Goal: Task Accomplishment & Management: Use online tool/utility

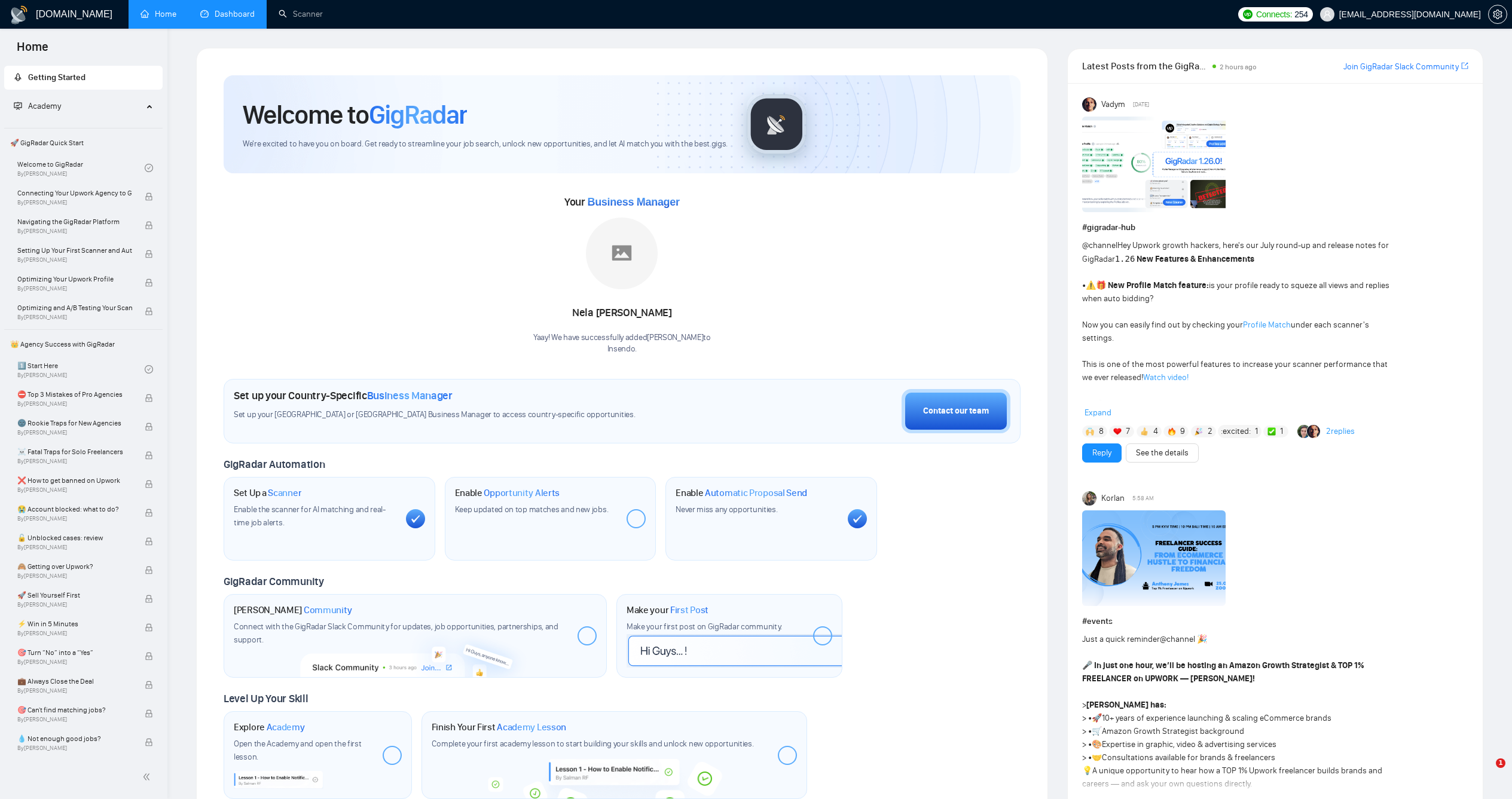
click at [206, 16] on link "Dashboard" at bounding box center [227, 14] width 54 height 10
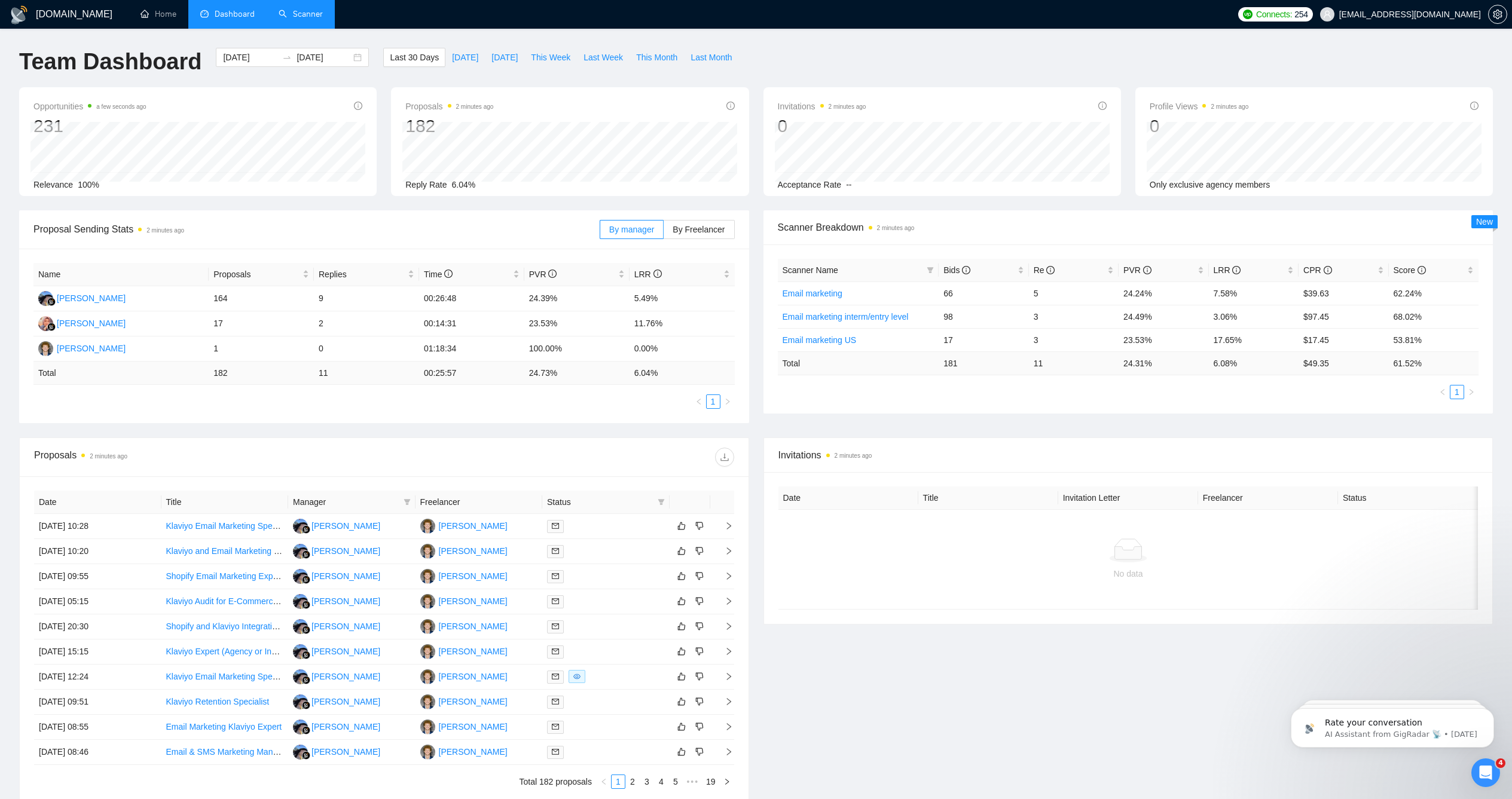
click at [295, 19] on link "Scanner" at bounding box center [300, 14] width 44 height 10
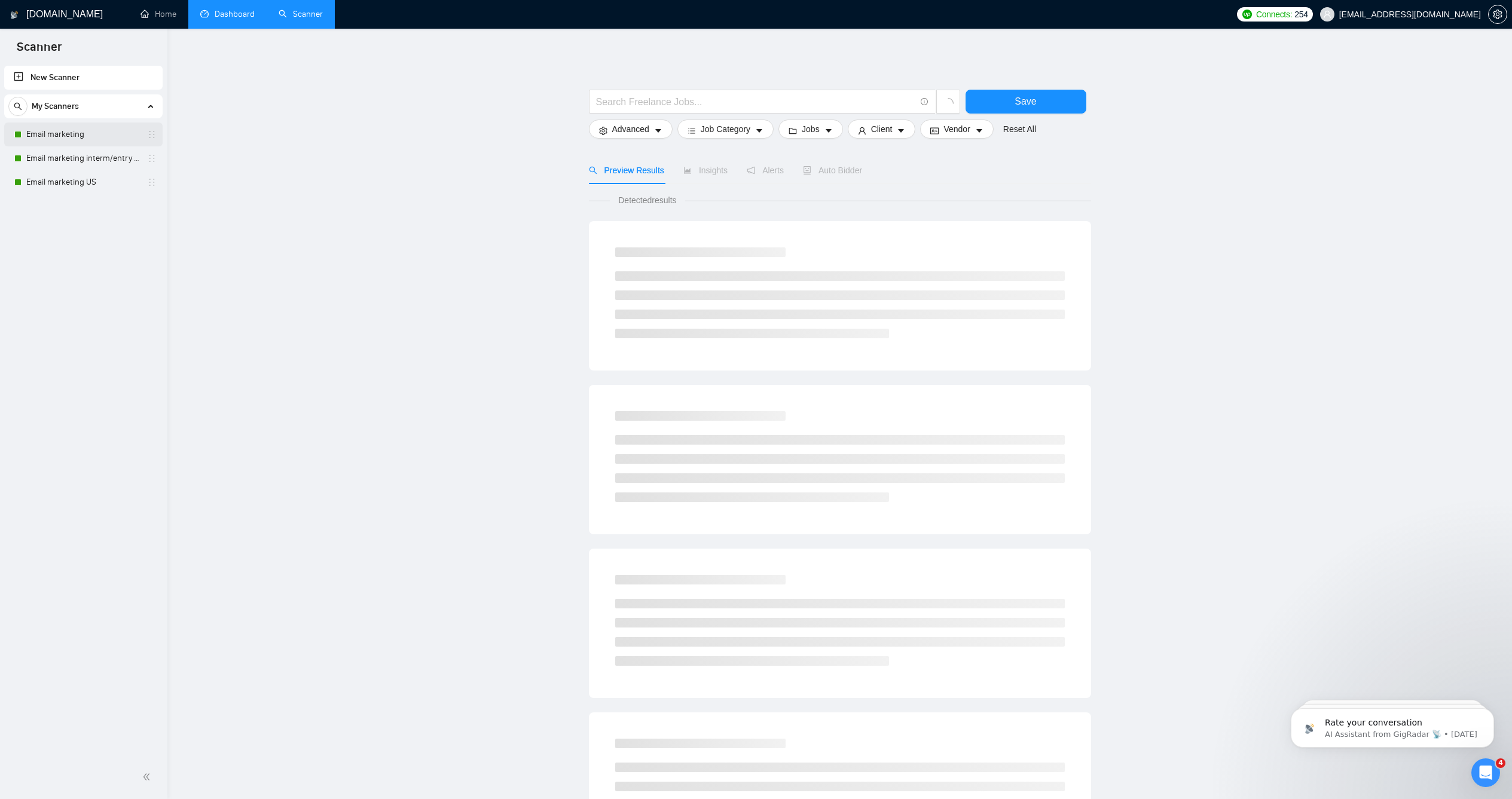
click at [58, 139] on link "Email marketing" at bounding box center [82, 135] width 113 height 24
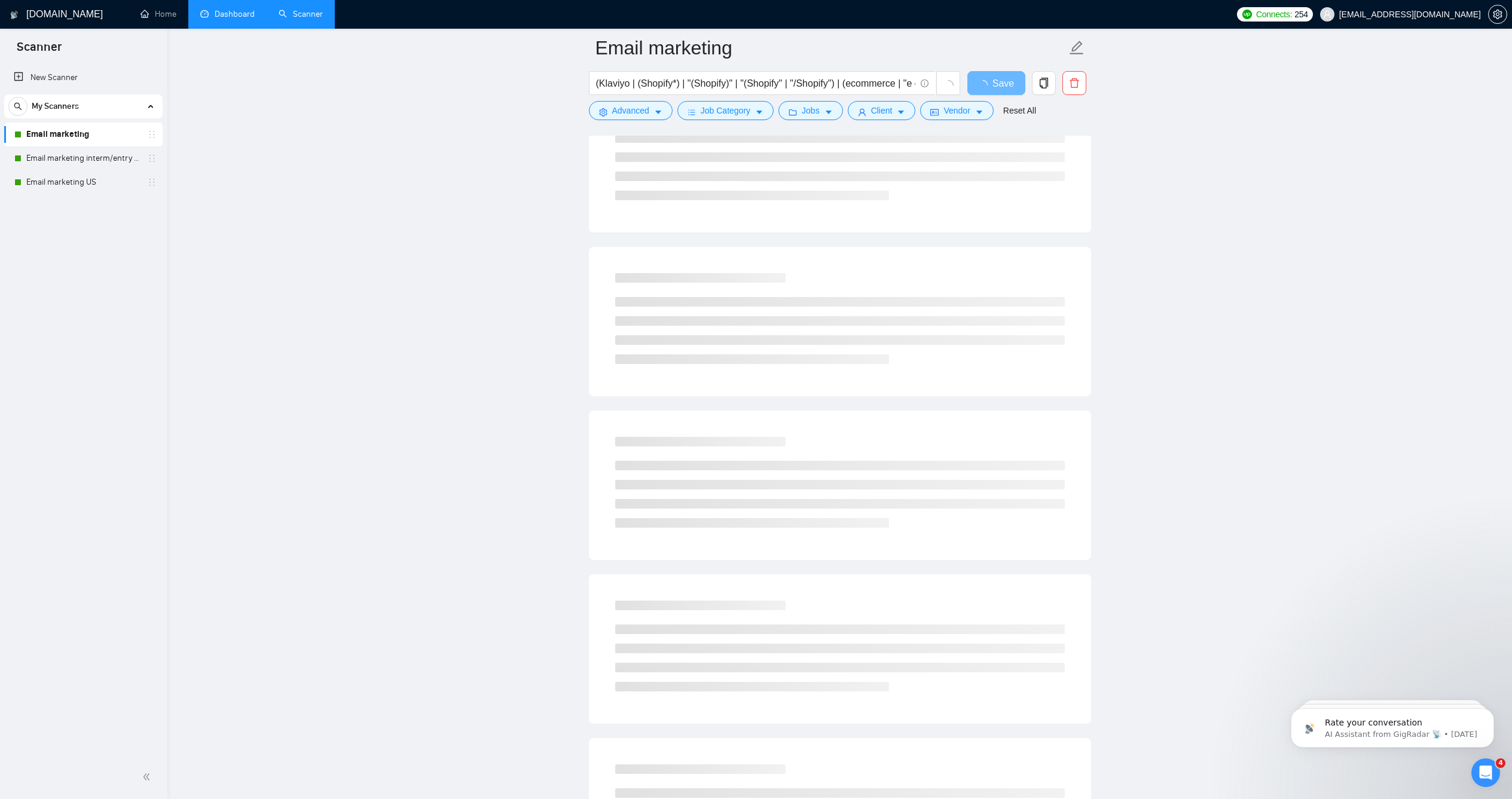
scroll to position [144, 0]
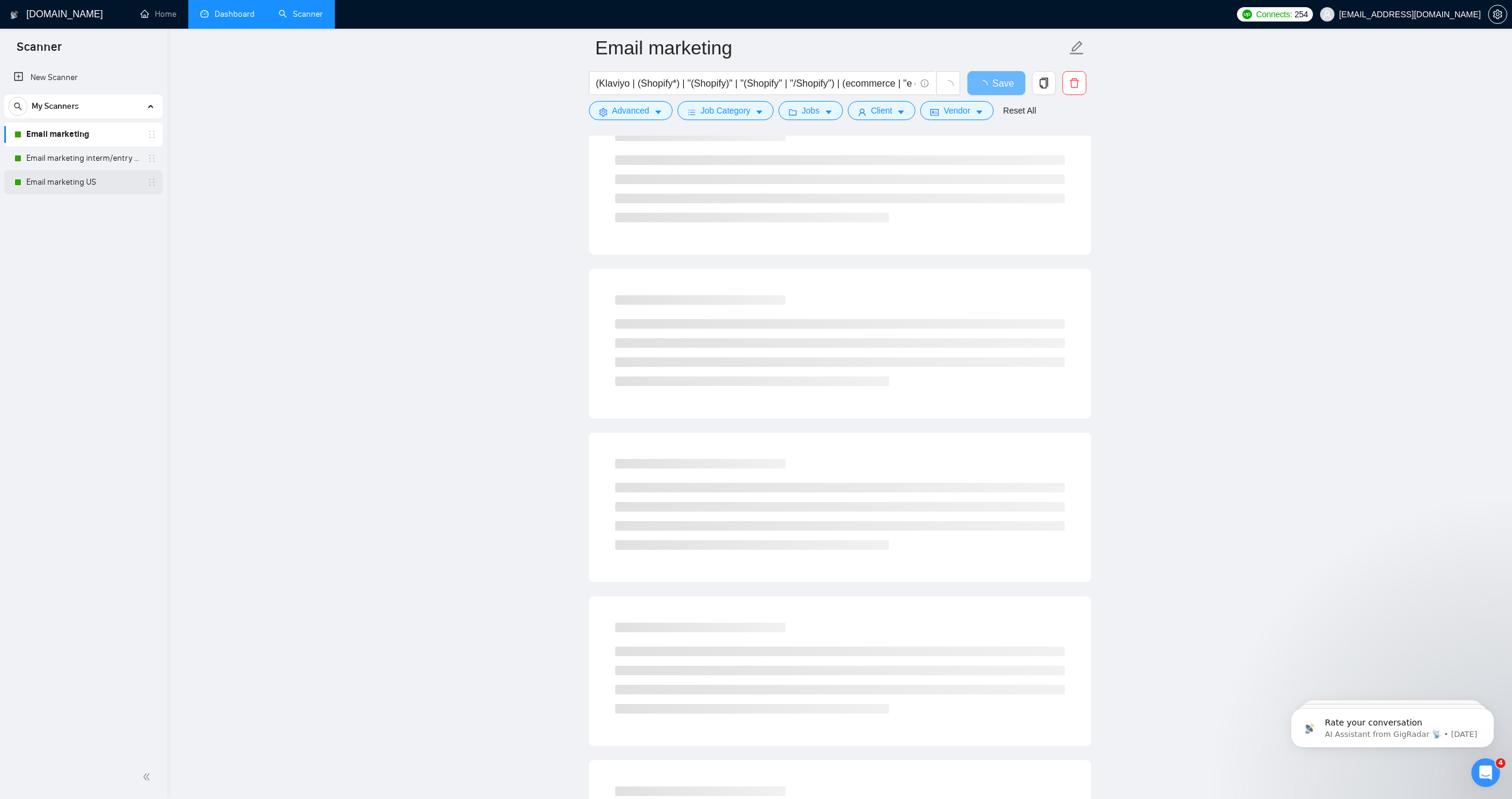
click at [52, 178] on link "Email marketing US" at bounding box center [82, 182] width 113 height 24
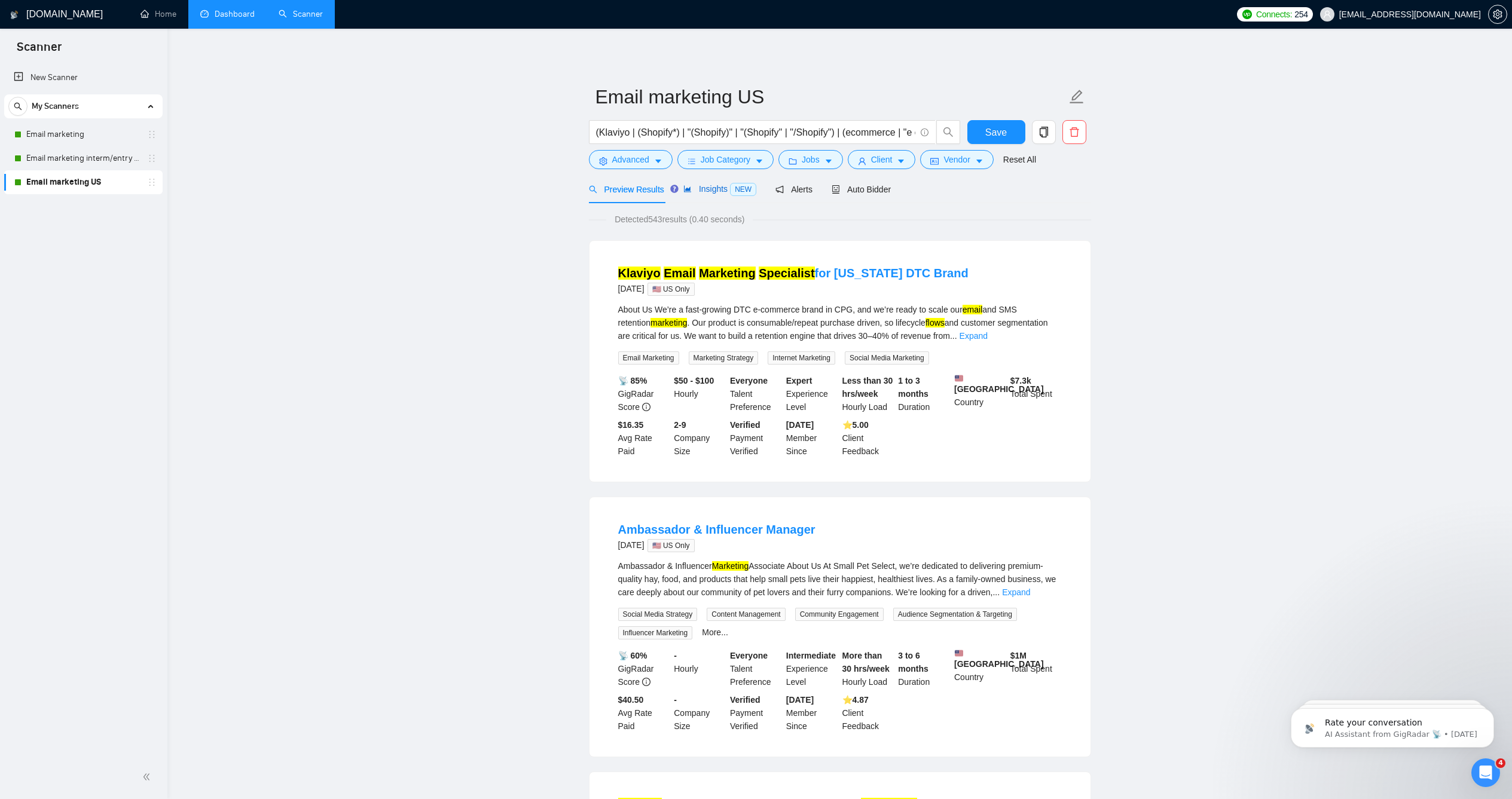
click at [732, 196] on span "NEW" at bounding box center [743, 189] width 26 height 13
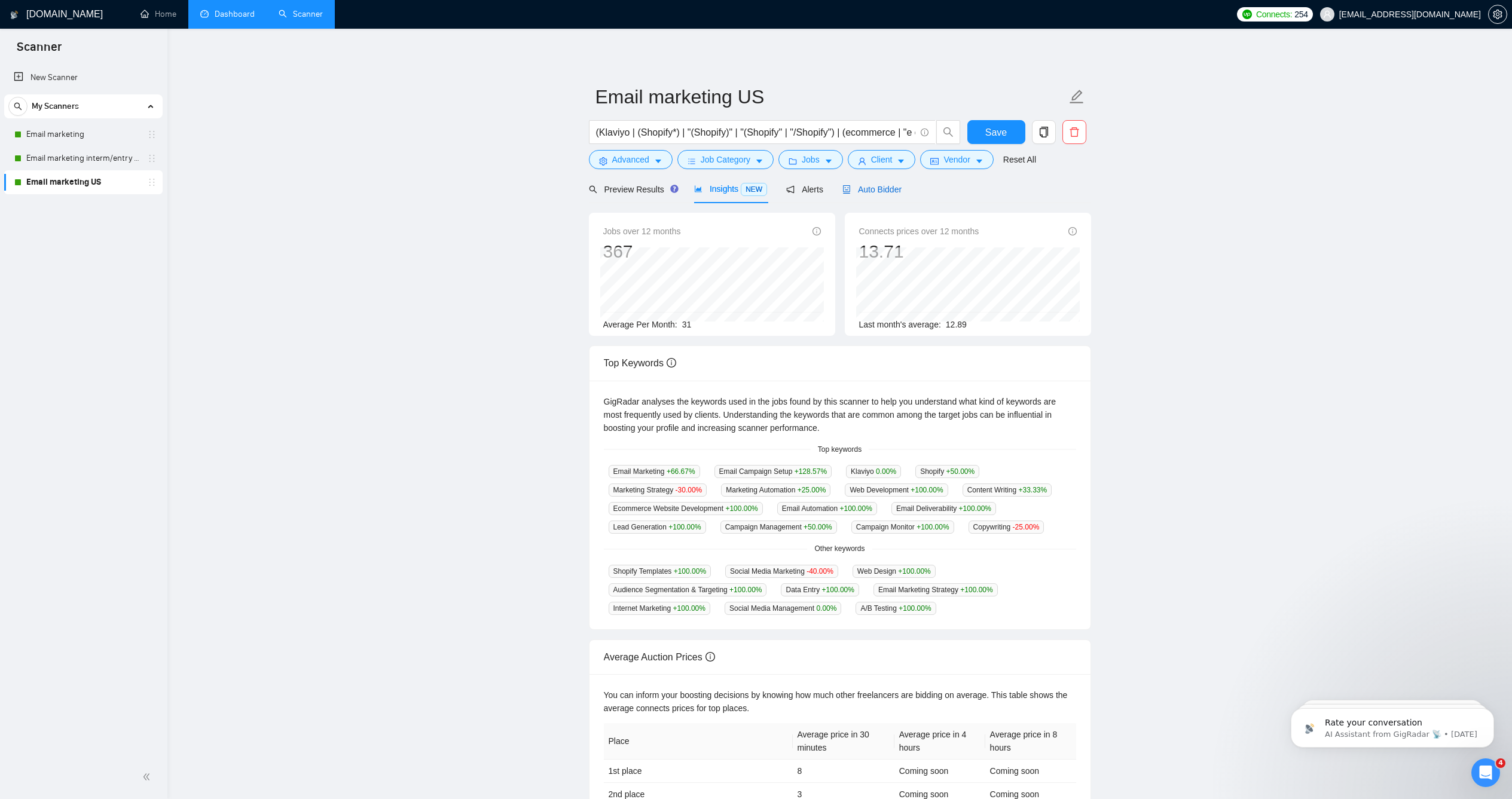
click at [867, 195] on span "Auto Bidder" at bounding box center [872, 189] width 59 height 10
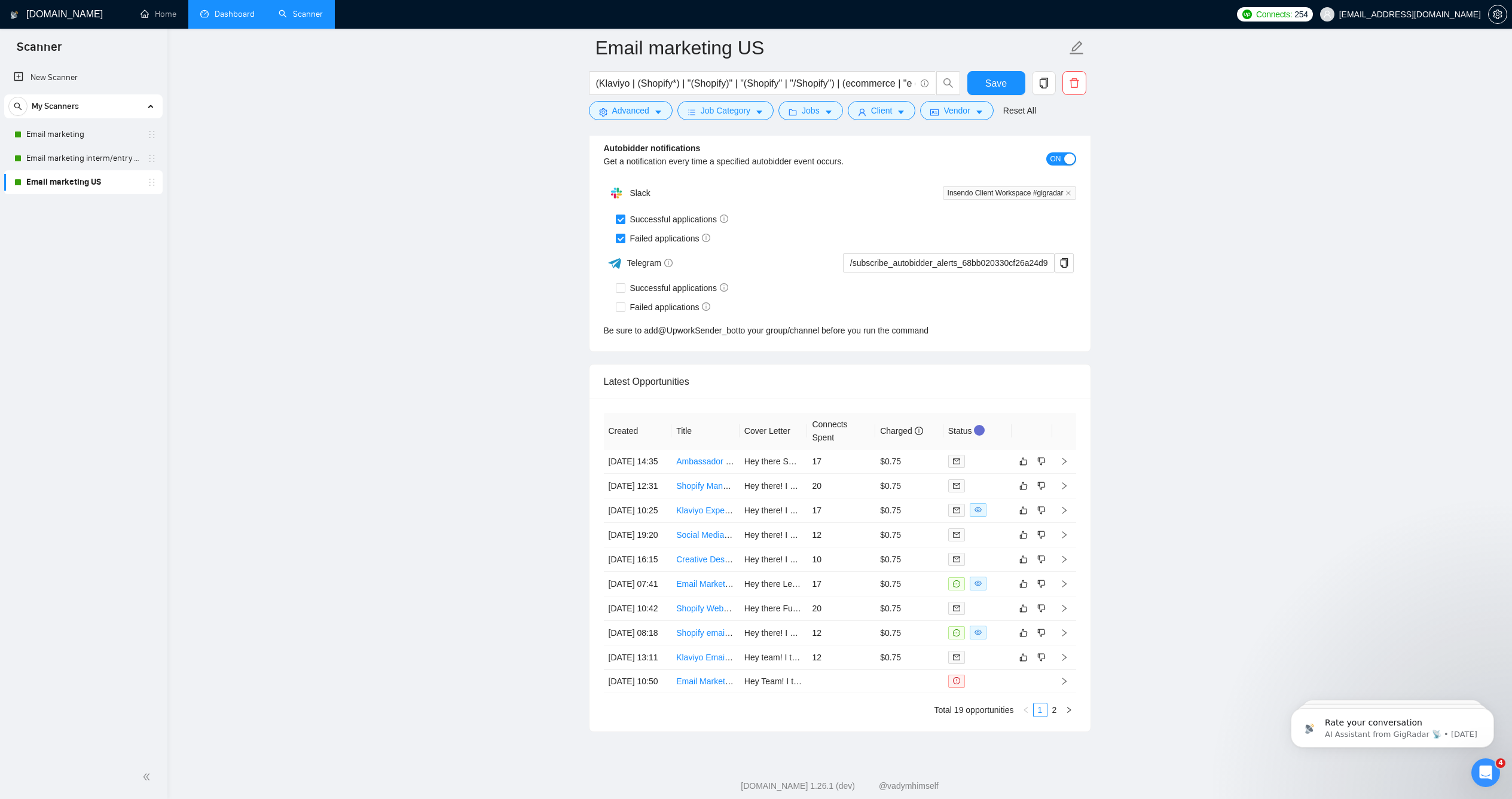
scroll to position [3056, 0]
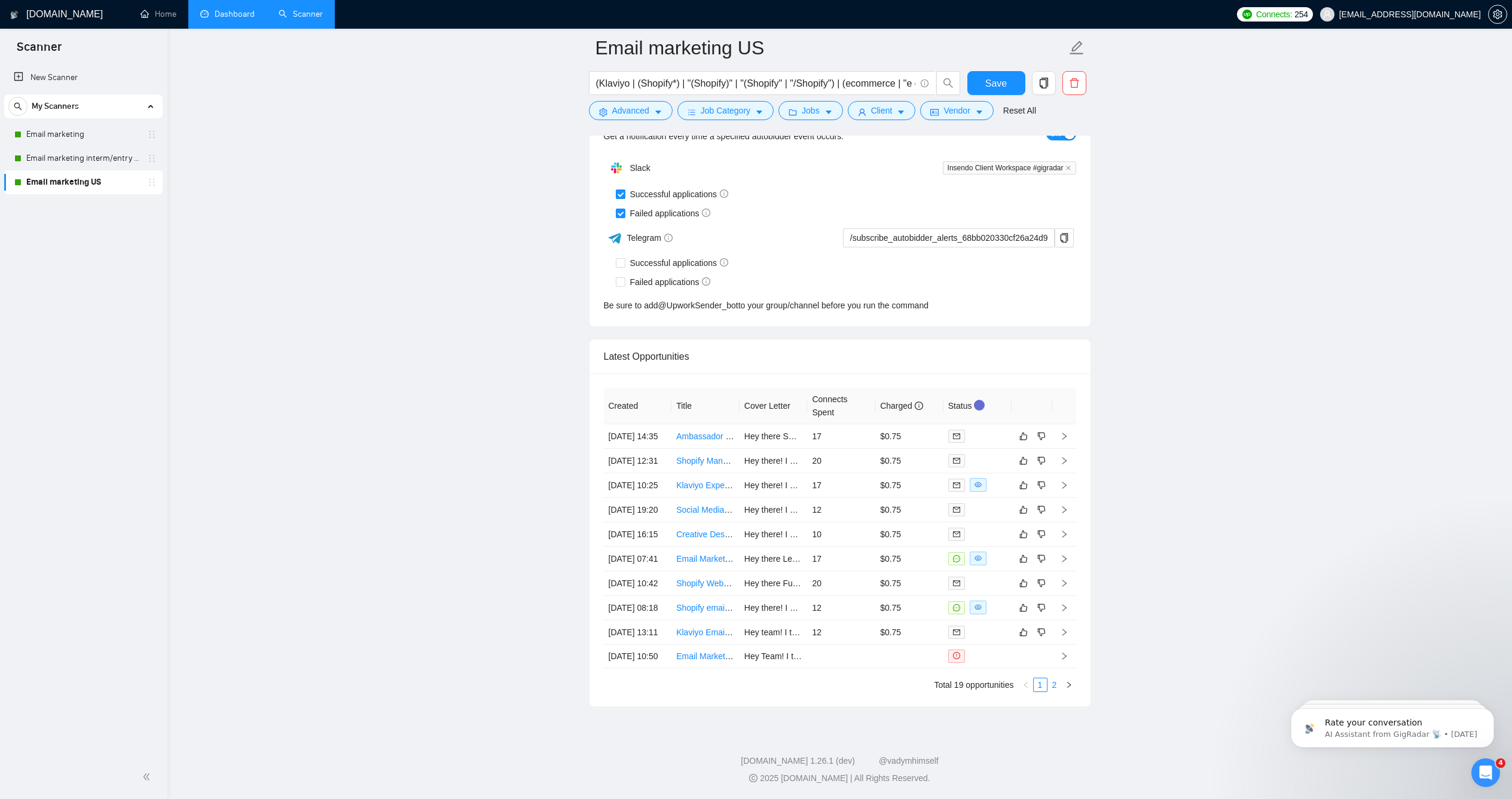
click at [1053, 678] on link "2" at bounding box center [1054, 684] width 13 height 13
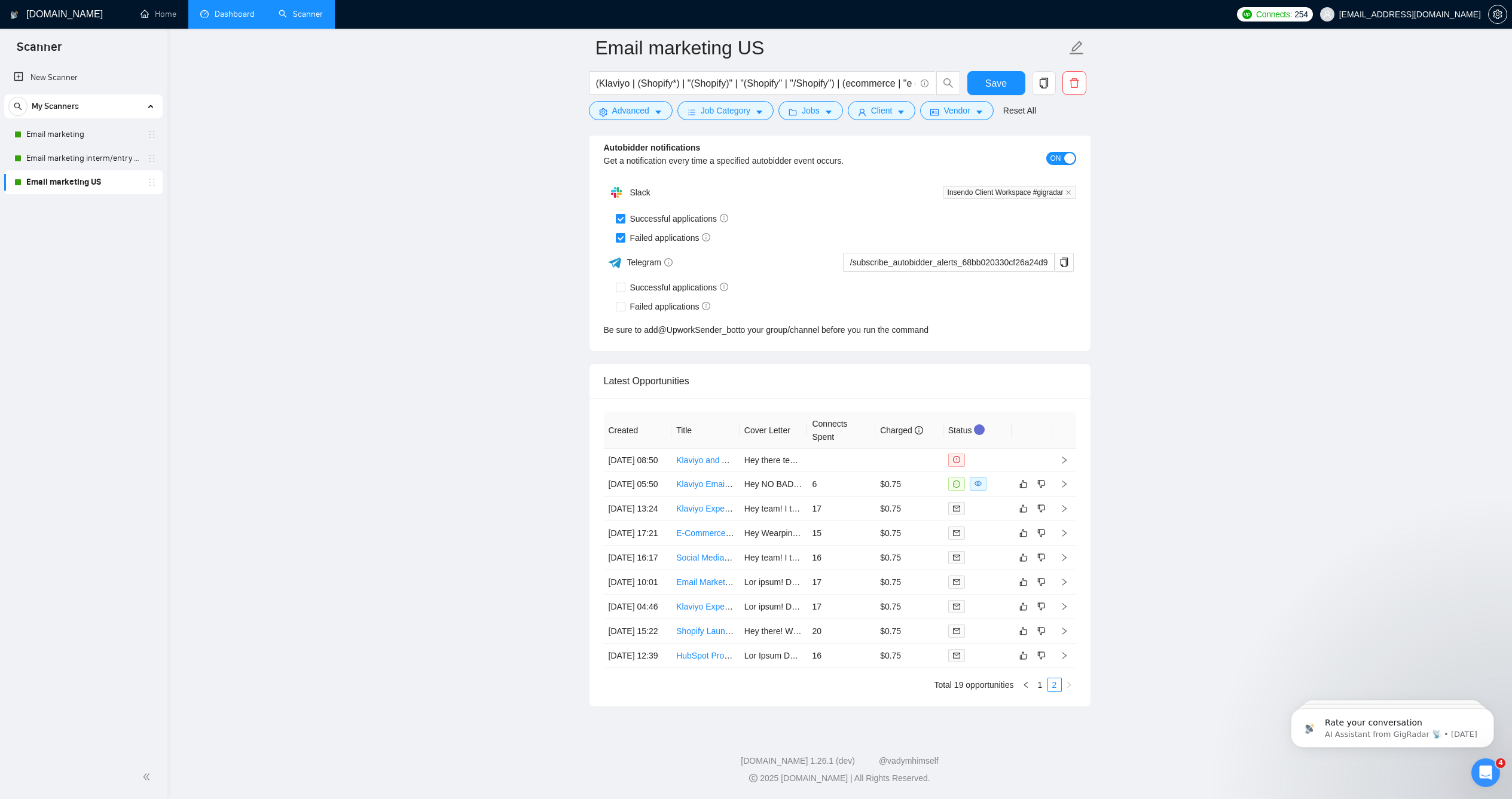
scroll to position [3031, 0]
click at [1041, 674] on div "Created Title Cover Letter Connects Spent Charged Status [DATE] 08:50 Klaviyo a…" at bounding box center [839, 552] width 501 height 309
click at [1041, 678] on link "1" at bounding box center [1040, 684] width 13 height 13
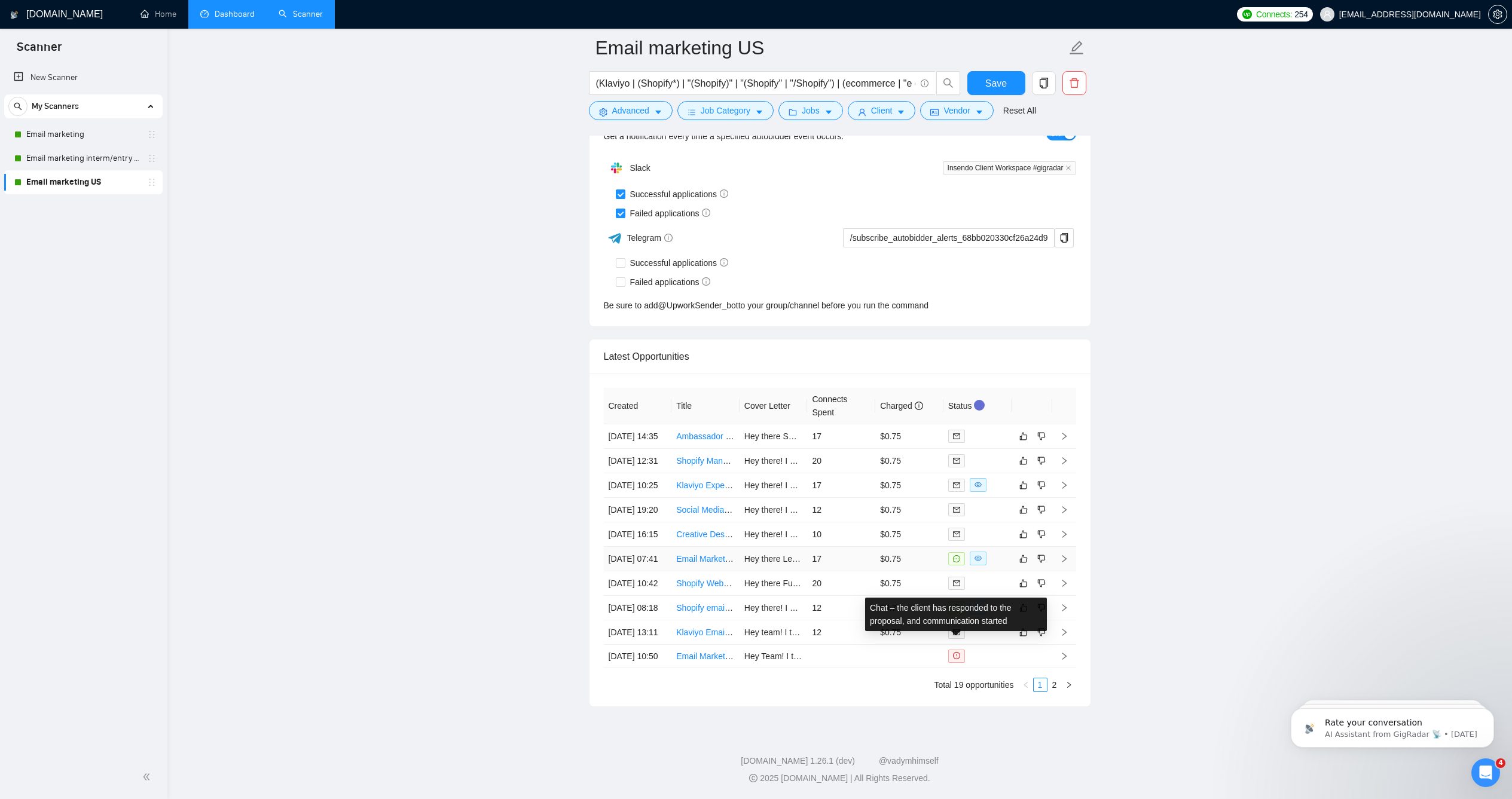
click at [961, 553] on span at bounding box center [956, 559] width 16 height 13
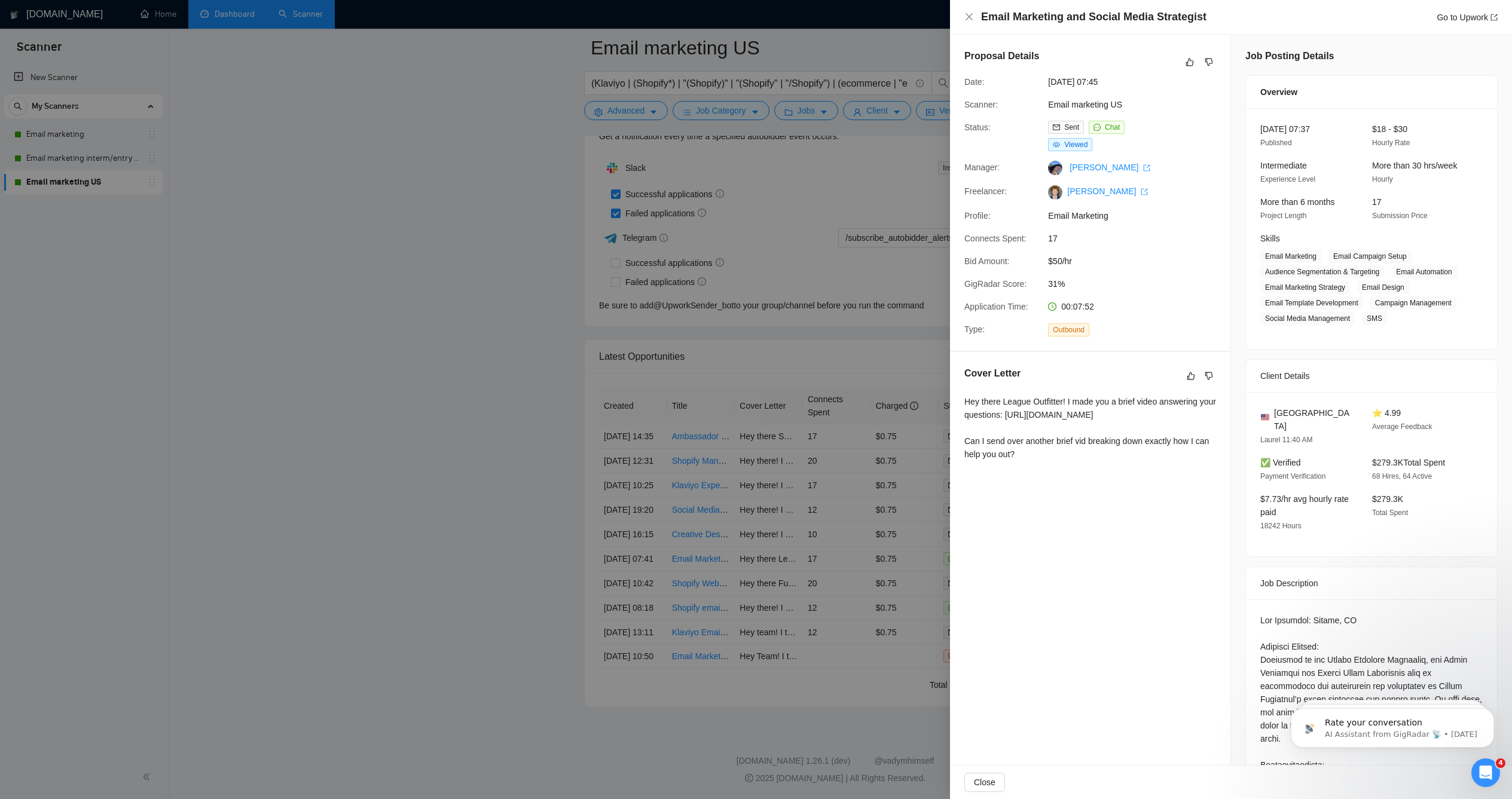
click at [541, 245] on div at bounding box center [756, 400] width 1512 height 799
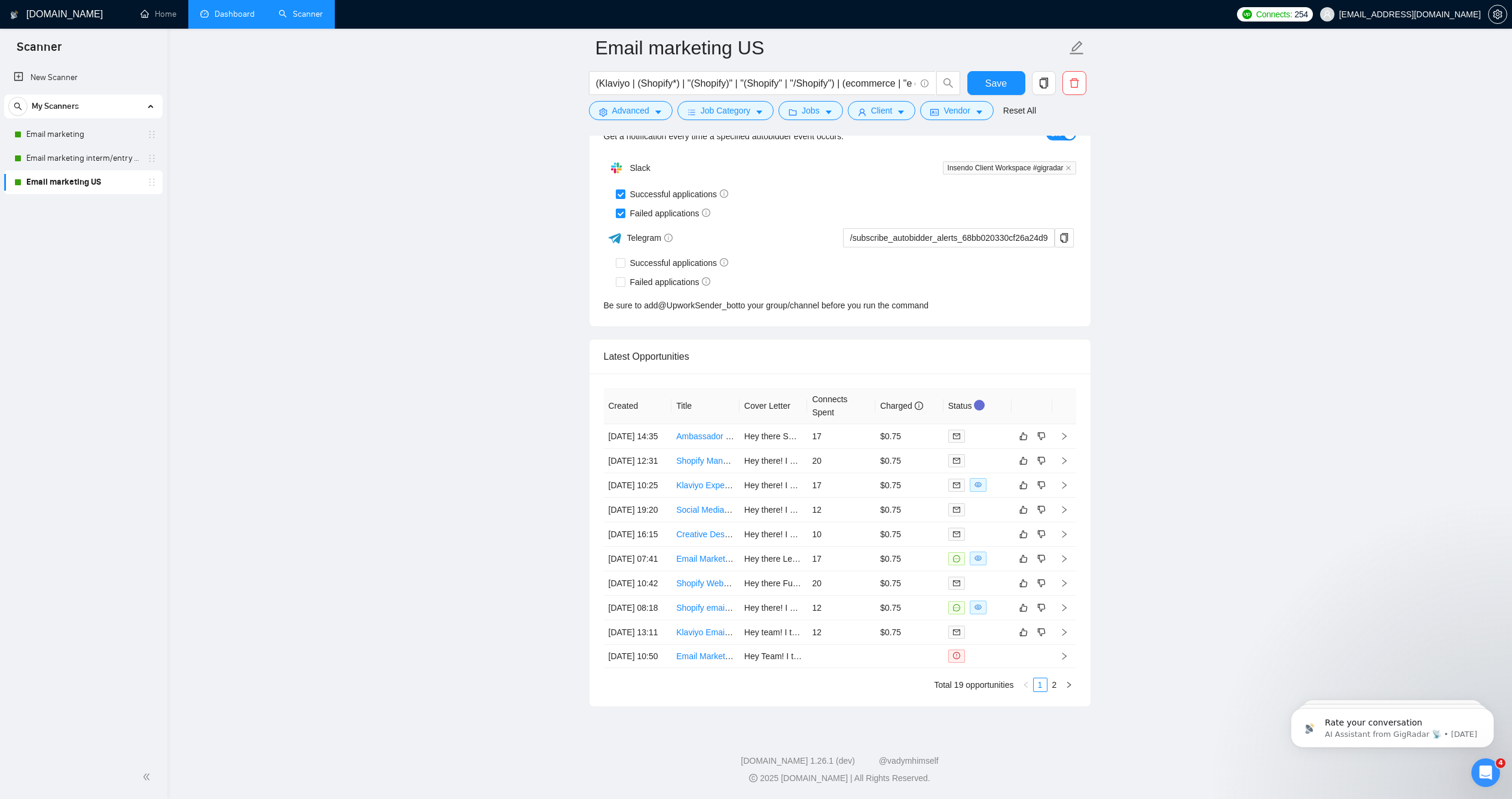
scroll to position [2746, 0]
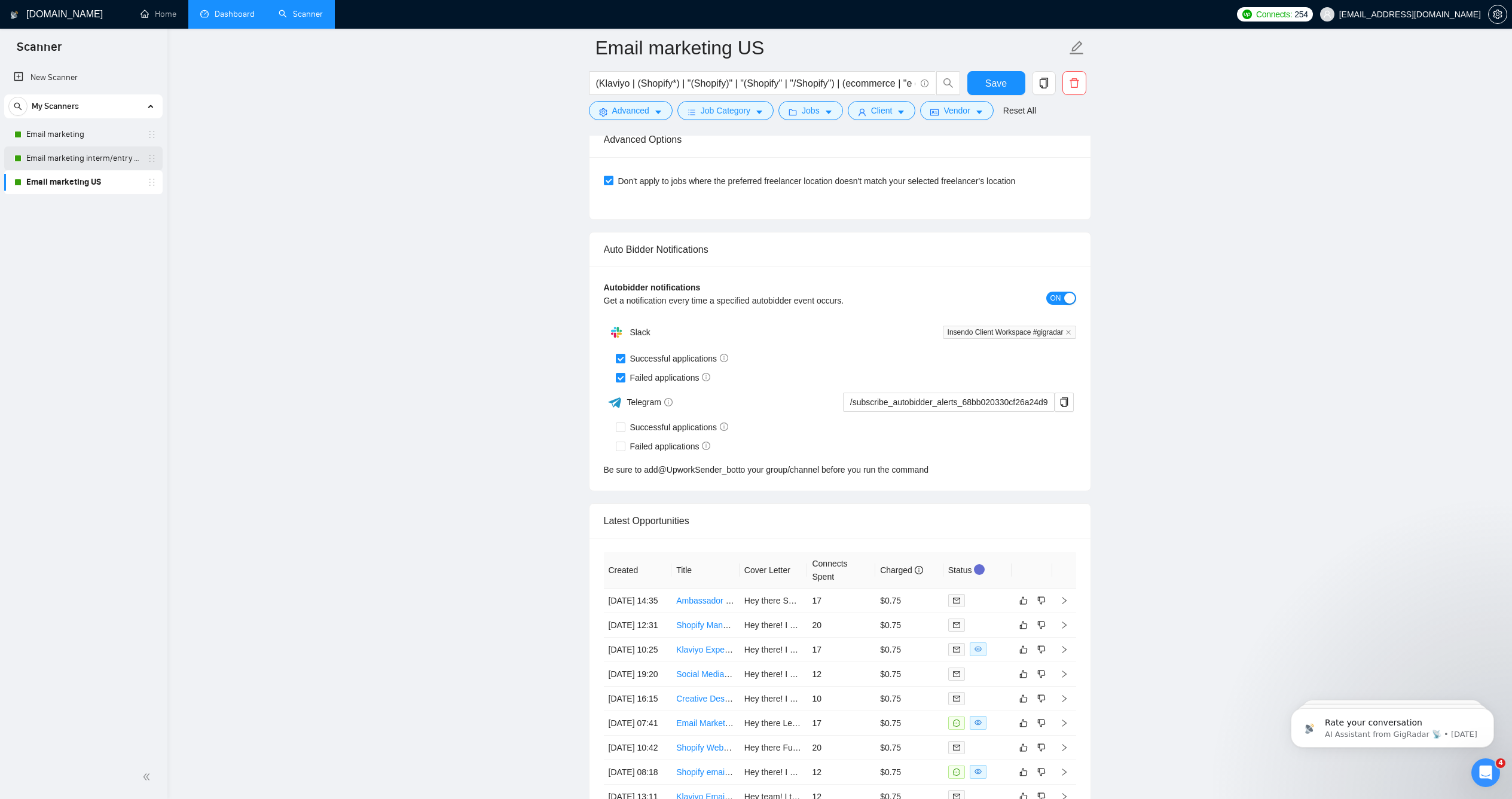
click at [95, 160] on link "Email marketing interm/entry level" at bounding box center [82, 158] width 113 height 24
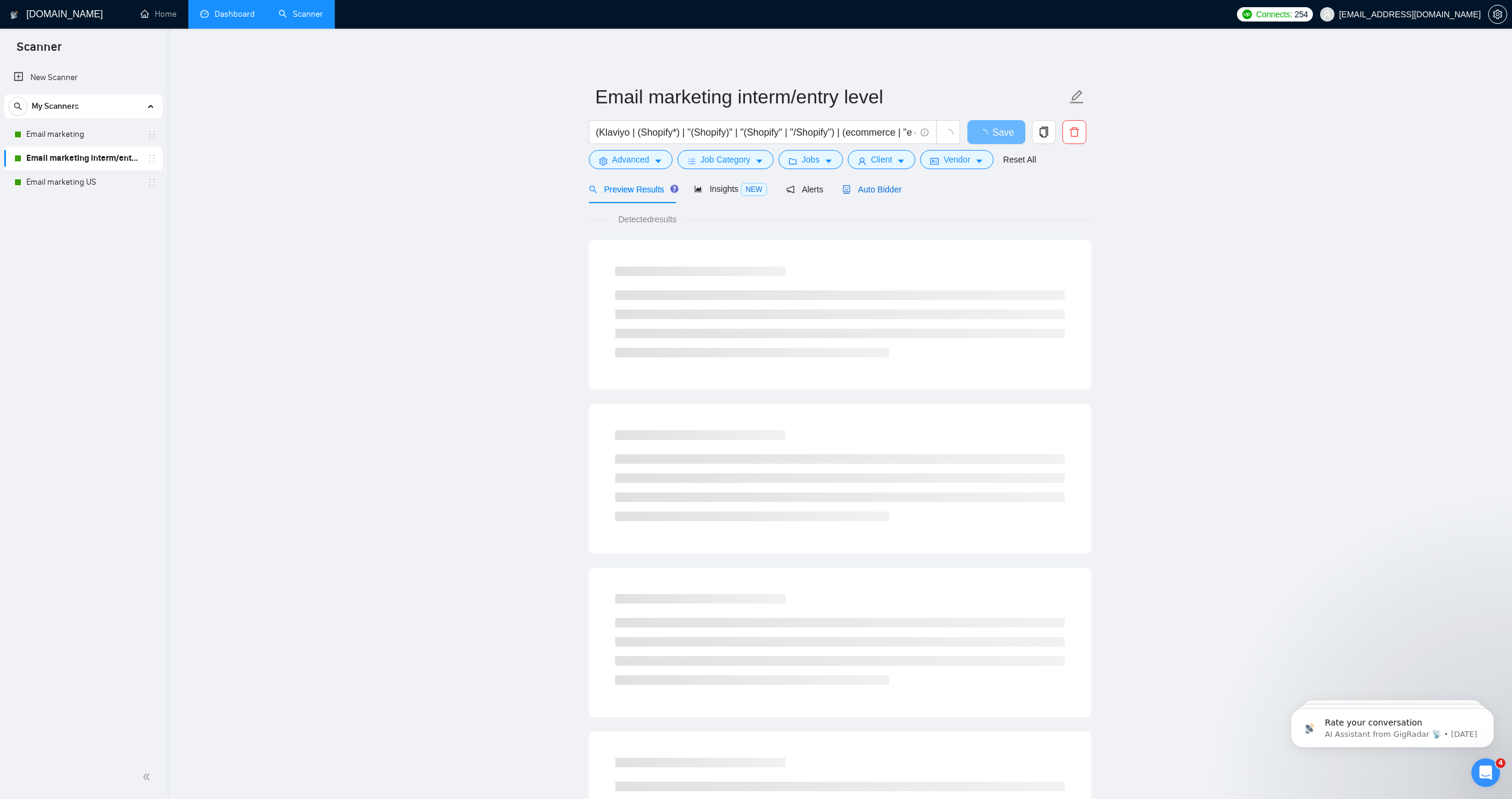
click at [893, 195] on span "Auto Bidder" at bounding box center [872, 189] width 59 height 10
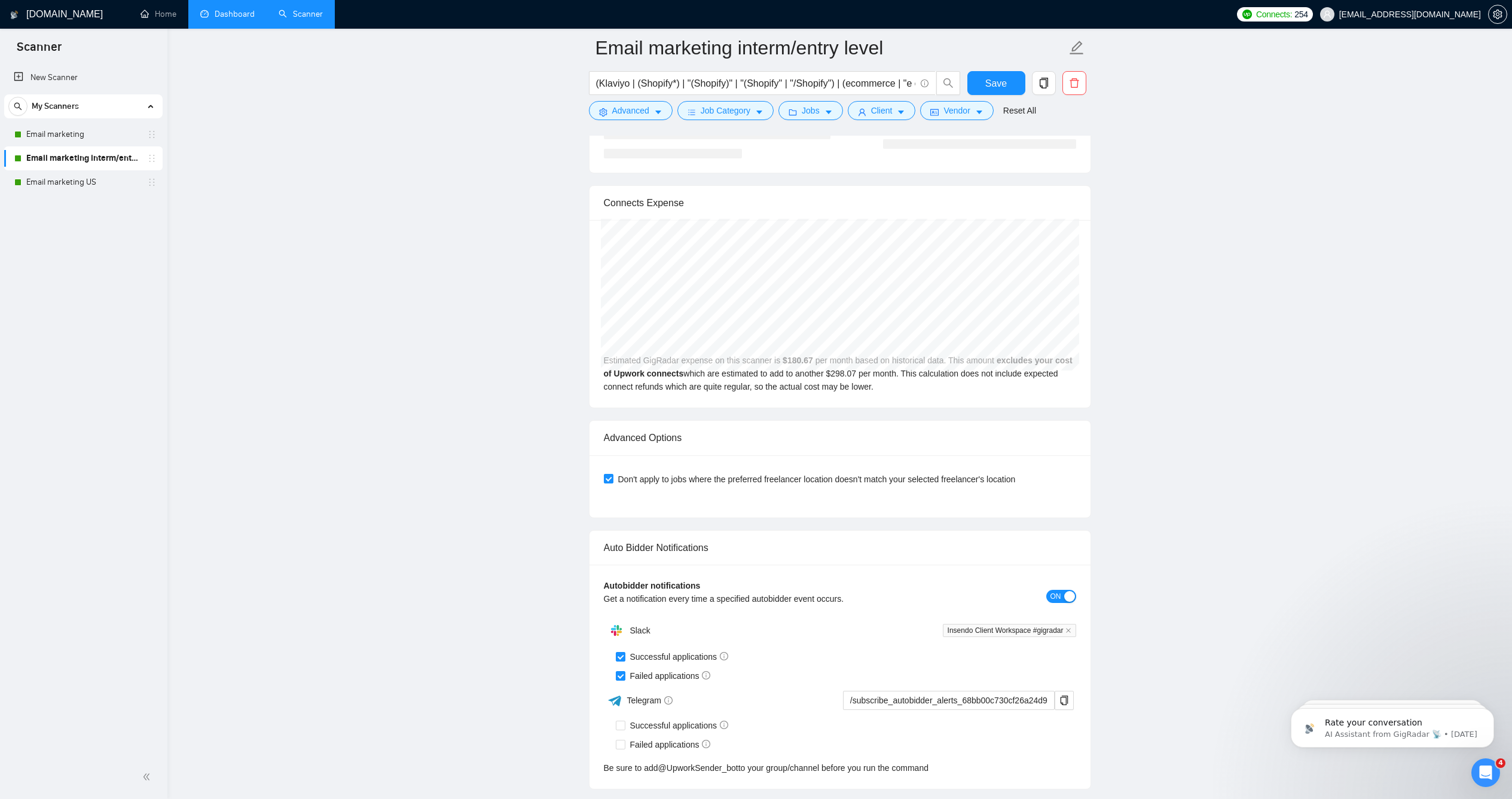
scroll to position [3051, 0]
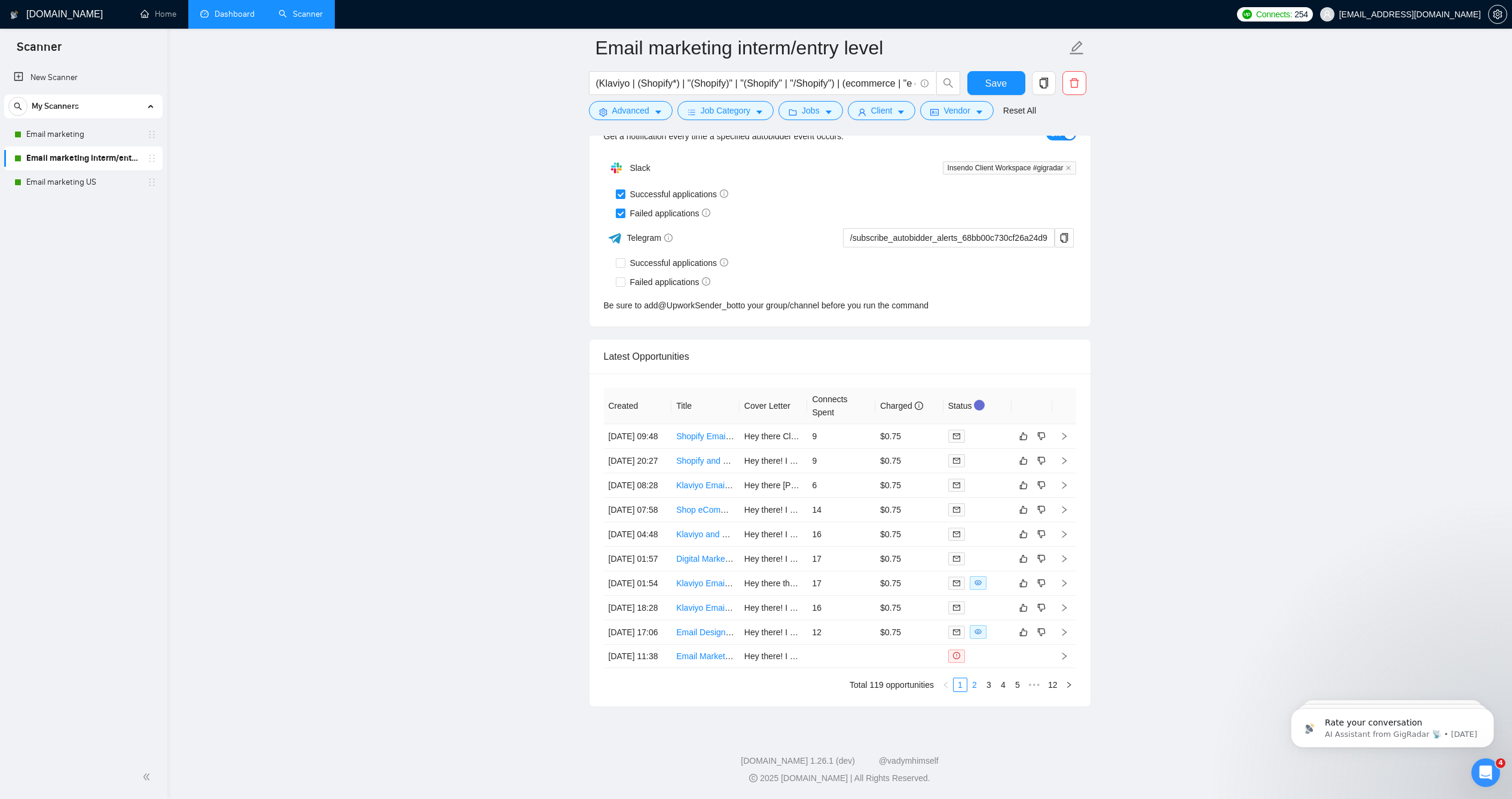
click at [968, 688] on link "2" at bounding box center [974, 684] width 13 height 13
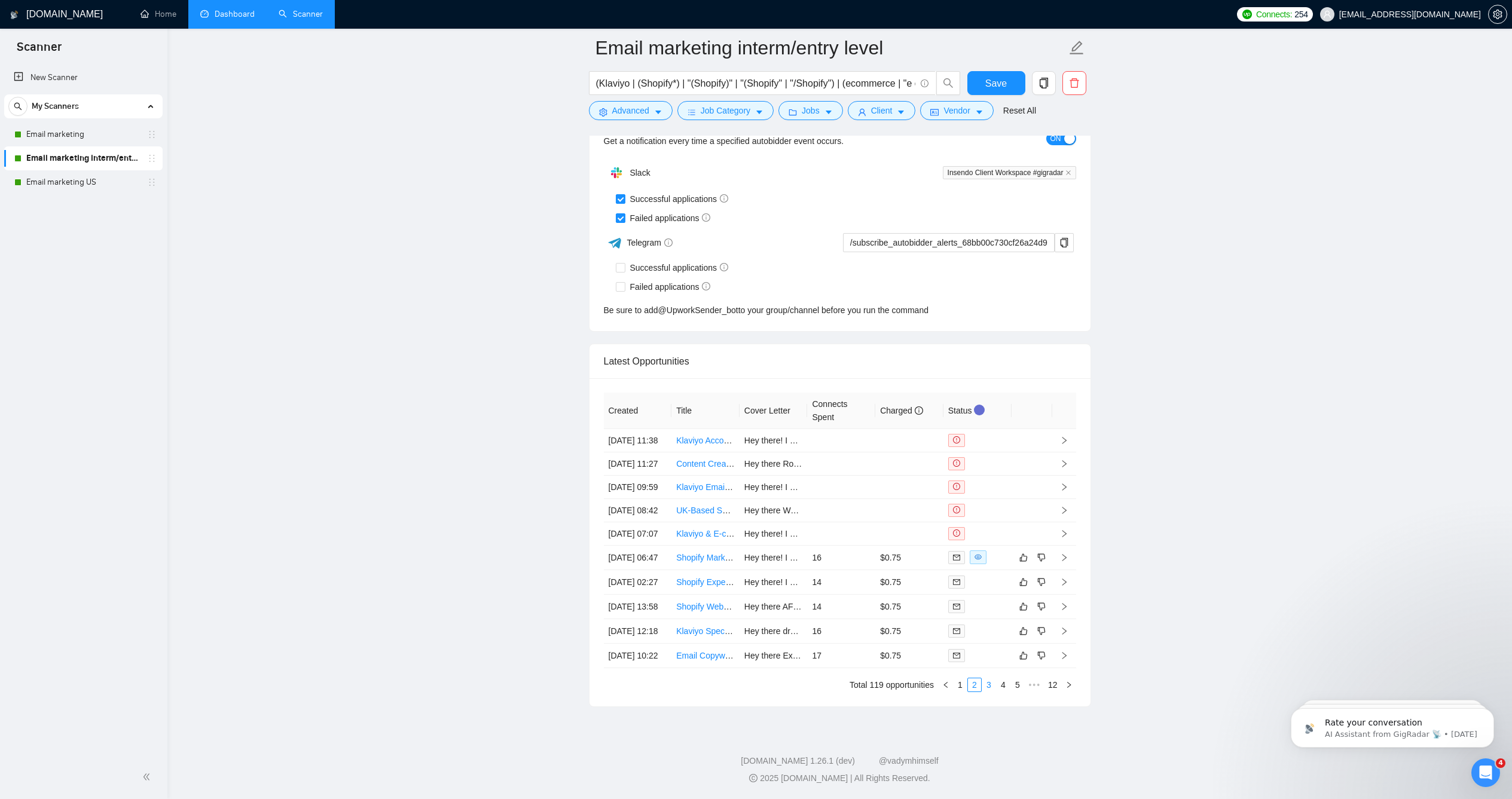
click at [993, 686] on link "3" at bounding box center [988, 684] width 13 height 13
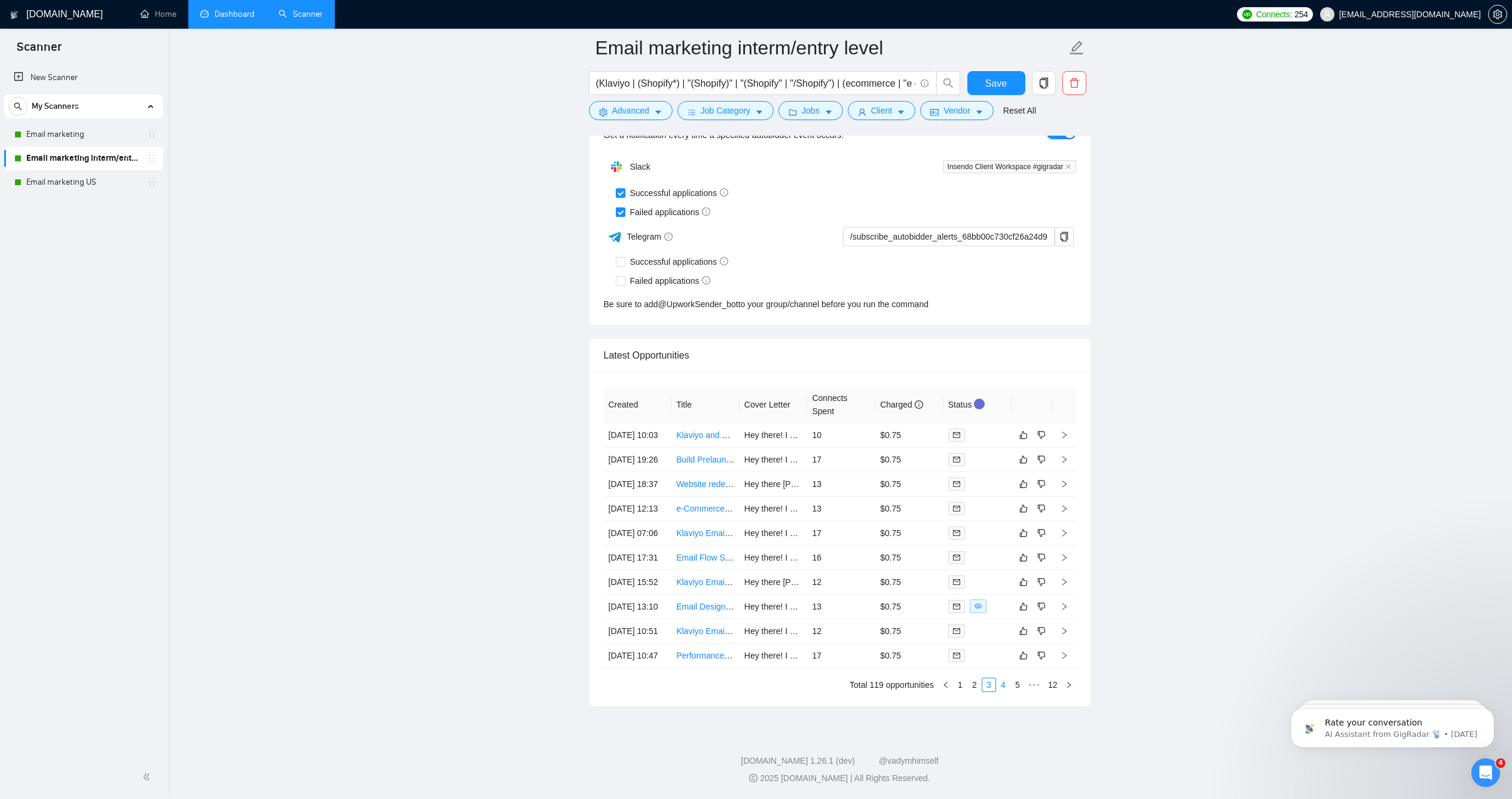
click at [1003, 684] on link "4" at bounding box center [1003, 684] width 13 height 13
click at [944, 685] on link "1" at bounding box center [945, 684] width 13 height 13
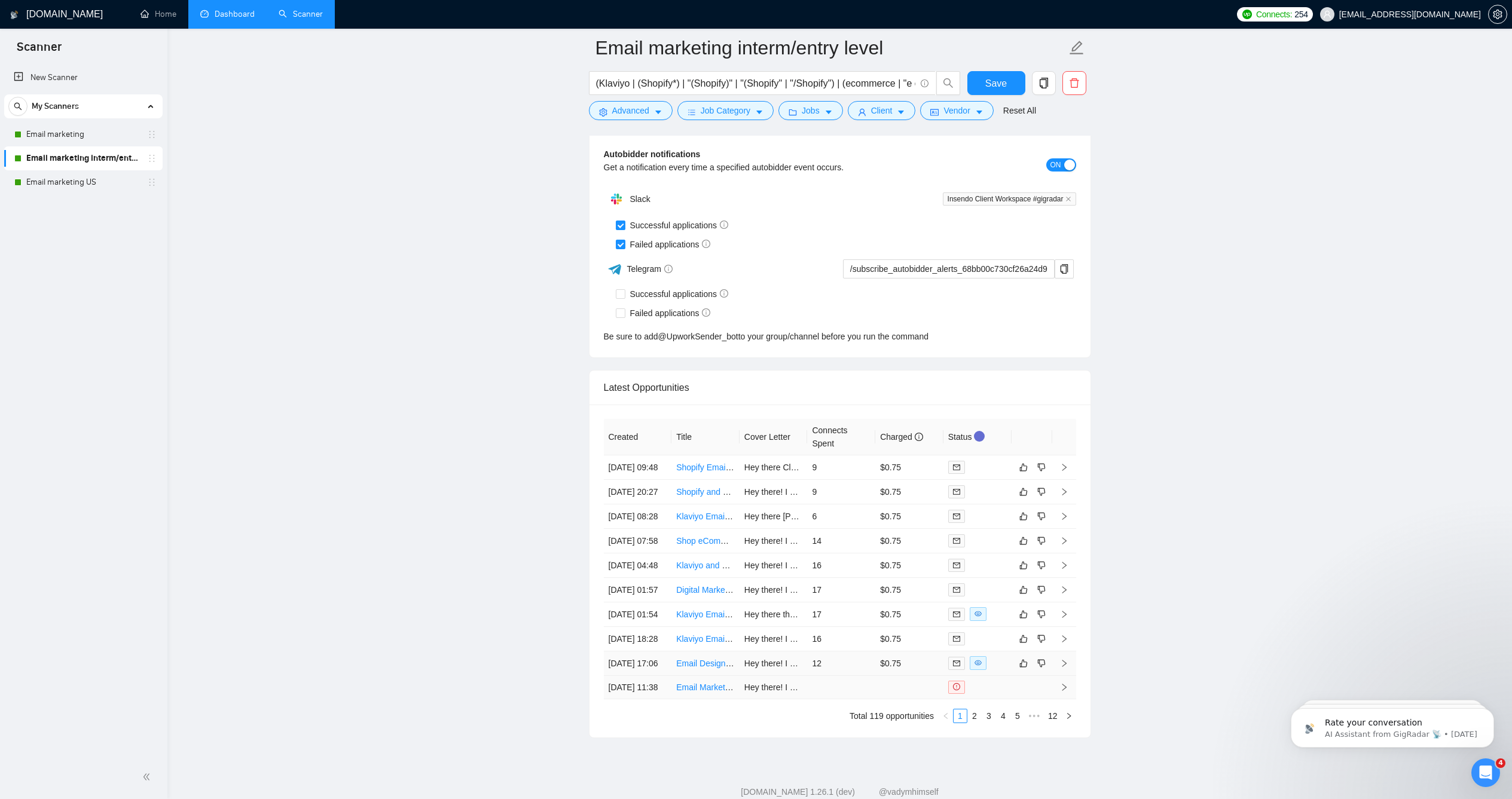
scroll to position [3067, 0]
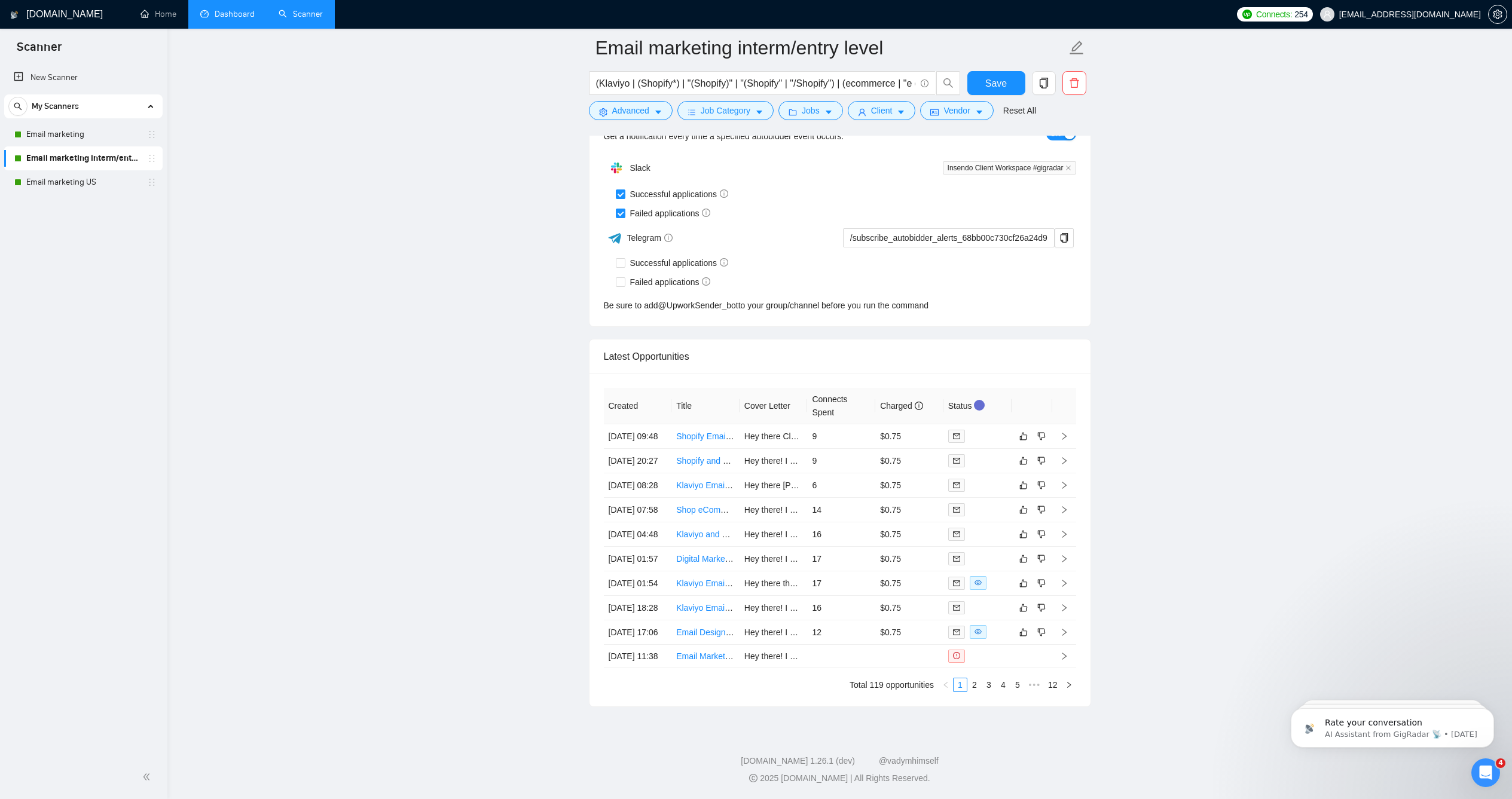
click at [1015, 674] on div "Created Title Cover Letter Connects Spent Charged Status [DATE] 09:48 Shopify E…" at bounding box center [839, 540] width 501 height 333
click at [1013, 678] on link "5" at bounding box center [1017, 684] width 13 height 13
click at [1002, 678] on link "6" at bounding box center [1003, 684] width 13 height 13
click at [1005, 678] on link "7" at bounding box center [1003, 684] width 13 height 13
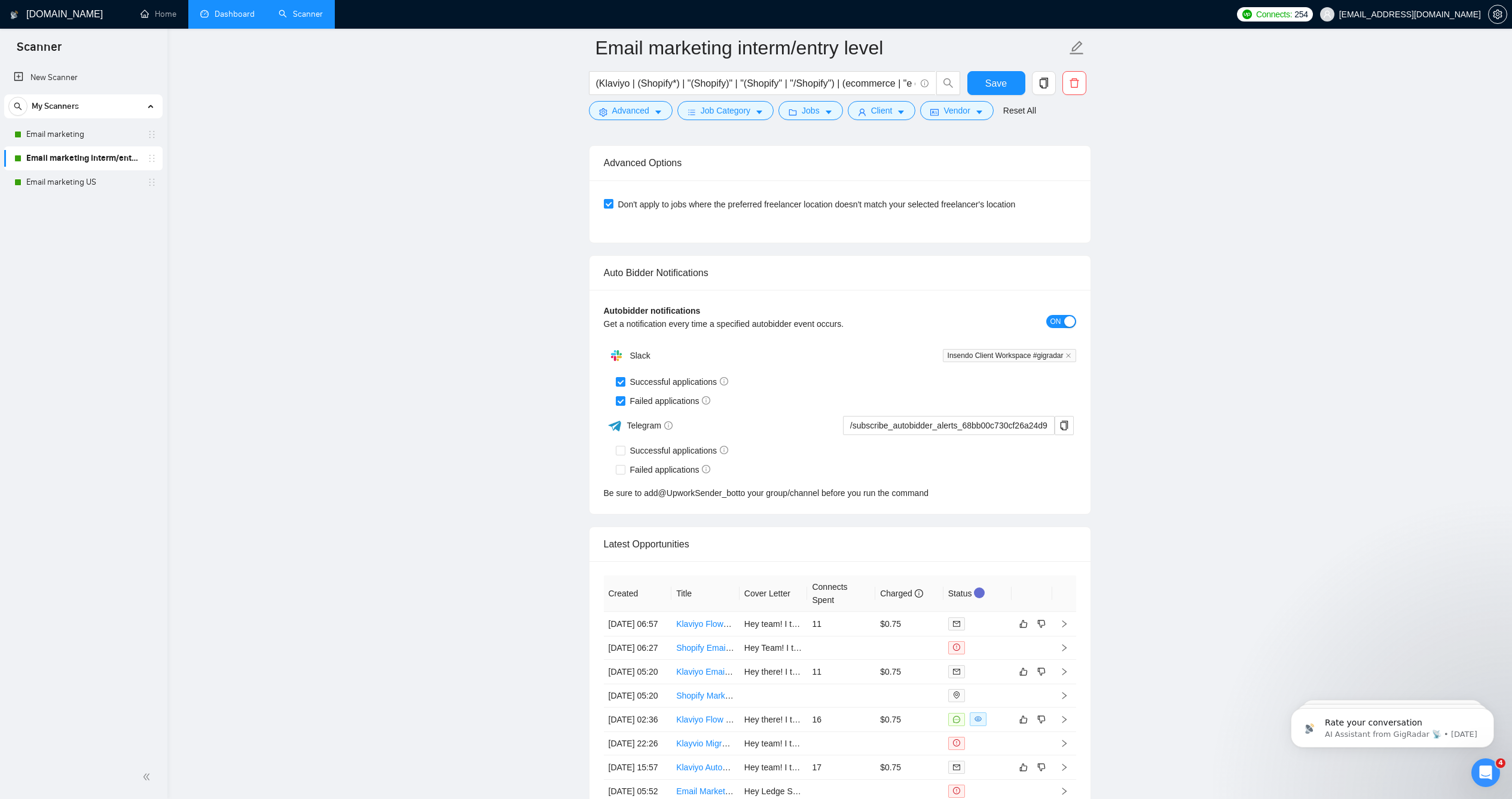
scroll to position [2660, 0]
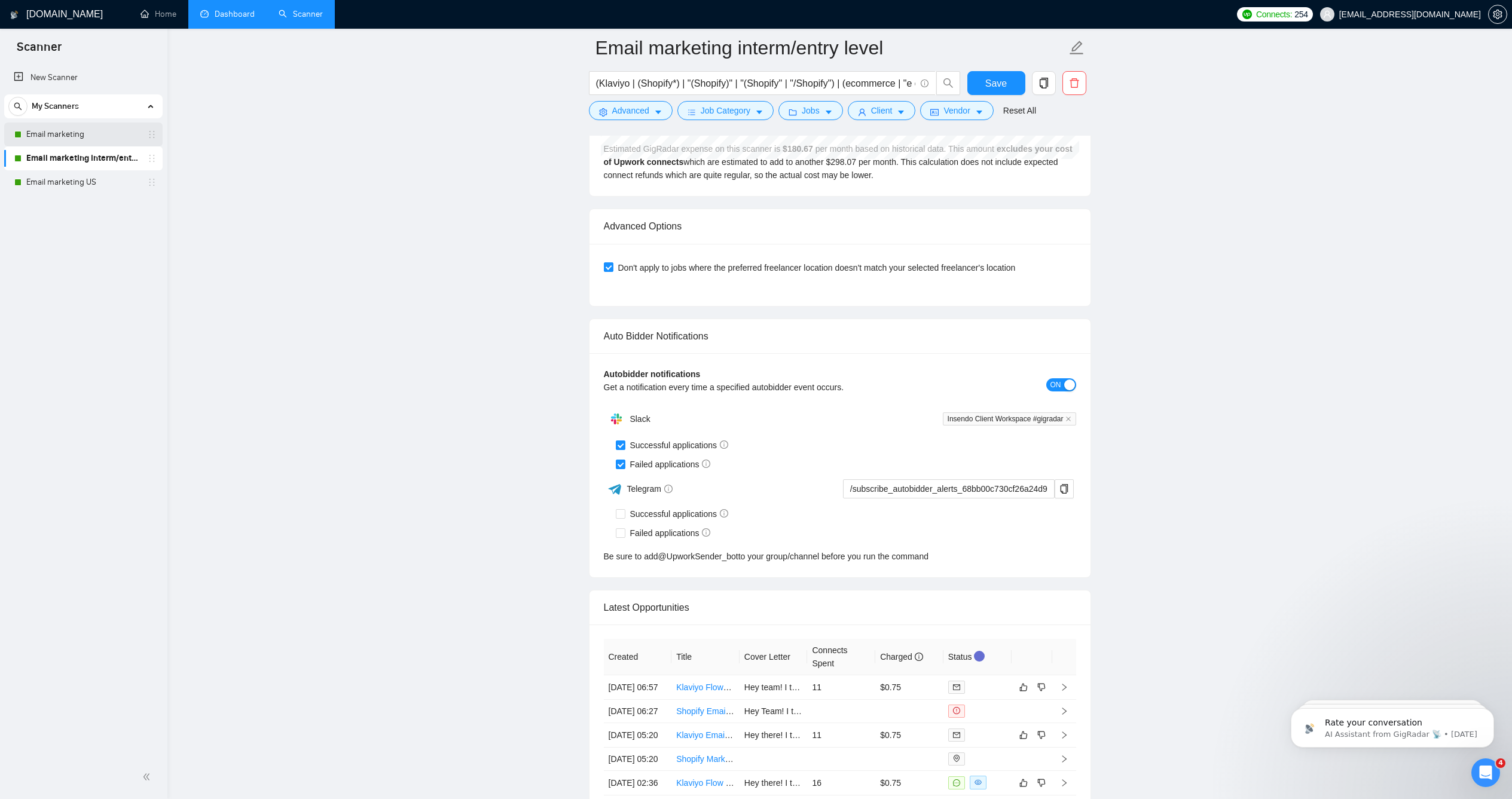
click at [74, 135] on link "Email marketing" at bounding box center [82, 135] width 113 height 24
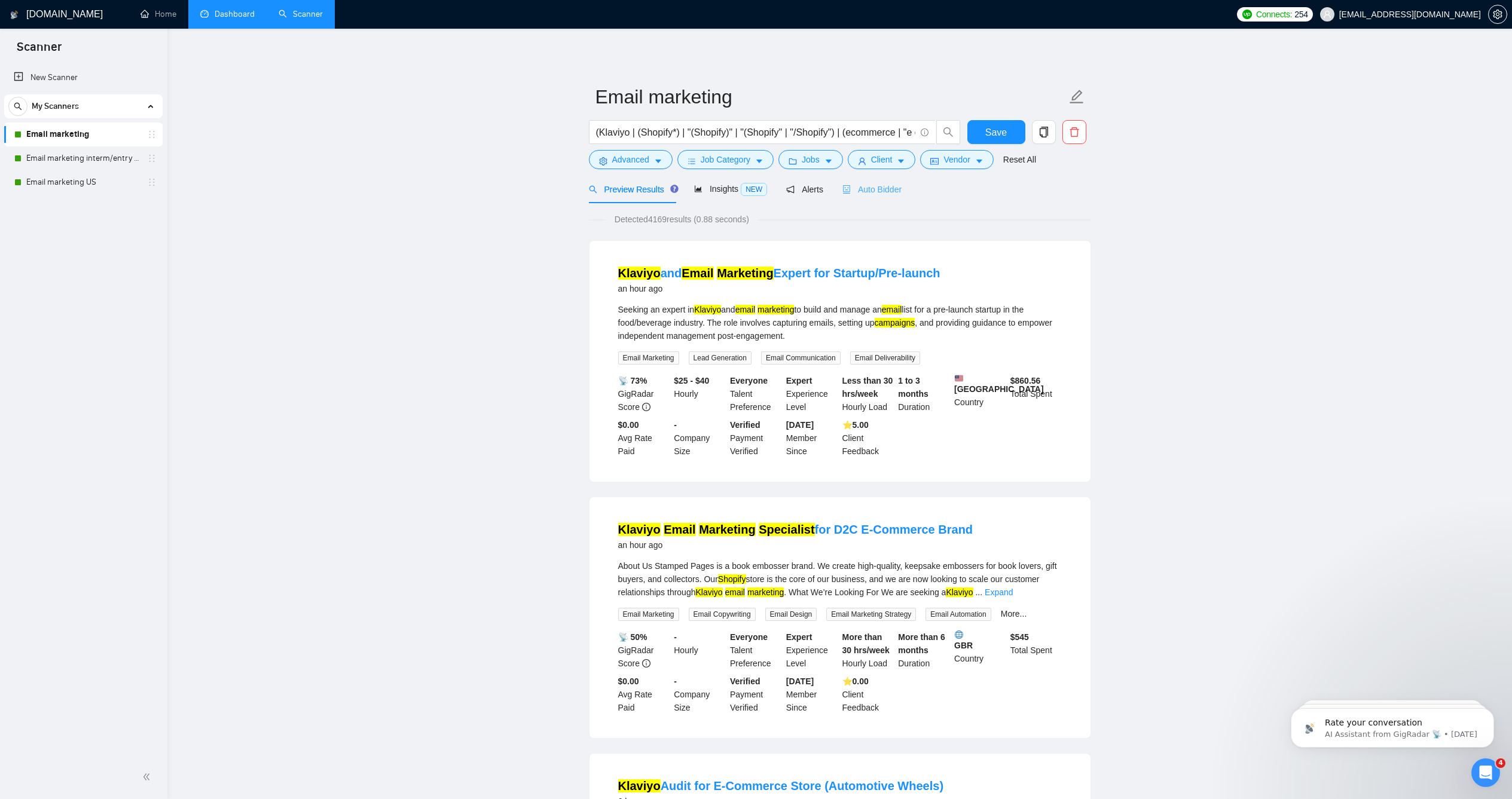
click at [871, 203] on div "Auto Bidder" at bounding box center [872, 189] width 59 height 28
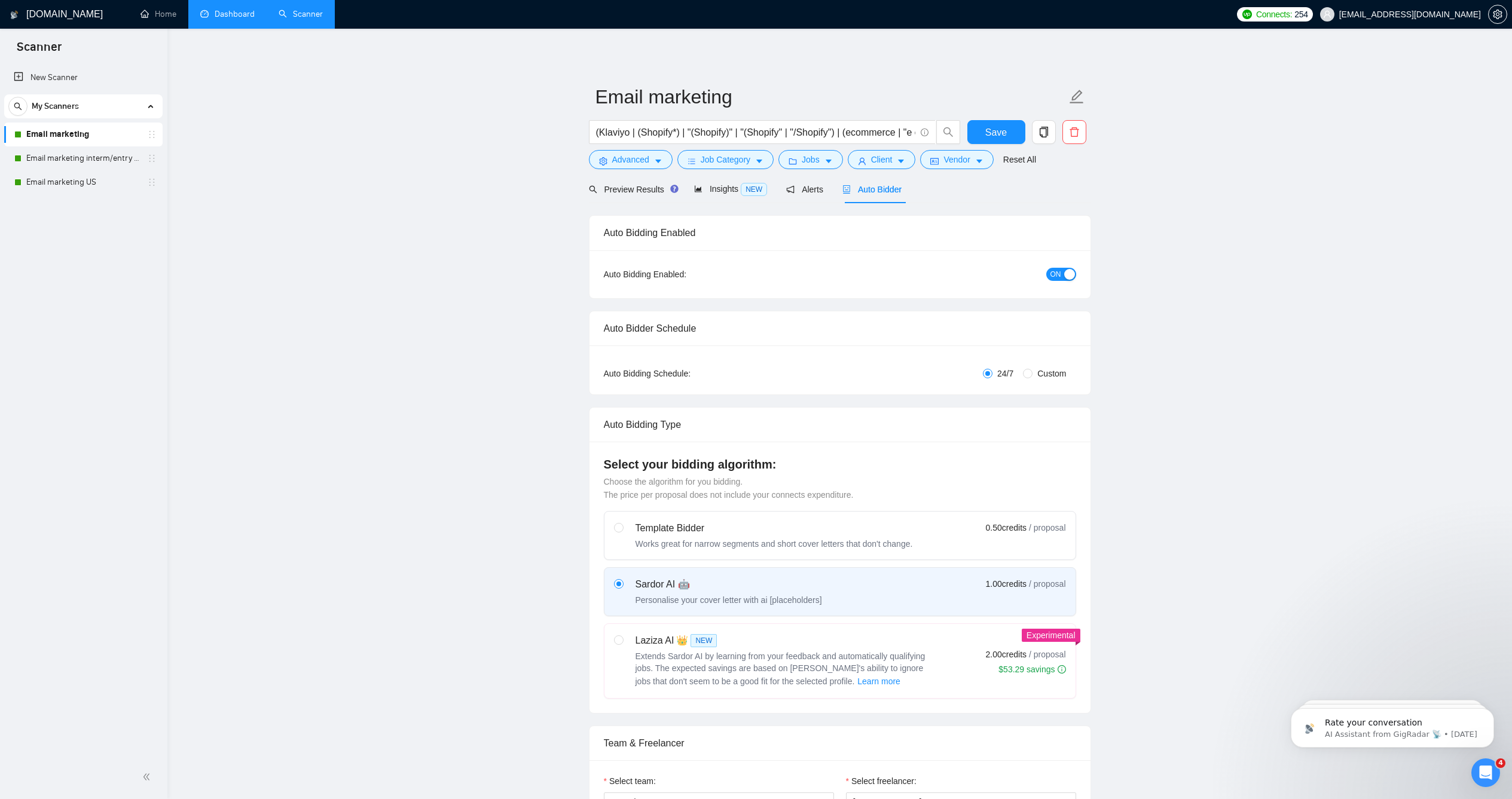
checkbox input "true"
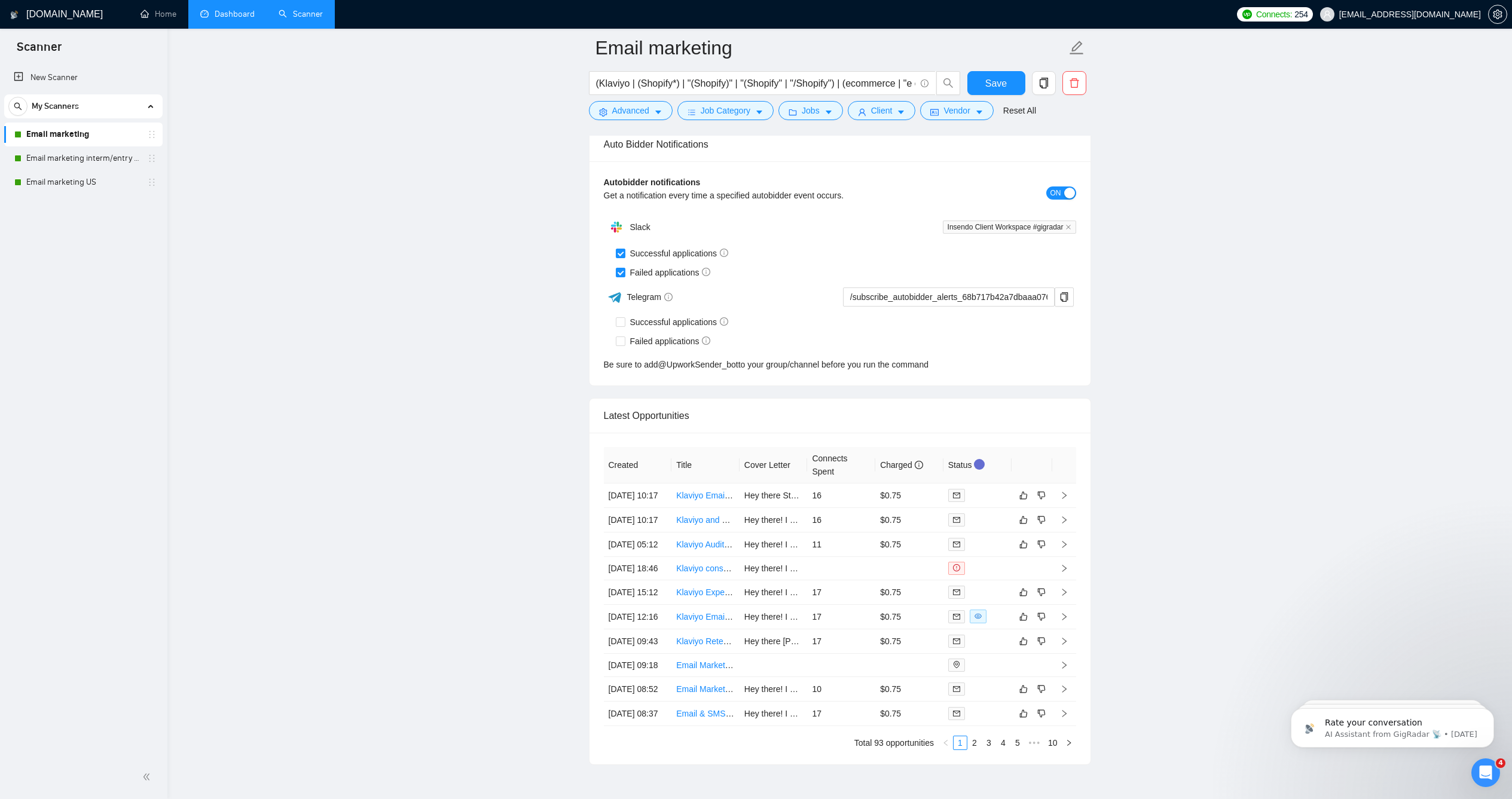
scroll to position [2988, 0]
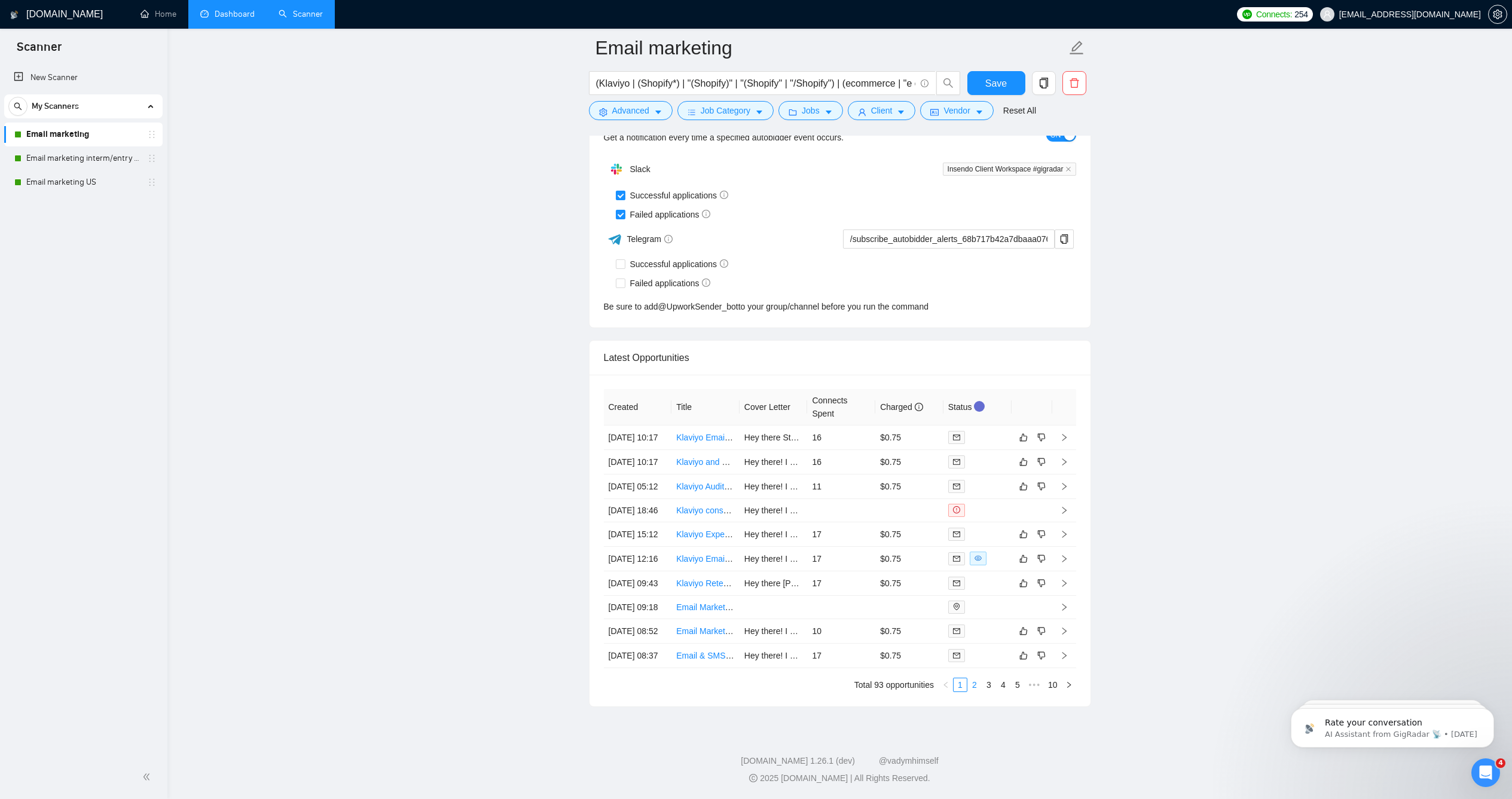
click at [973, 692] on link "2" at bounding box center [974, 684] width 13 height 13
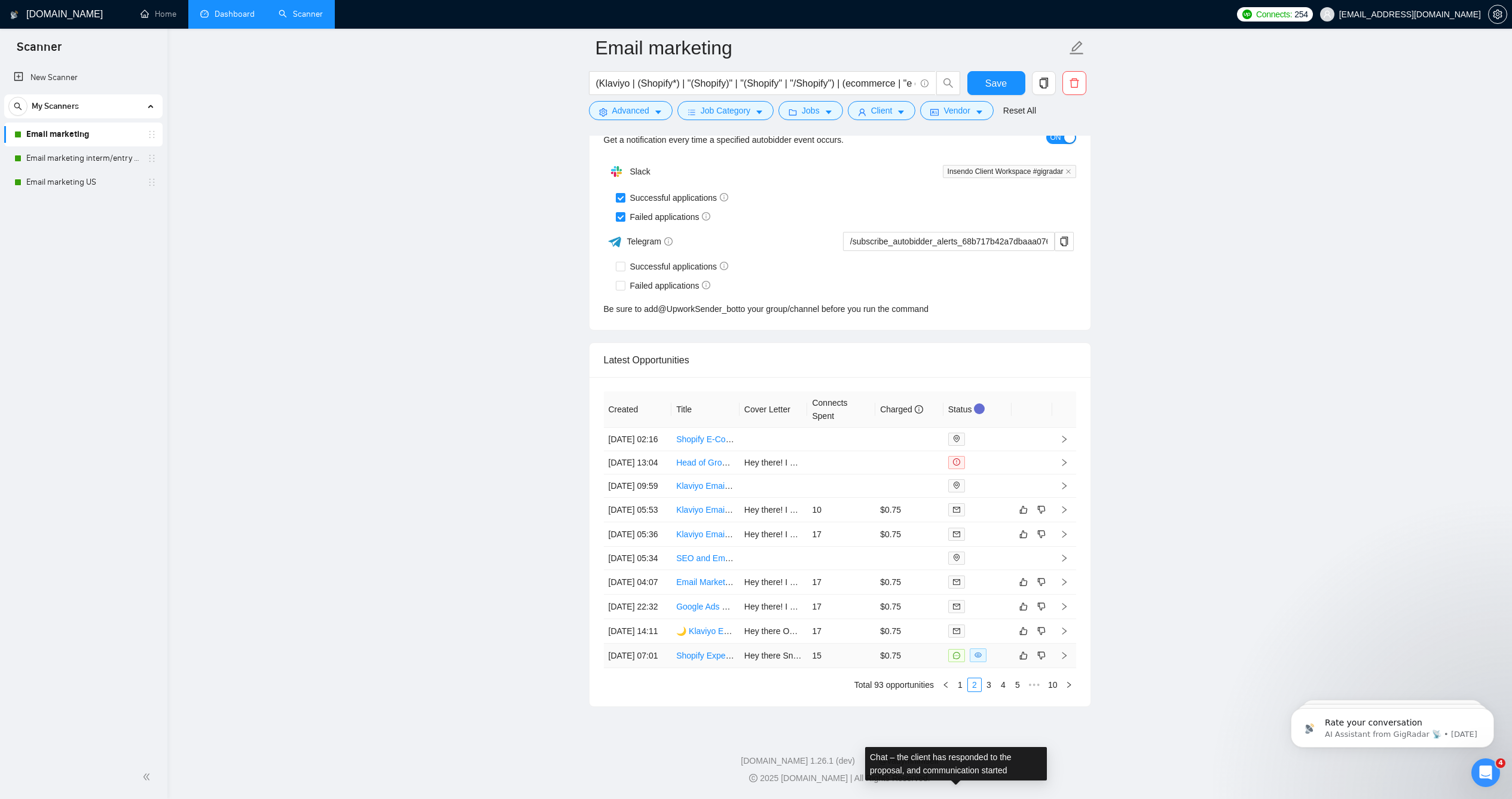
click at [955, 659] on icon "message" at bounding box center [957, 655] width 7 height 7
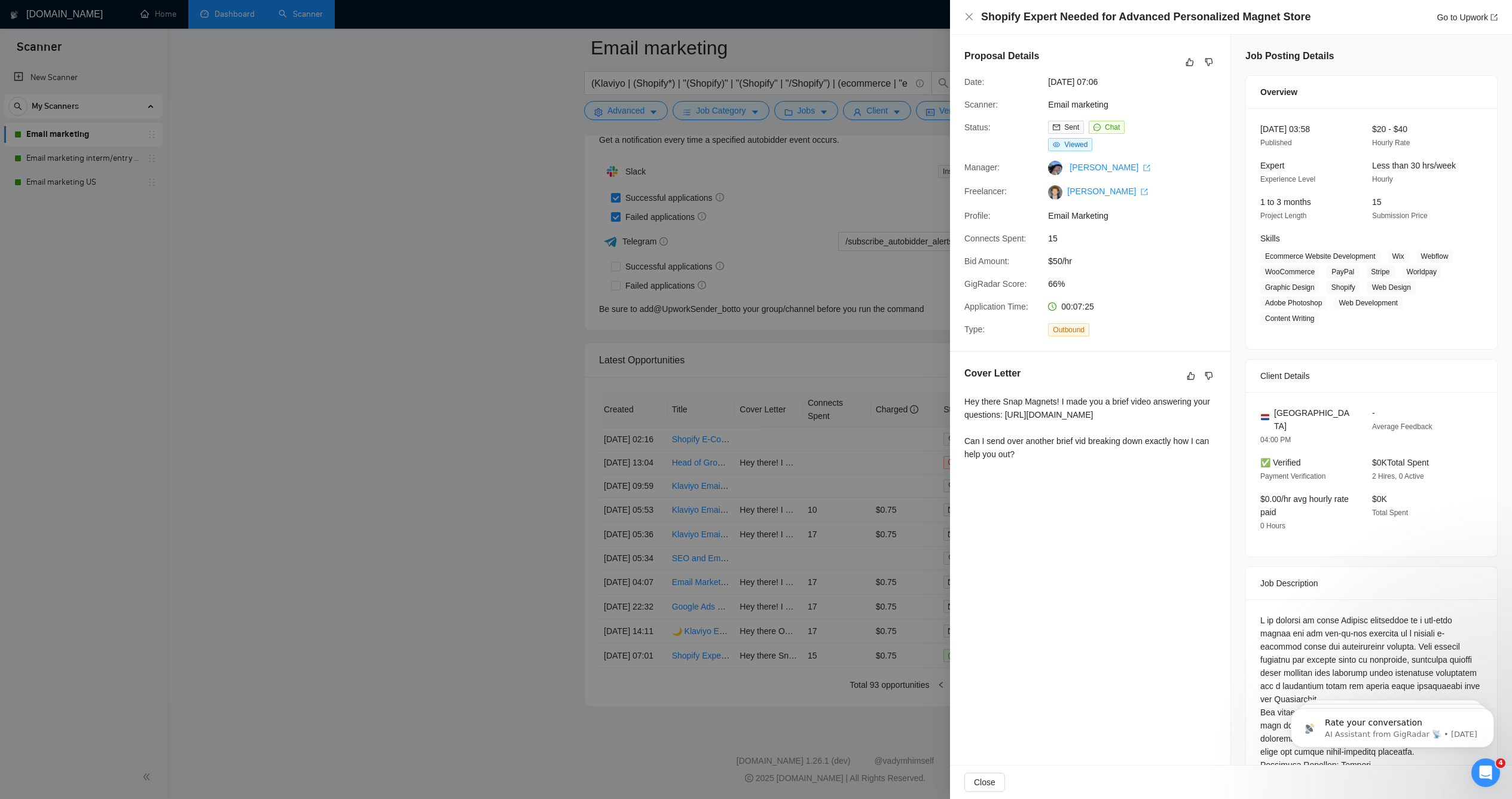
click at [855, 669] on div at bounding box center [756, 400] width 1512 height 799
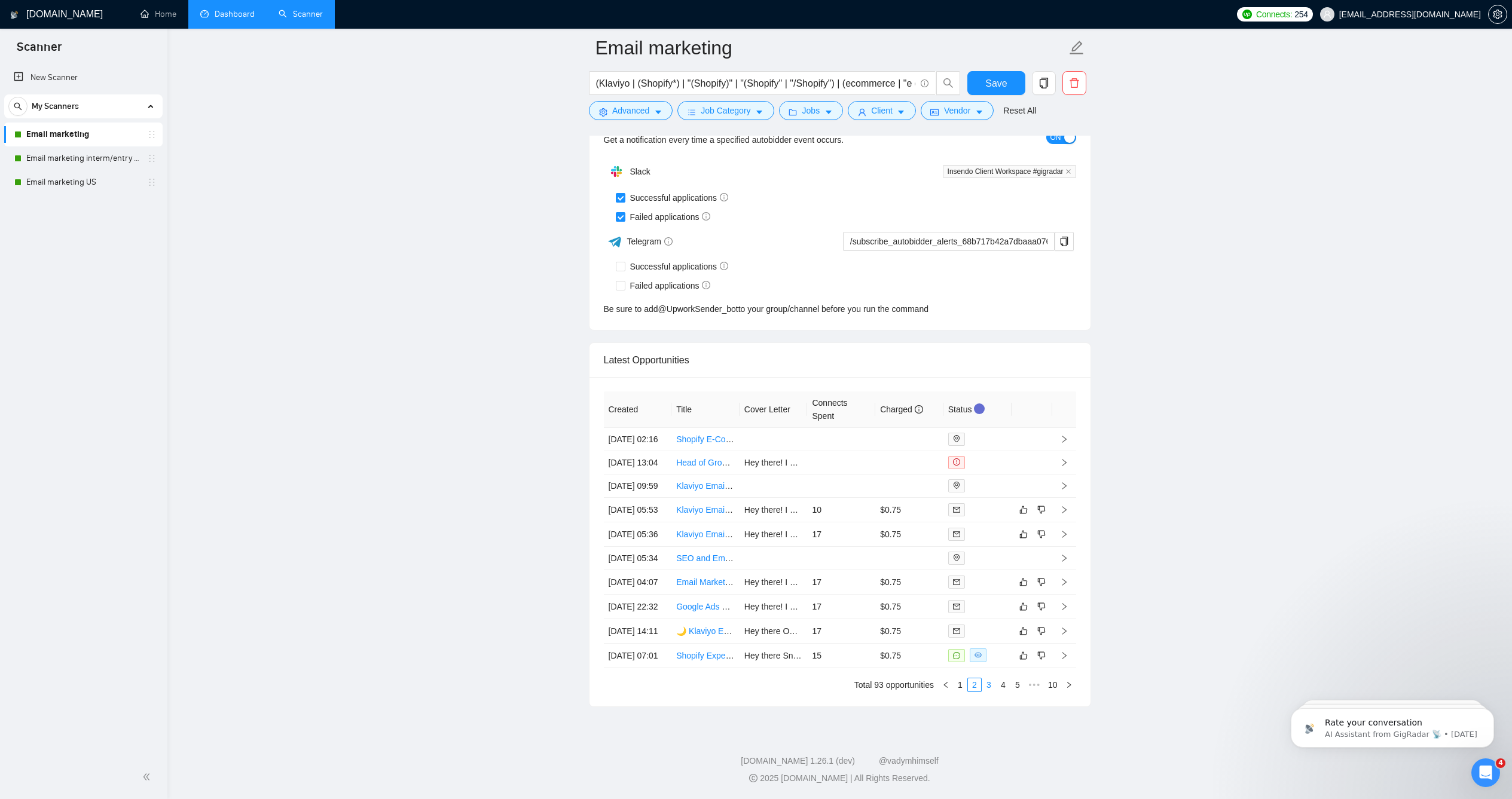
click at [991, 692] on link "3" at bounding box center [988, 684] width 13 height 13
click at [1001, 692] on link "4" at bounding box center [1003, 684] width 13 height 13
click at [1003, 692] on link "5" at bounding box center [1003, 684] width 13 height 13
click at [1007, 692] on link "6" at bounding box center [1003, 684] width 13 height 13
click at [1007, 692] on link "7" at bounding box center [1003, 684] width 13 height 13
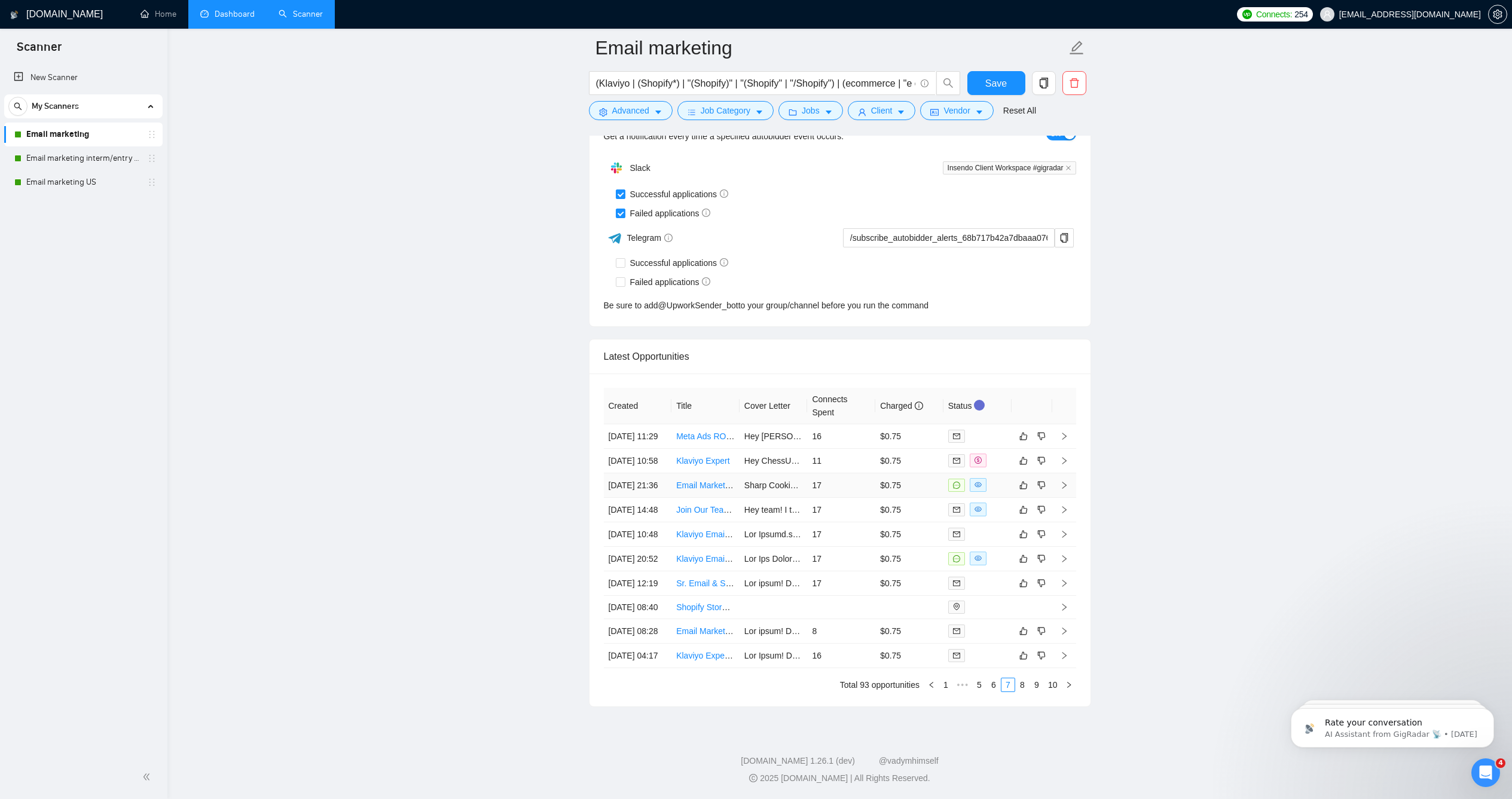
click at [725, 481] on link "Email Marketing Specialist" at bounding box center [725, 485] width 98 height 10
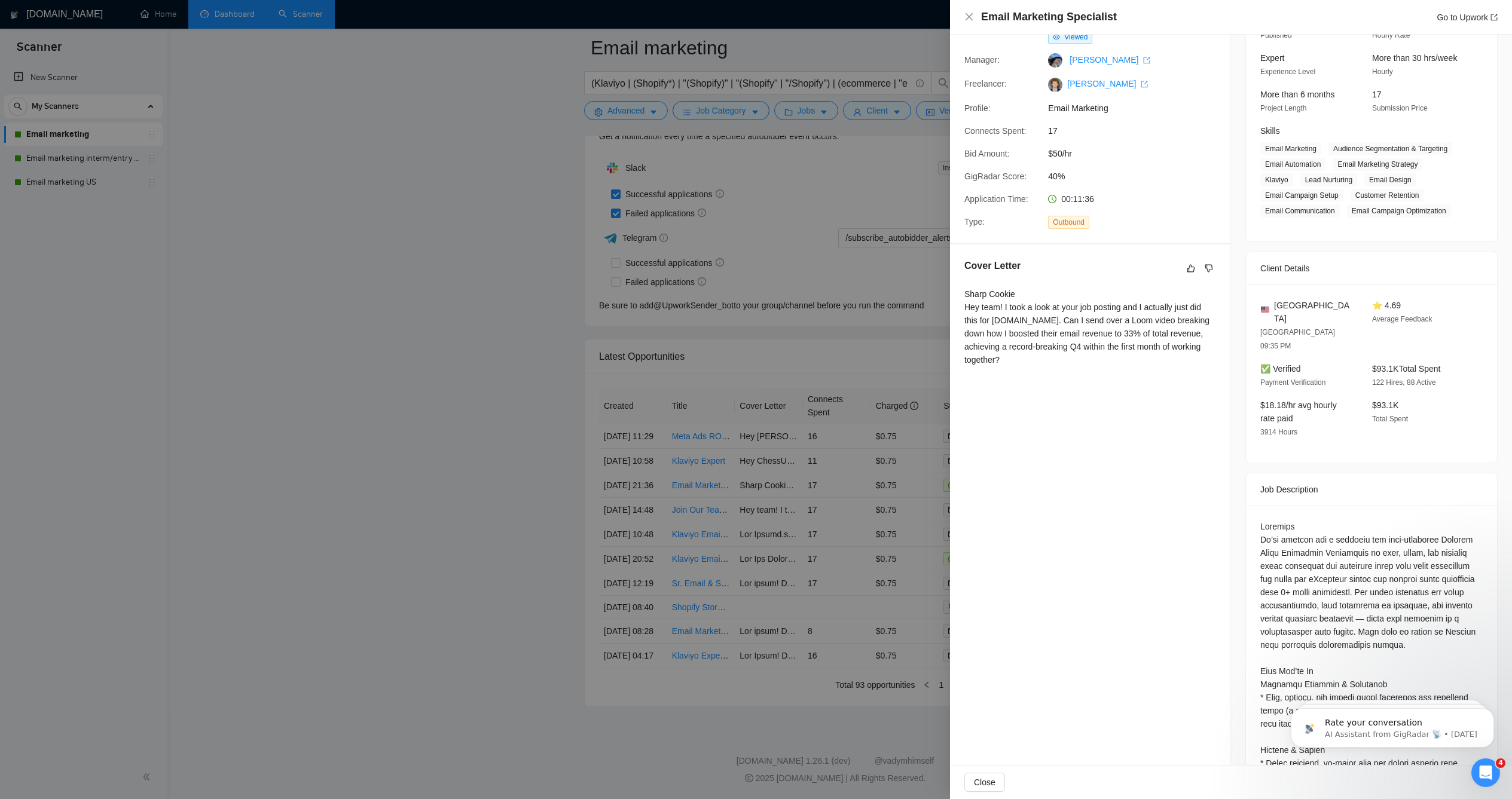
scroll to position [94, 0]
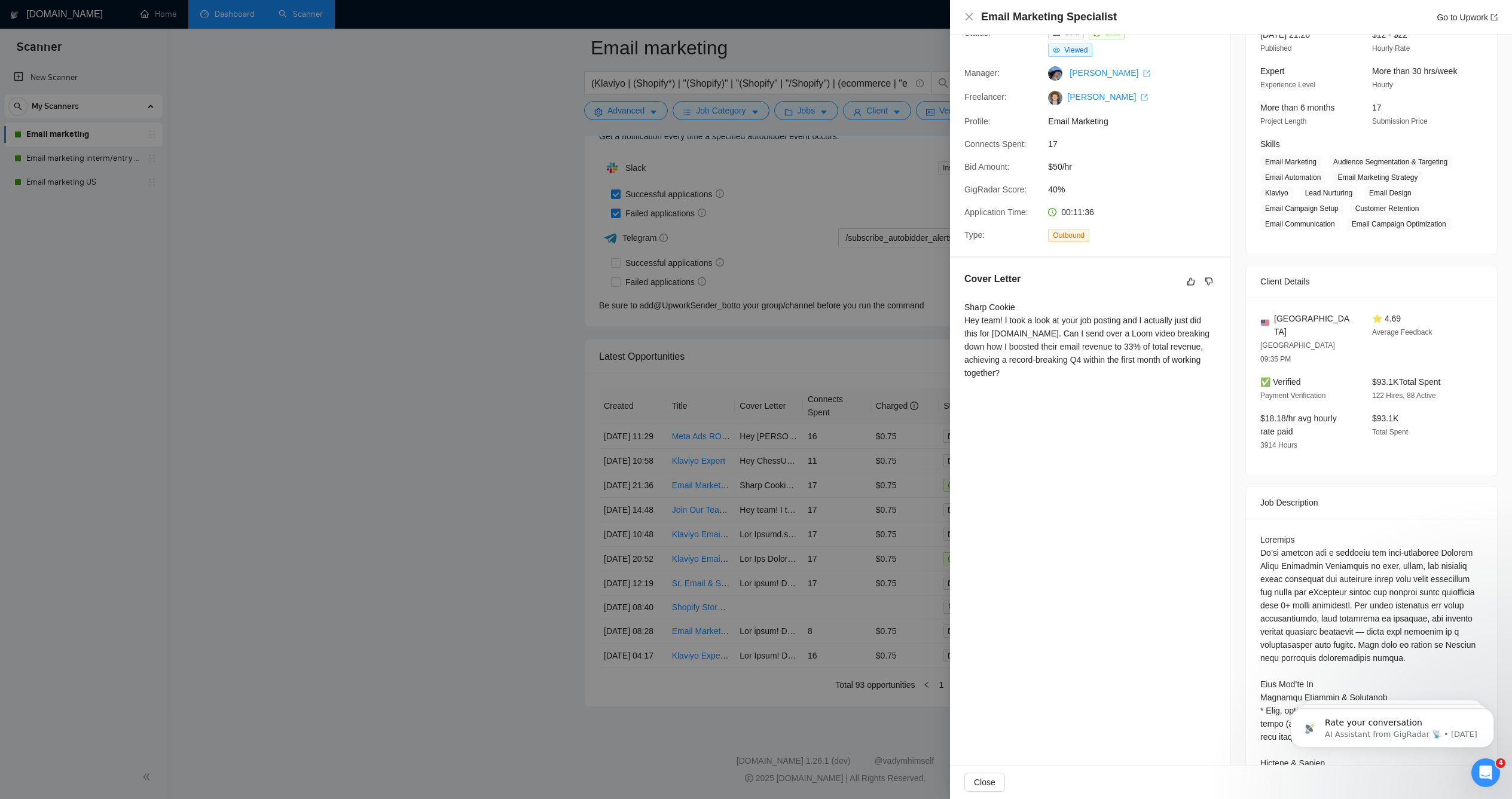
click at [650, 504] on div at bounding box center [756, 400] width 1512 height 799
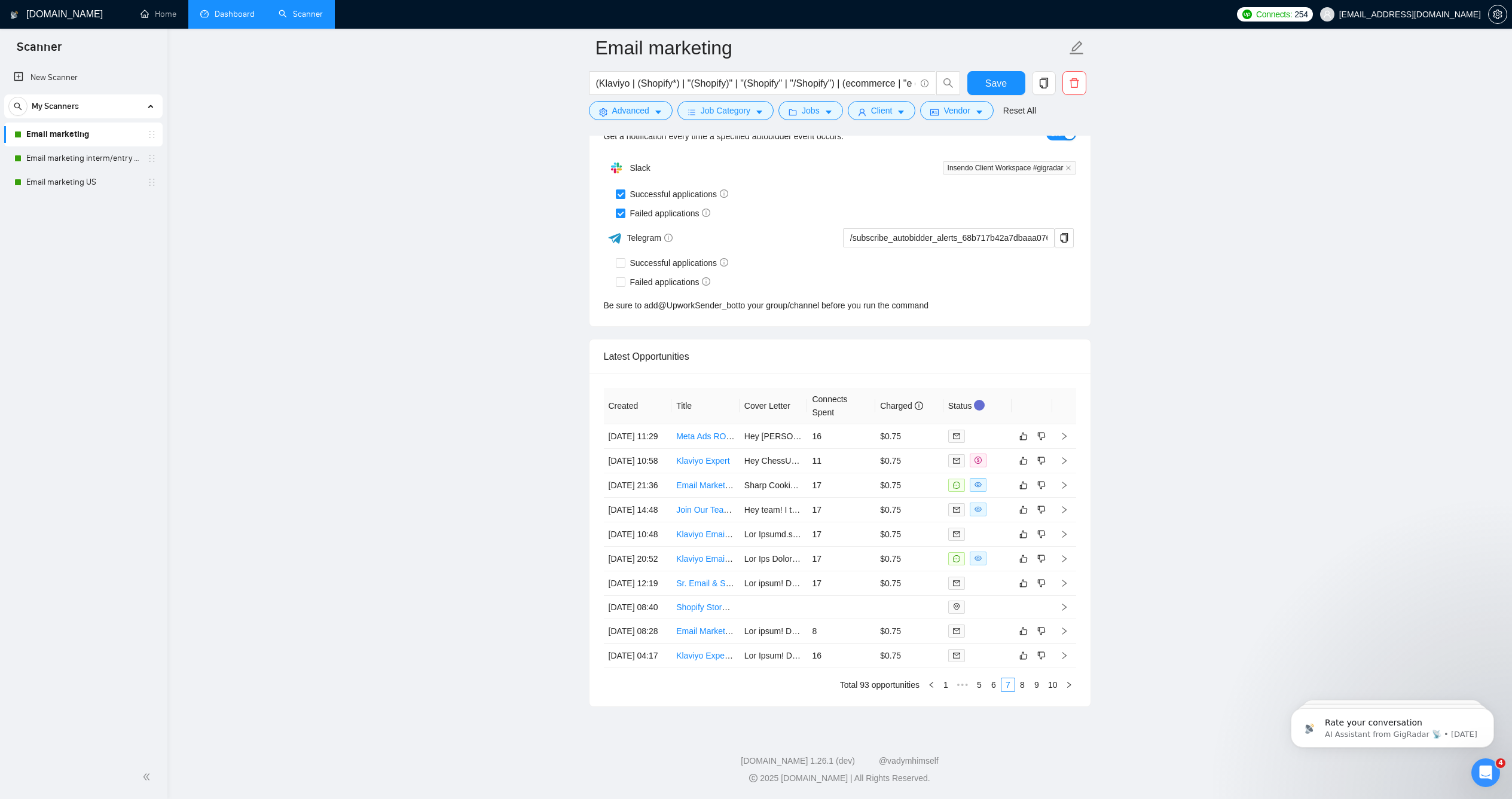
scroll to position [3067, 0]
click at [990, 678] on link "6" at bounding box center [993, 684] width 13 height 13
click at [974, 678] on link "5" at bounding box center [974, 684] width 13 height 13
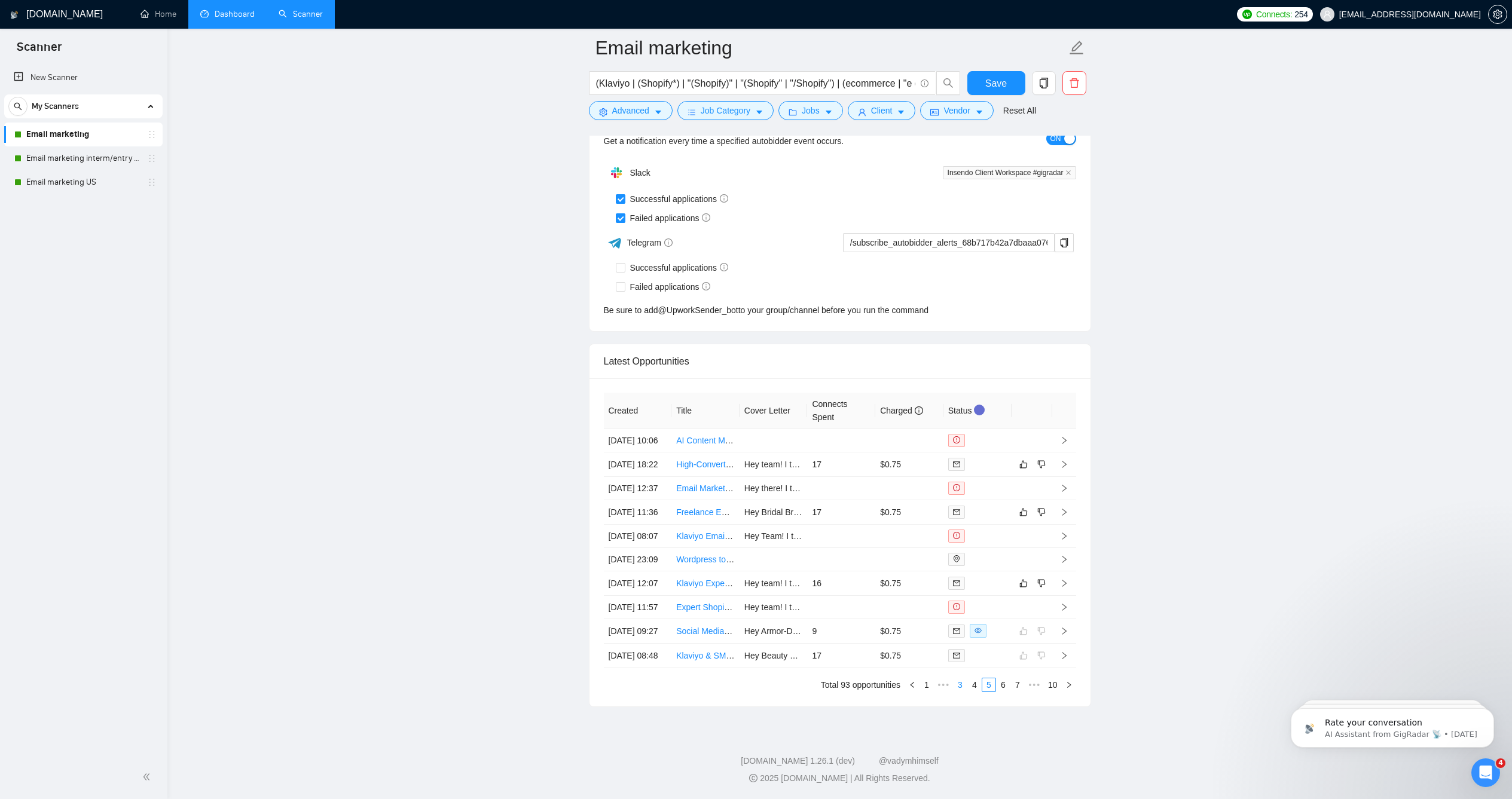
click at [964, 678] on link "3" at bounding box center [959, 684] width 13 height 13
click at [961, 678] on link "1" at bounding box center [959, 684] width 13 height 13
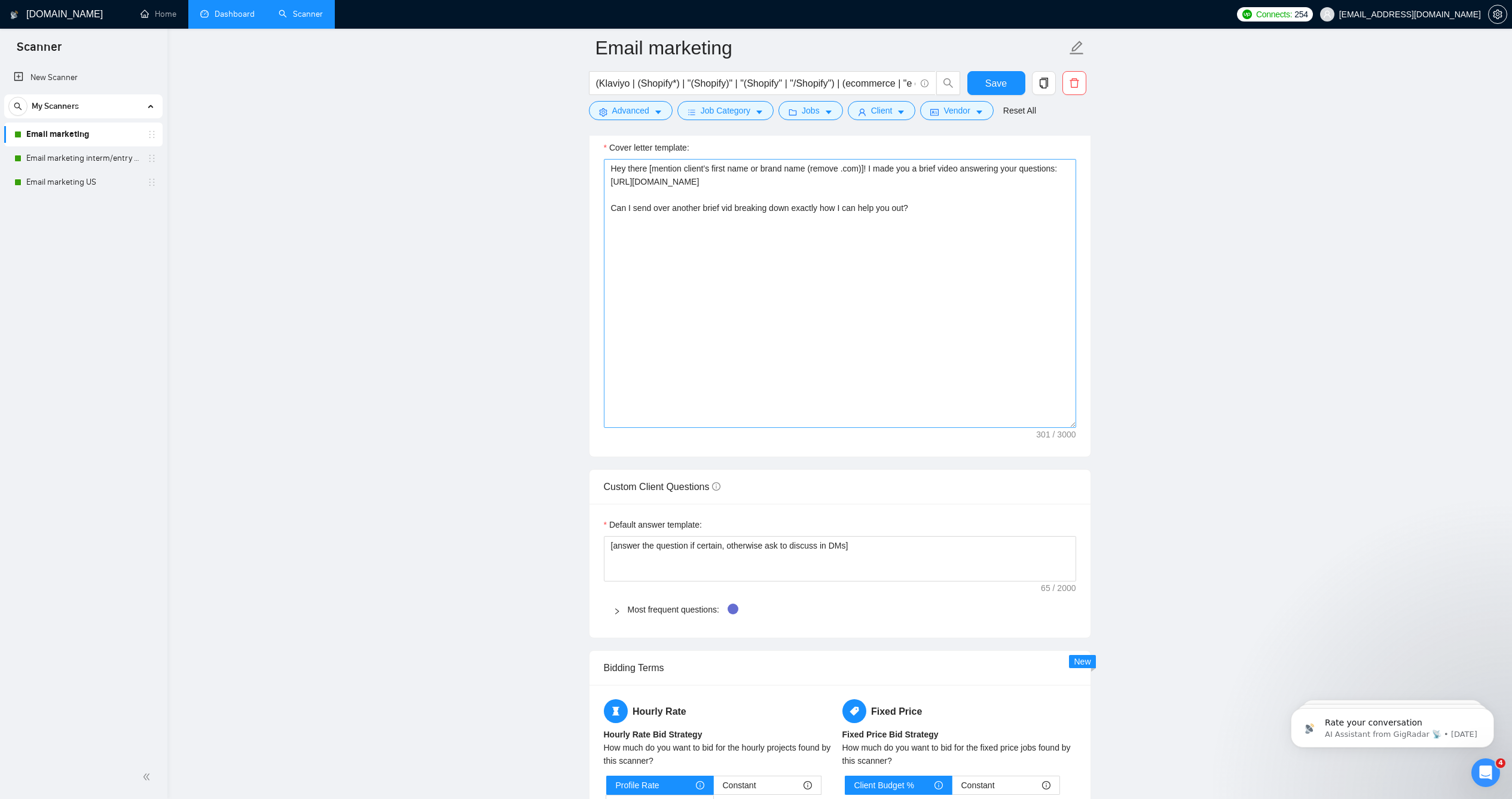
scroll to position [1342, 0]
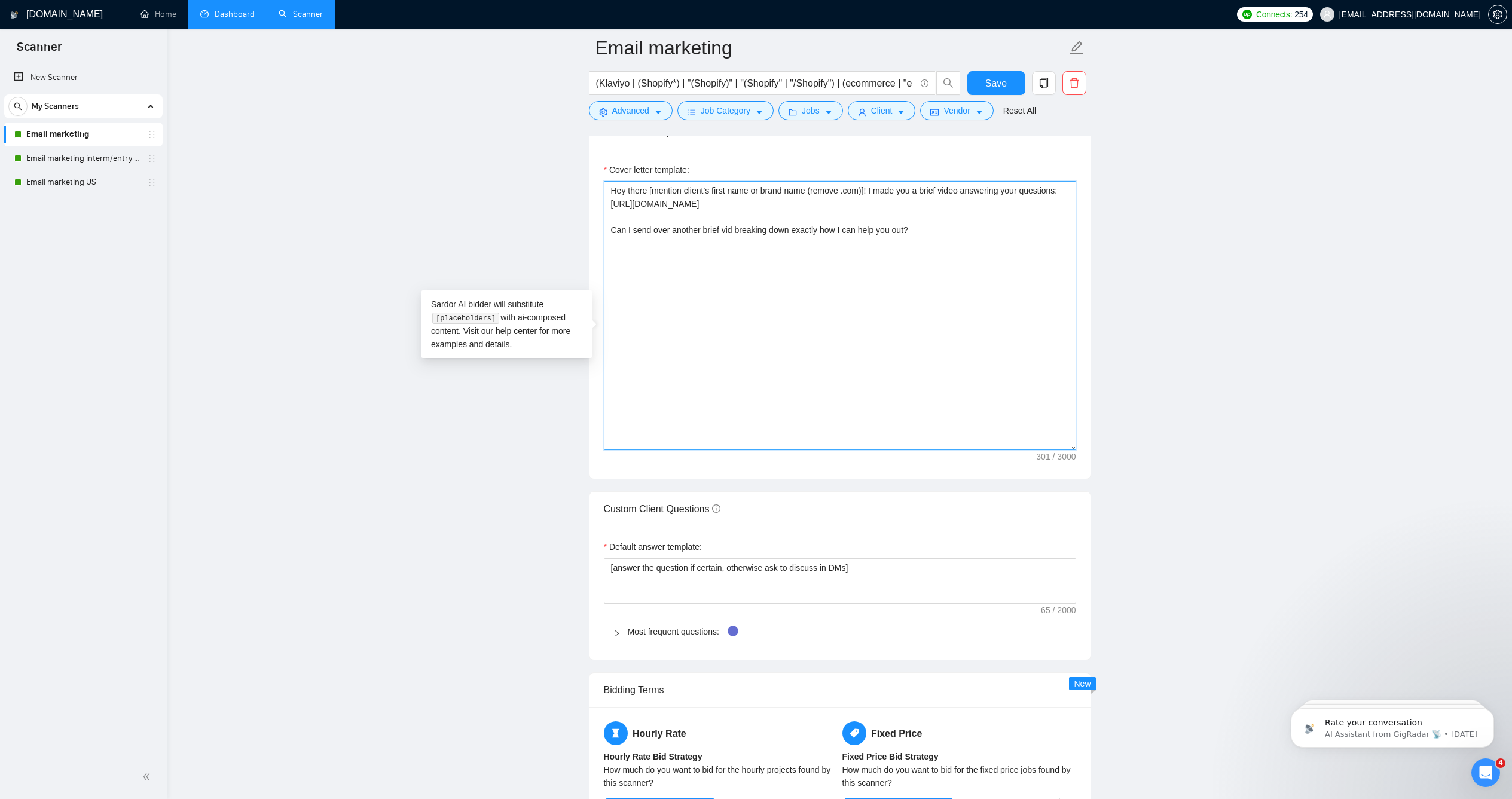
drag, startPoint x: 827, startPoint y: 254, endPoint x: 601, endPoint y: 214, distance: 229.5
click at [601, 214] on div "Cover letter template: Hey there [mention client’s first name or brand name (re…" at bounding box center [839, 313] width 501 height 329
paste textarea "[mention client’s first name or brand name (add "team" if it’s a brand; remove …"
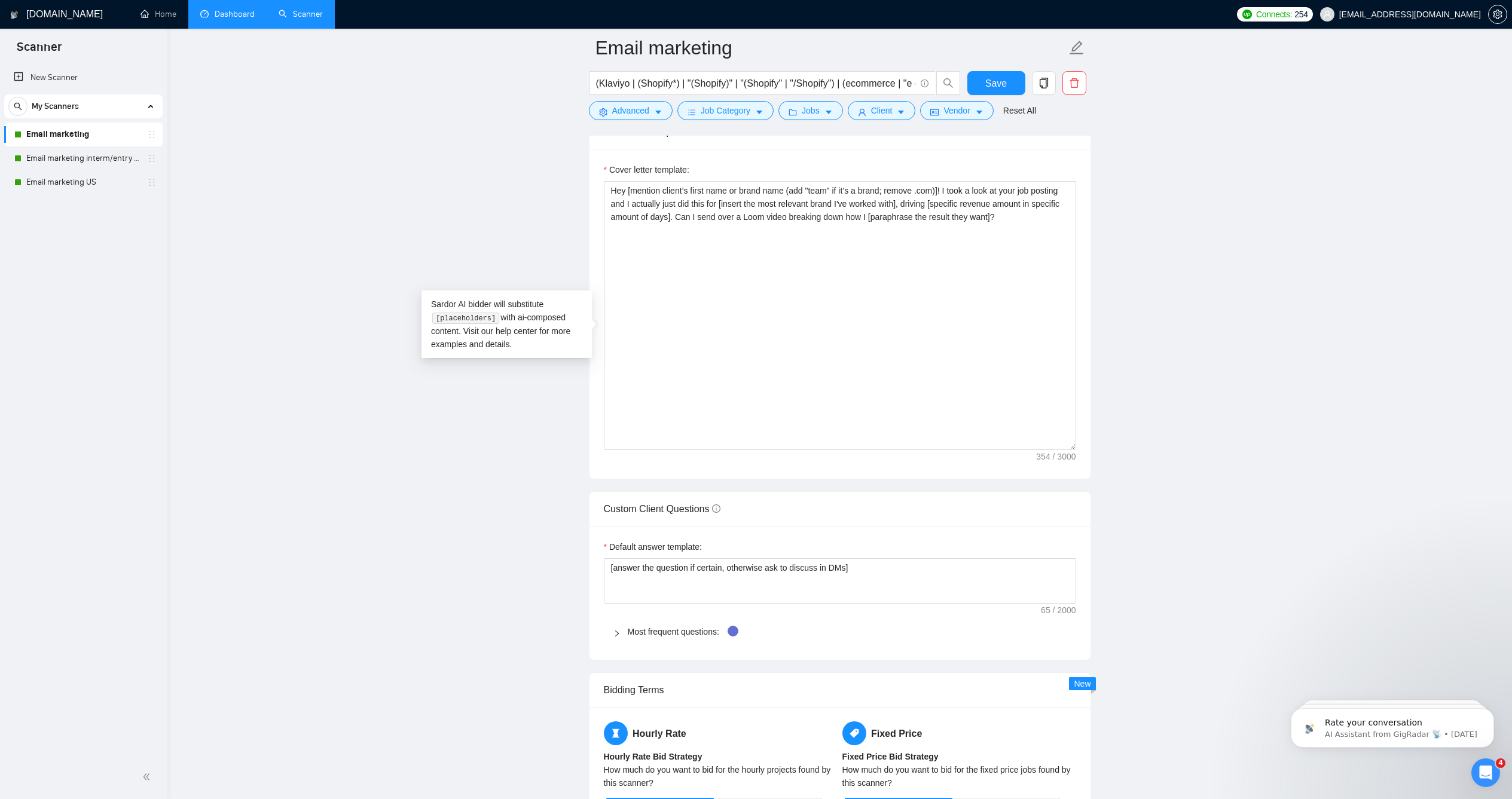
click at [512, 205] on main "Email marketing (Klaviyo | (Shopify*) | "(Shopify)" | "(Shopify" | "/Shopify") …" at bounding box center [840, 489] width 1306 height 3569
click at [1060, 235] on textarea "Hey [mention client’s first name or brand name (add "team" if it’s a brand; rem…" at bounding box center [840, 315] width 472 height 269
paste textarea "P.S. If you’d like to hear straight from one of my happy clients, feel free to …"
type textarea "Hey [mention client’s first name or brand name (add "team" if it’s a brand; rem…"
click at [432, 245] on main "Email marketing (Klaviyo | (Shopify*) | "(Shopify)" | "(Shopify" | "/Shopify") …" at bounding box center [840, 489] width 1306 height 3569
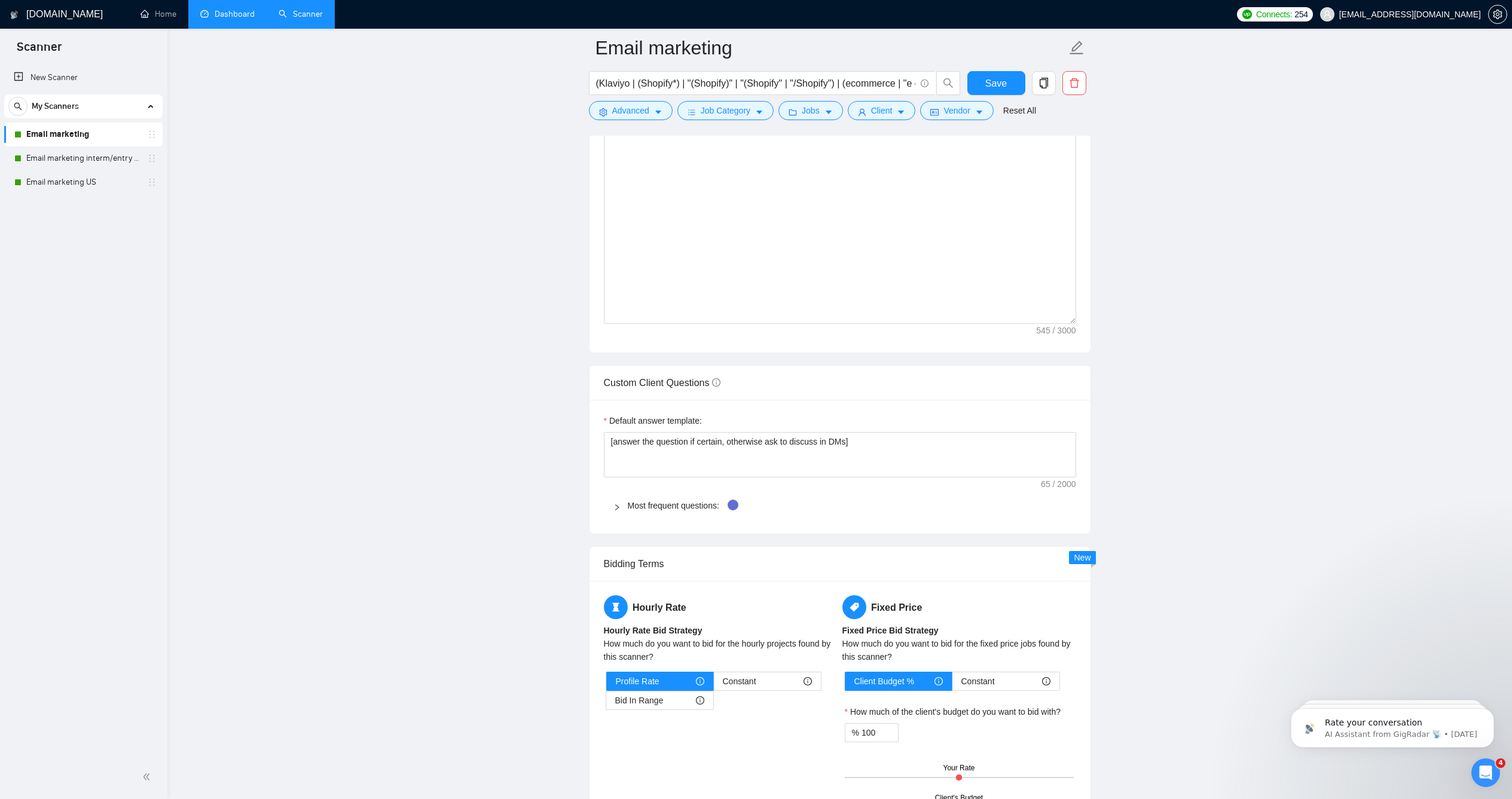
click at [1133, 297] on main "Email marketing (Klaviyo | (Shopify*) | "(Shopify)" | "(Shopify" | "/Shopify") …" at bounding box center [840, 363] width 1306 height 3569
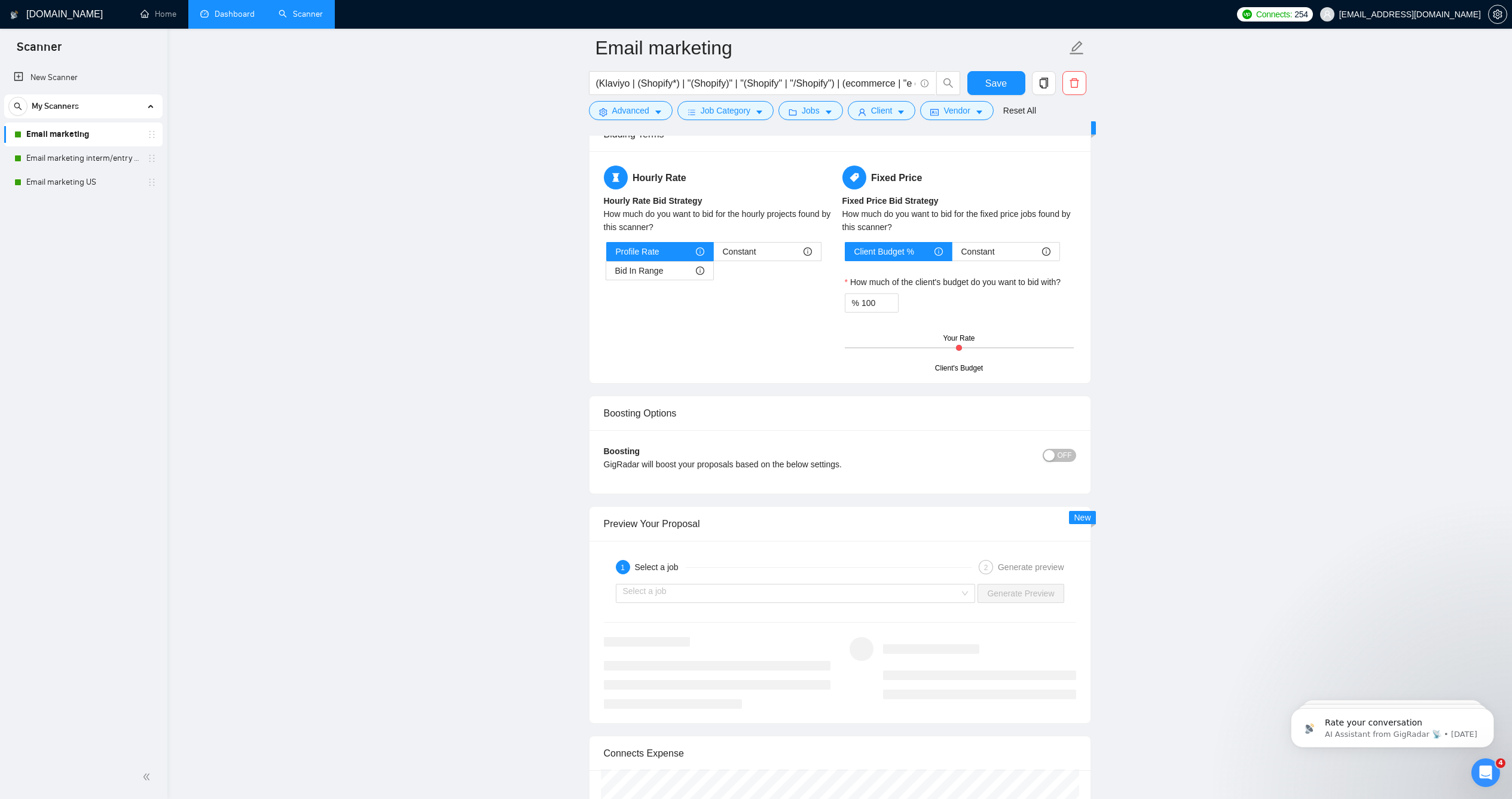
scroll to position [1953, 0]
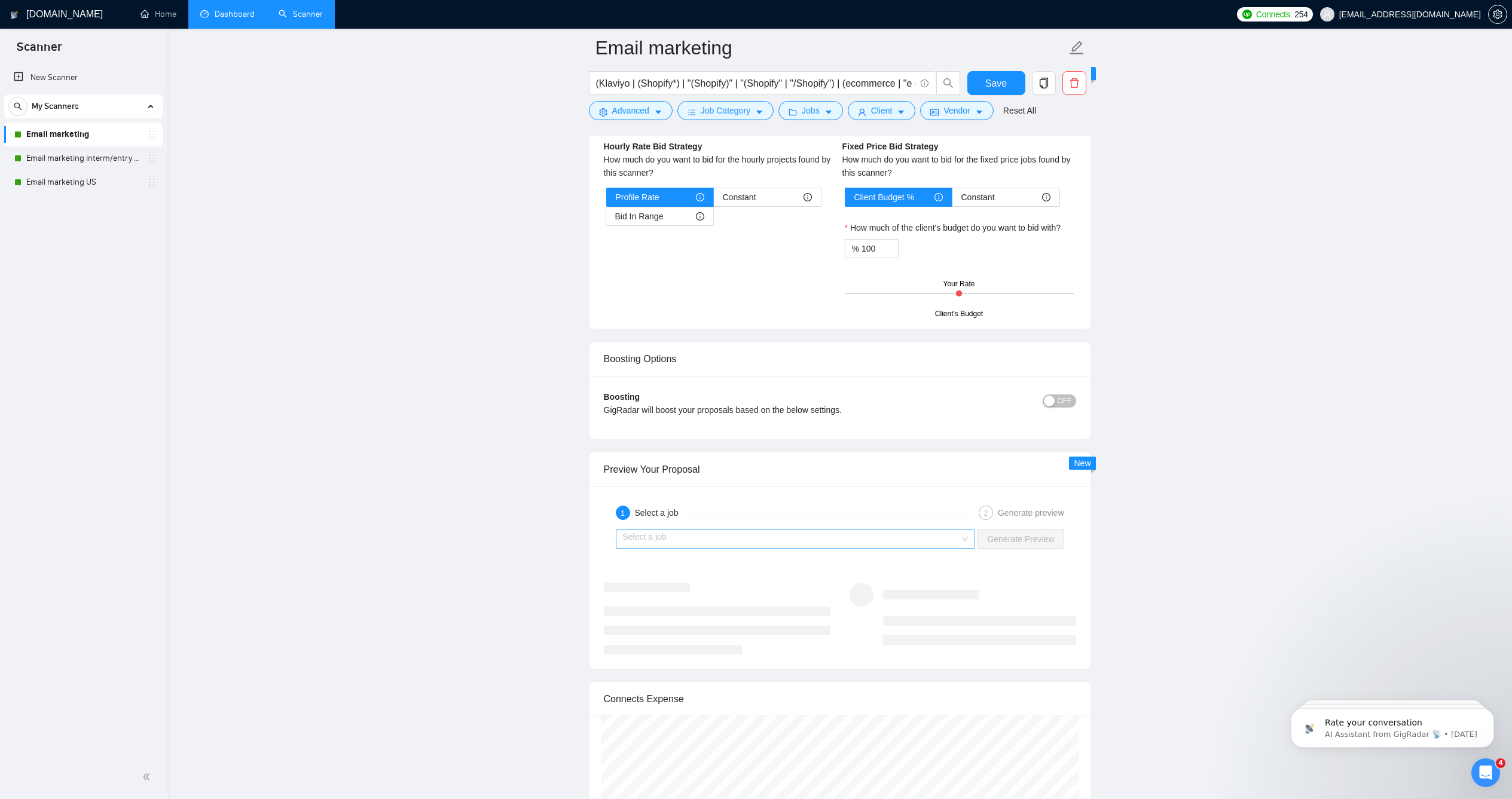
click at [948, 548] on input "search" at bounding box center [791, 539] width 337 height 18
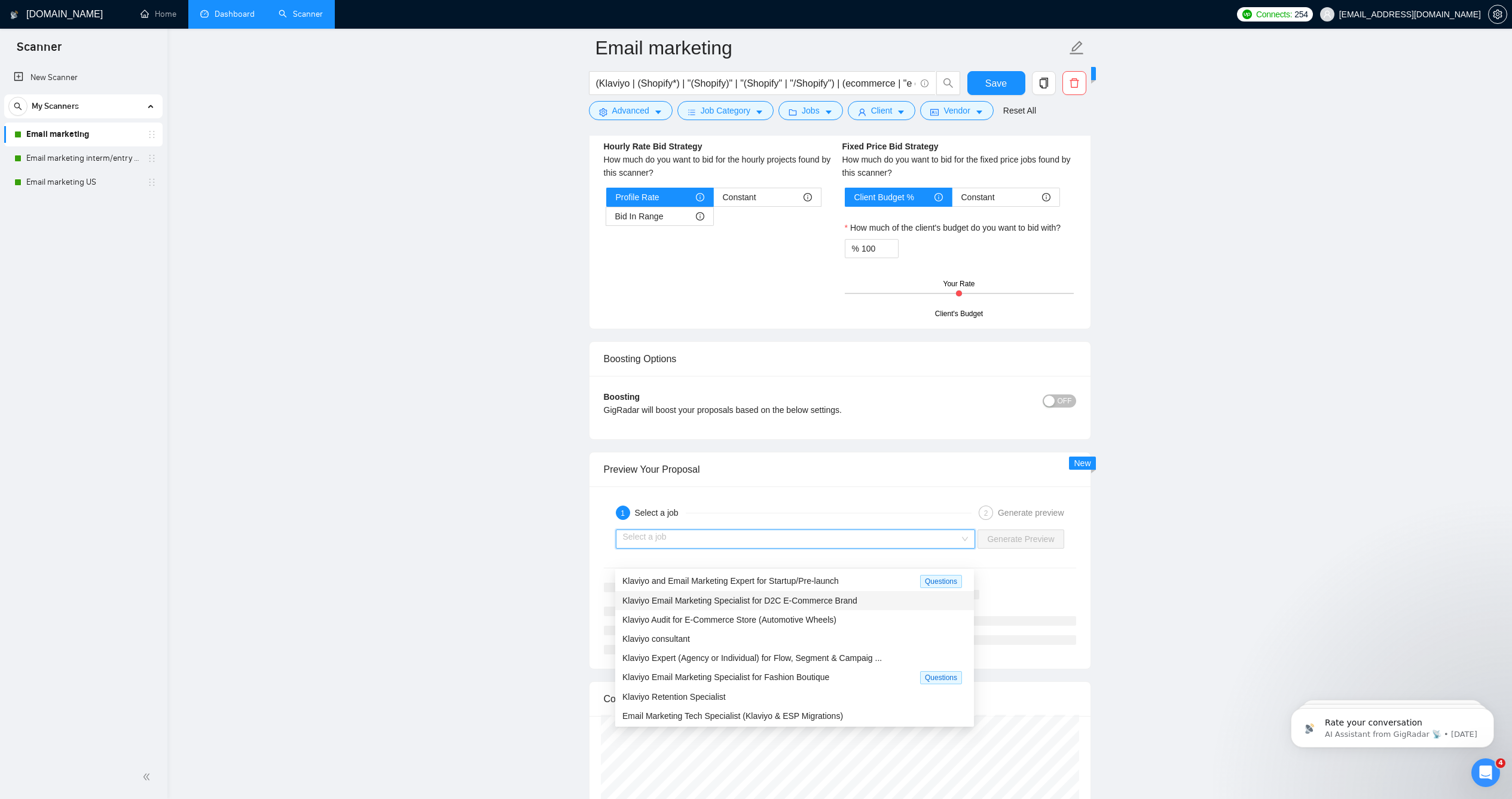
click at [831, 602] on span "Klaviyo Email Marketing Specialist for D2C E-Commerce Brand" at bounding box center [740, 600] width 235 height 10
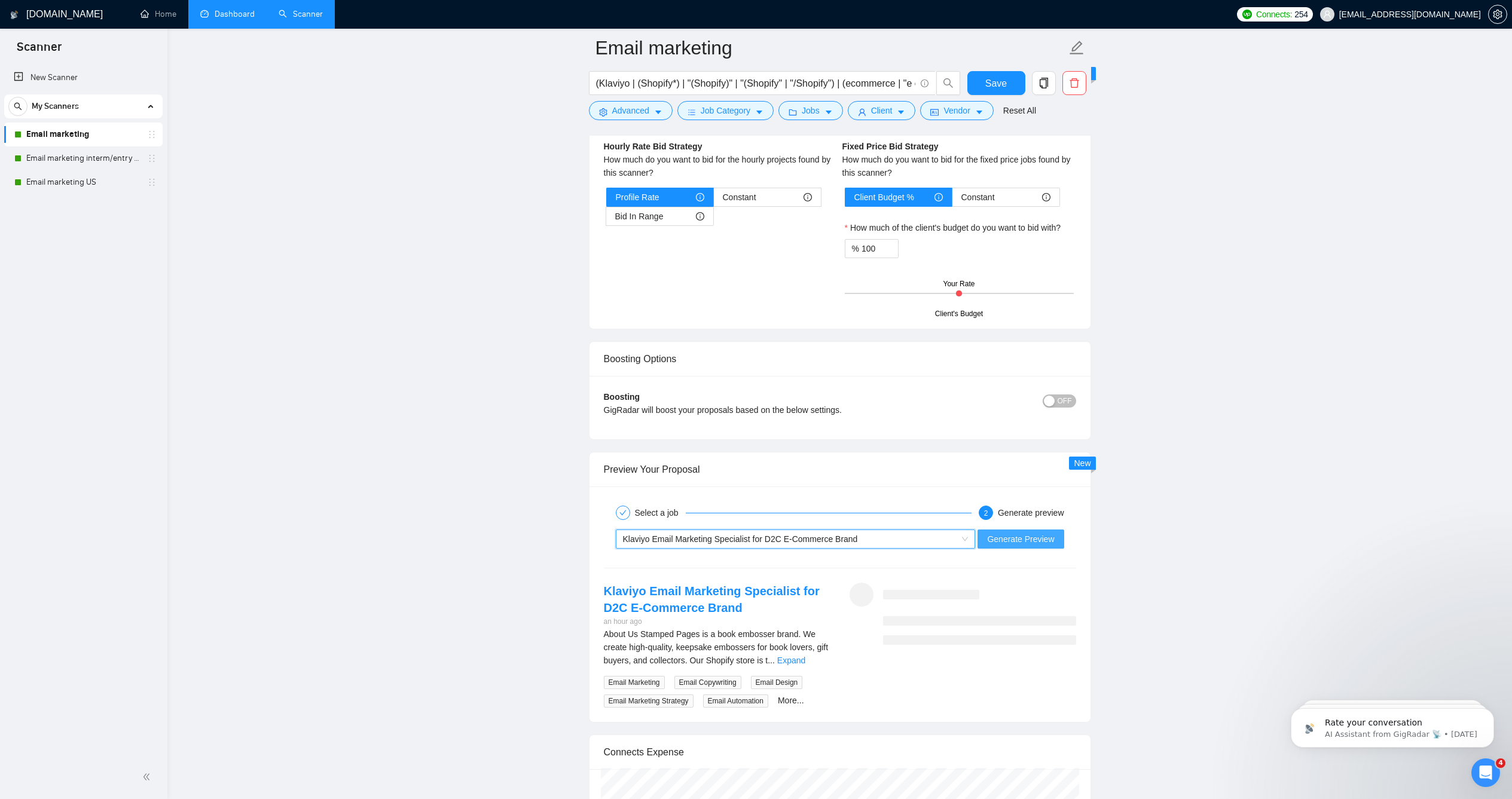
click at [994, 546] on span "Generate Preview" at bounding box center [1020, 539] width 67 height 13
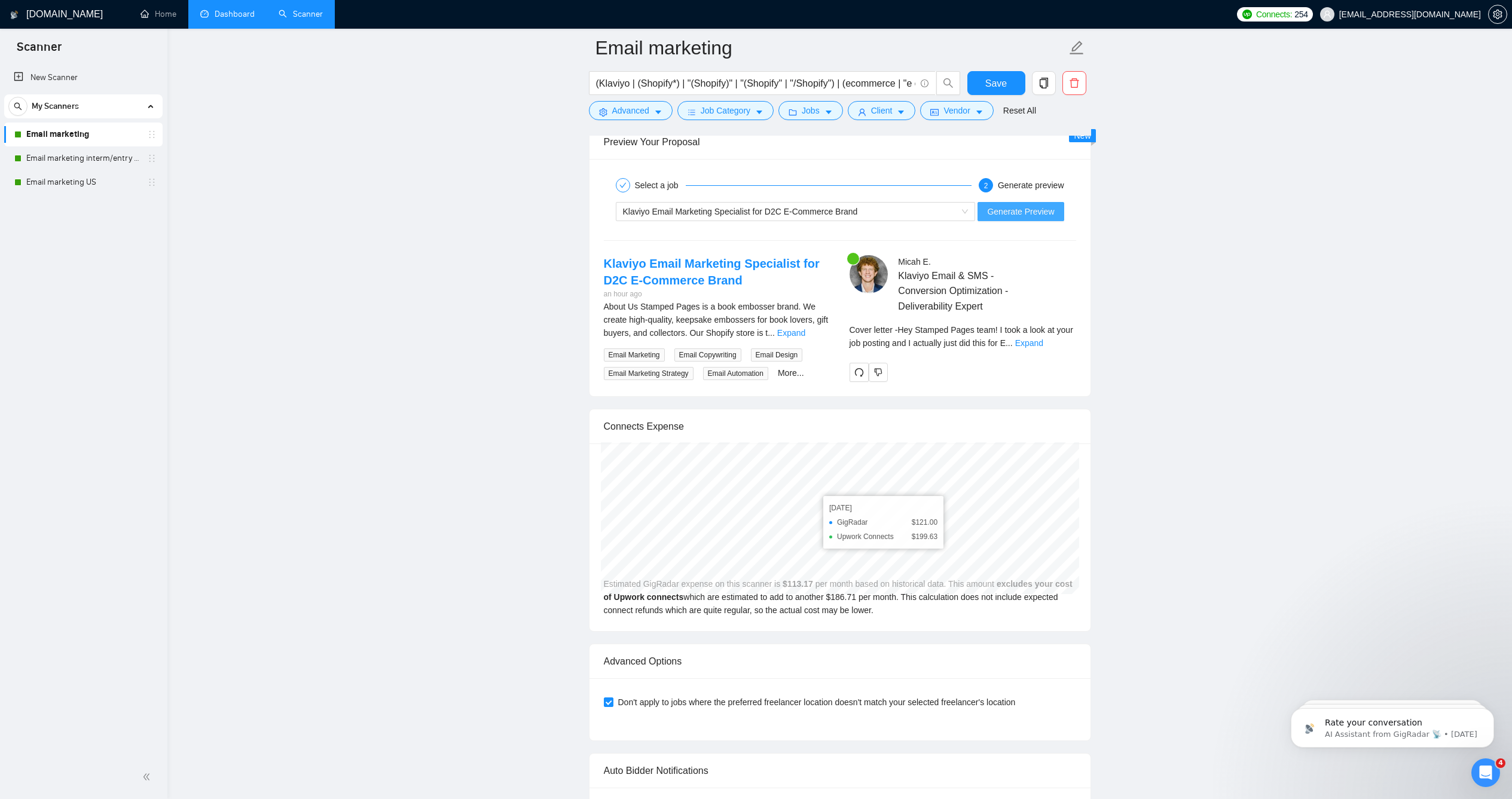
scroll to position [2276, 0]
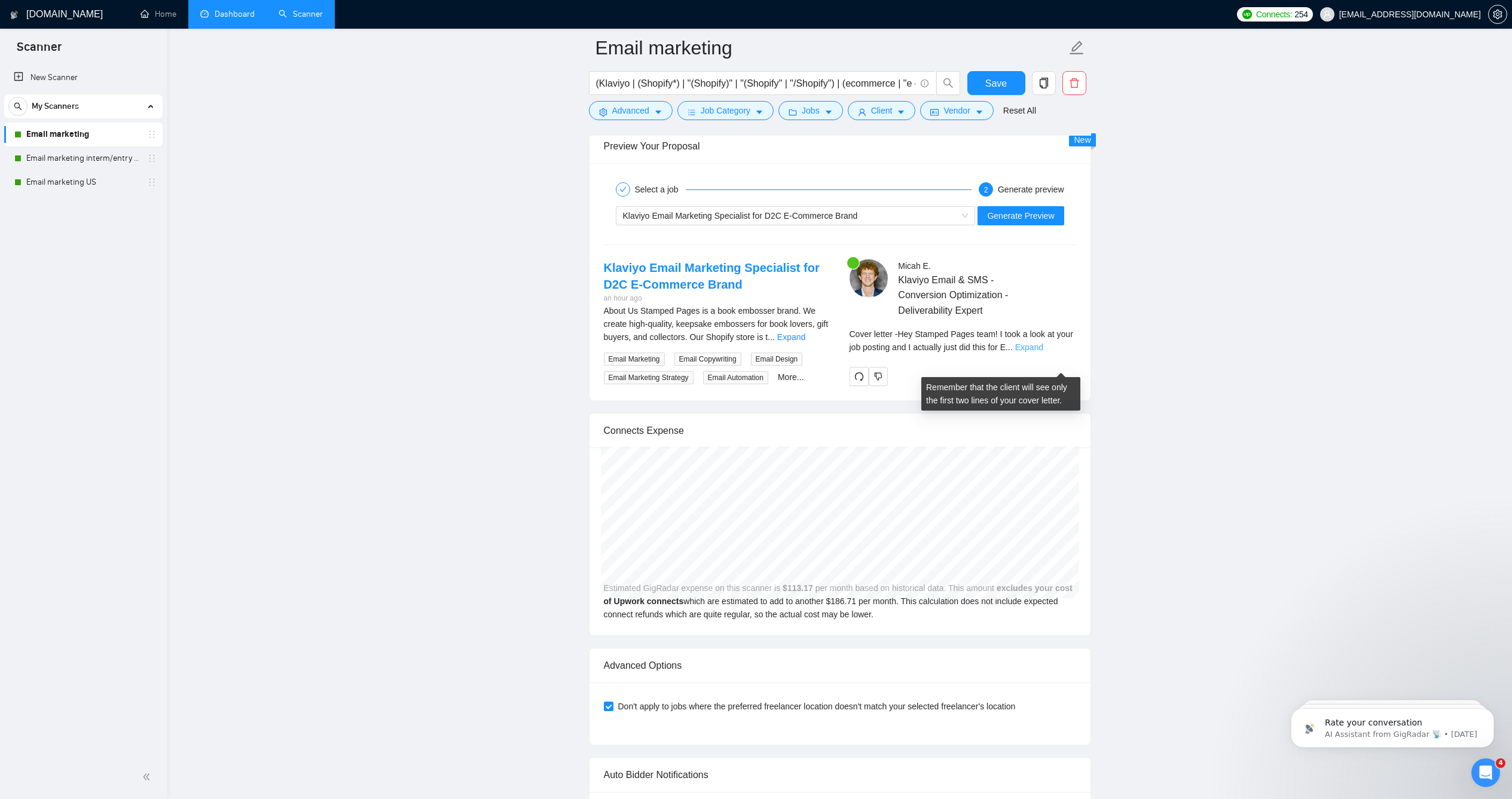
click at [1043, 352] on link "Expand" at bounding box center [1028, 347] width 28 height 10
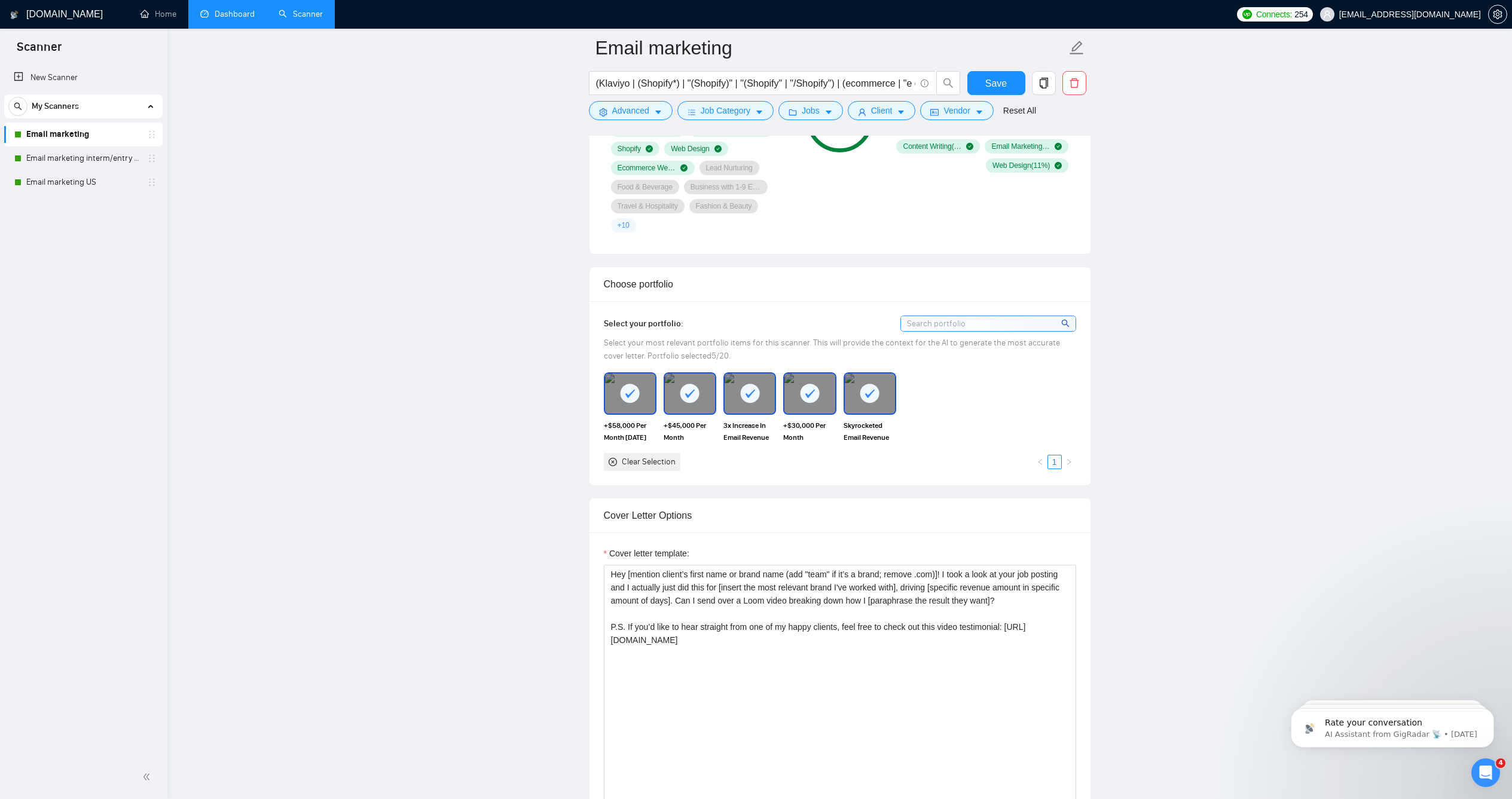
scroll to position [936, 0]
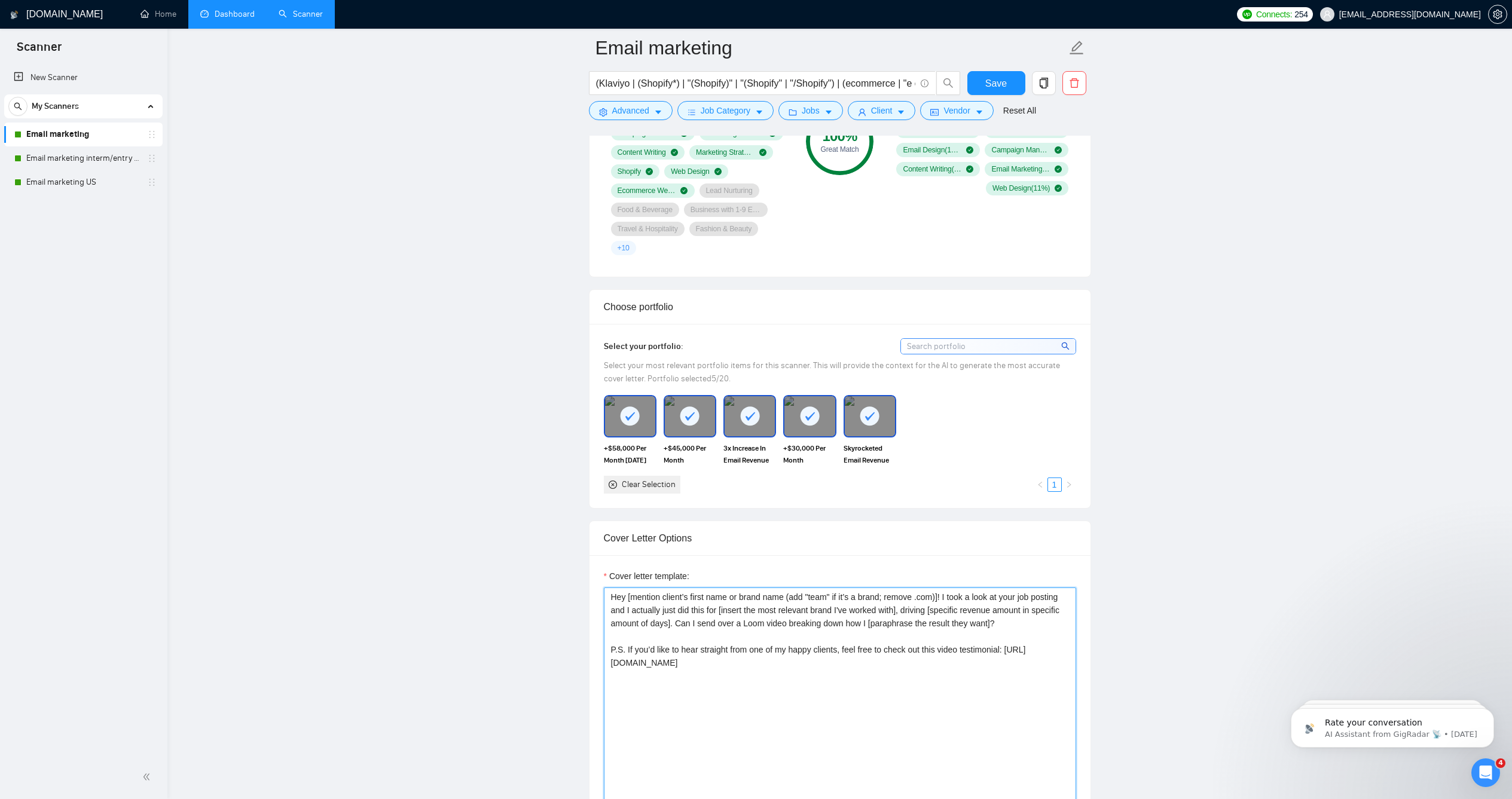
click at [875, 650] on textarea "Hey [mention client’s first name or brand name (add "team" if it’s a brand; rem…" at bounding box center [840, 721] width 472 height 269
click at [990, 94] on button "Save" at bounding box center [996, 83] width 58 height 24
click at [125, 157] on link "Email marketing interm/entry level" at bounding box center [82, 158] width 113 height 24
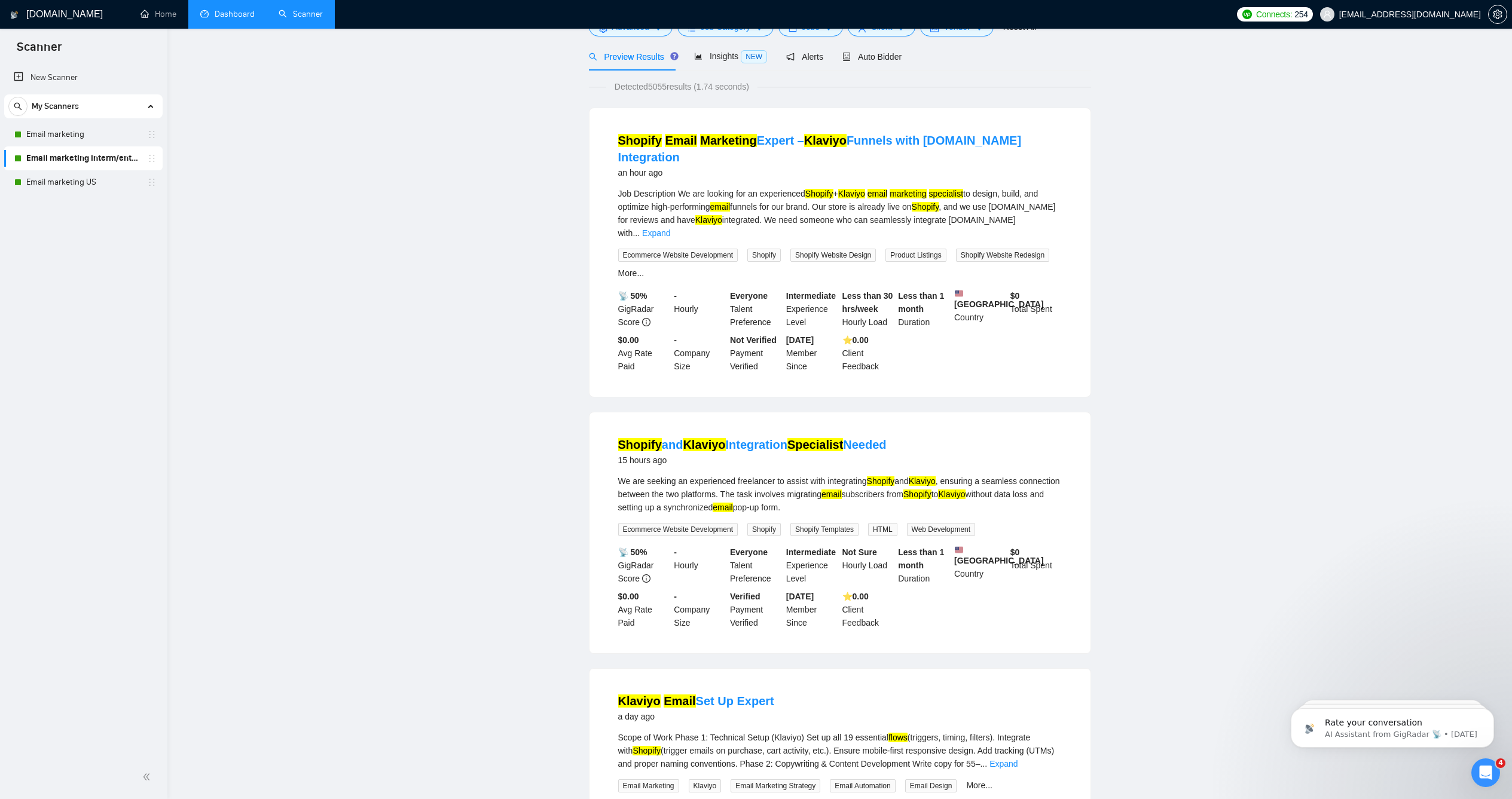
scroll to position [30, 0]
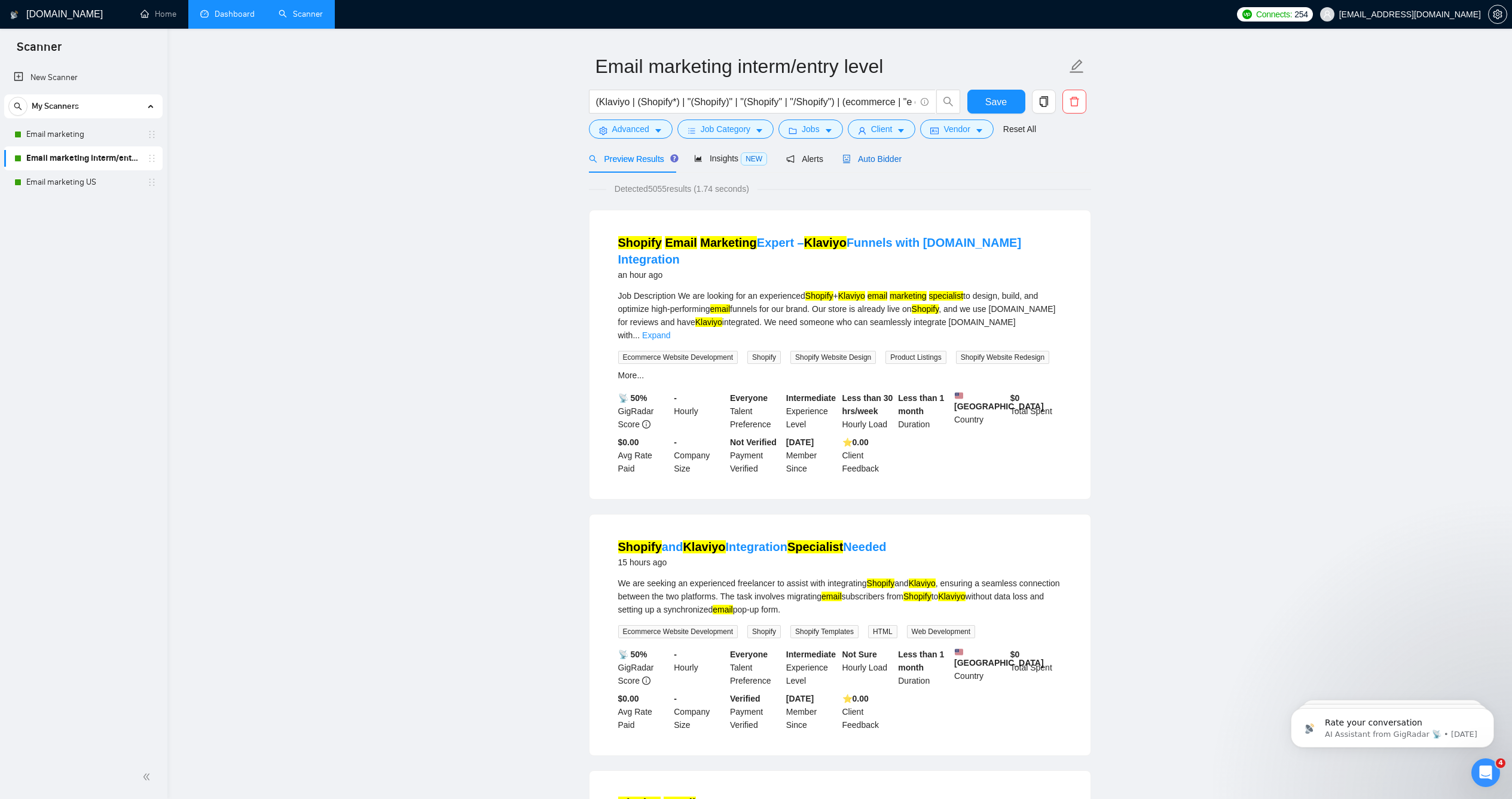
click at [891, 163] on span "Auto Bidder" at bounding box center [872, 158] width 59 height 10
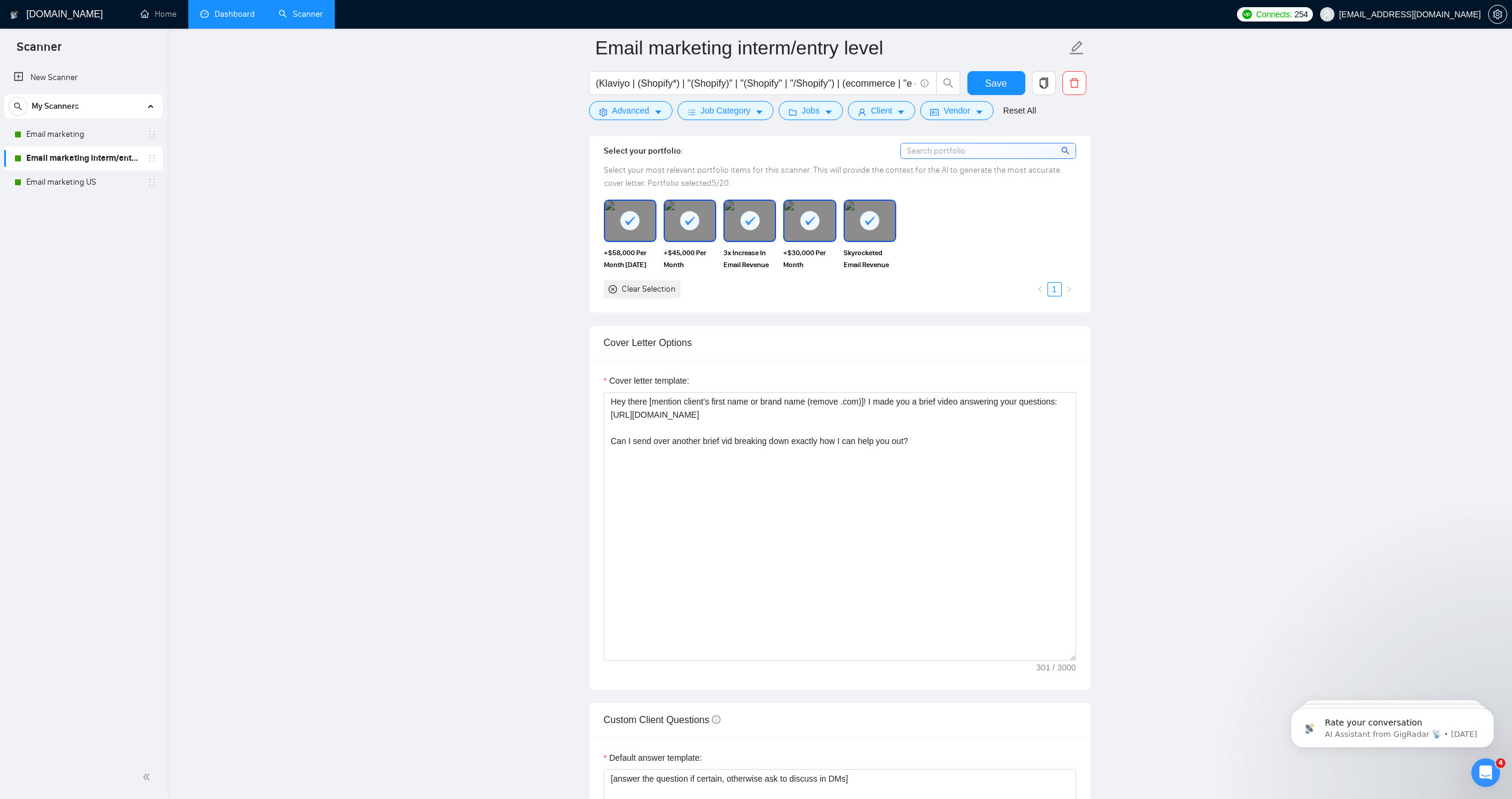
scroll to position [1235, 0]
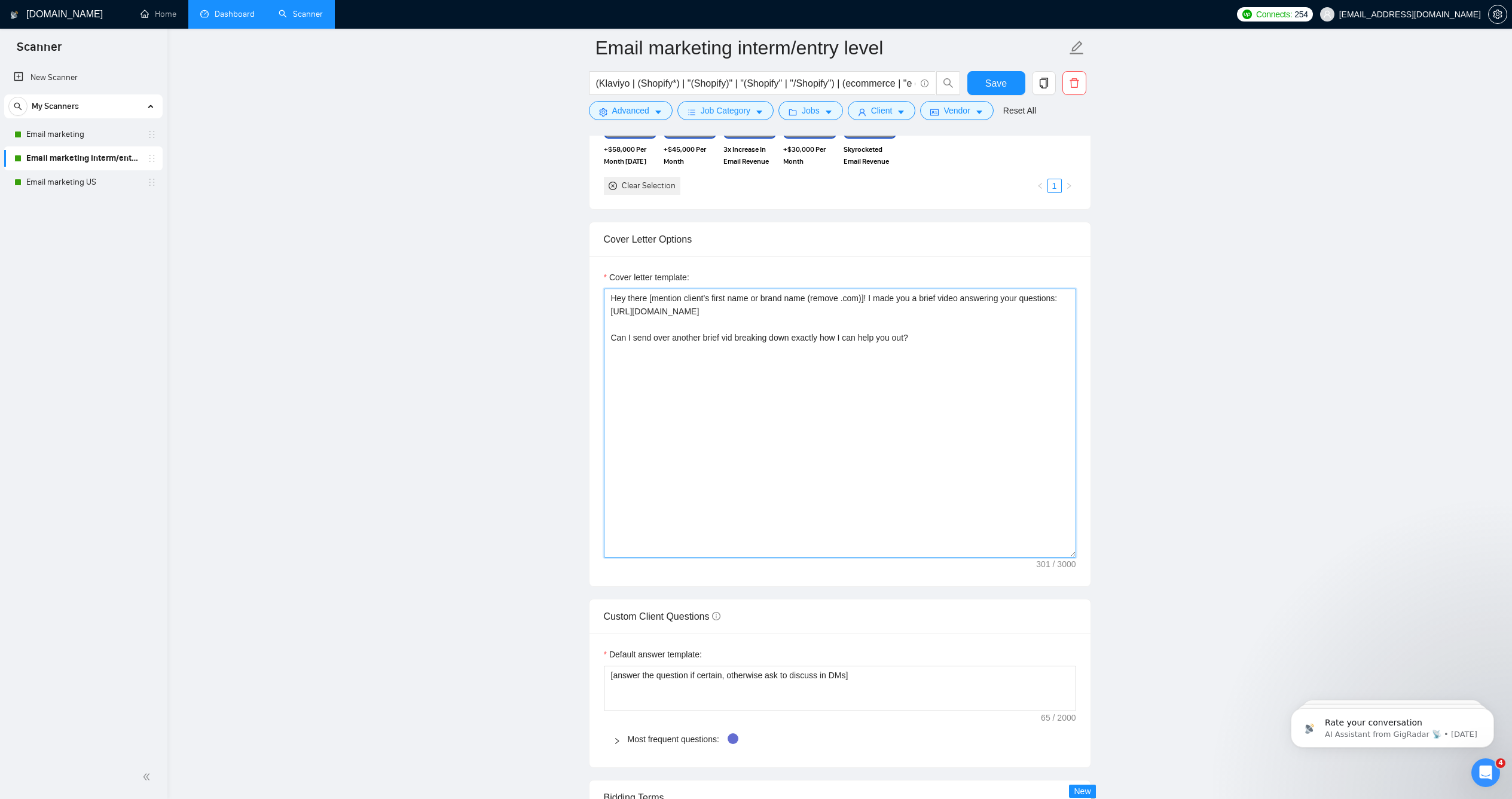
click at [822, 385] on textarea "Hey there [mention client’s first name or brand name (remove .com)]! I made you…" at bounding box center [840, 423] width 472 height 269
paste textarea "[mention client’s first name or brand name (add "team" if it’s a brand; remove …"
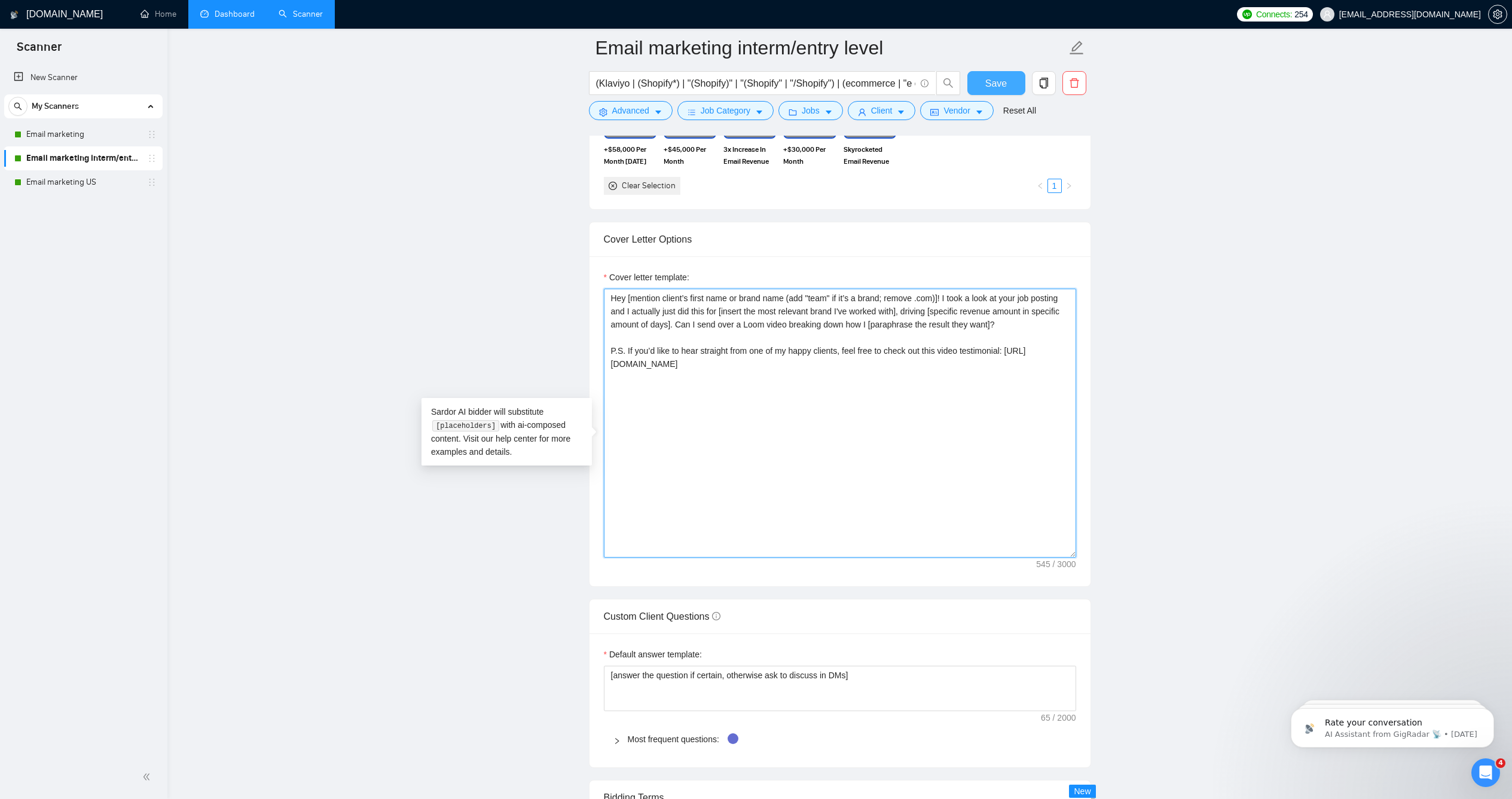
type textarea "Hey [mention client’s first name or brand name (add "team" if it’s a brand; rem…"
click at [995, 86] on span "Save" at bounding box center [996, 83] width 22 height 15
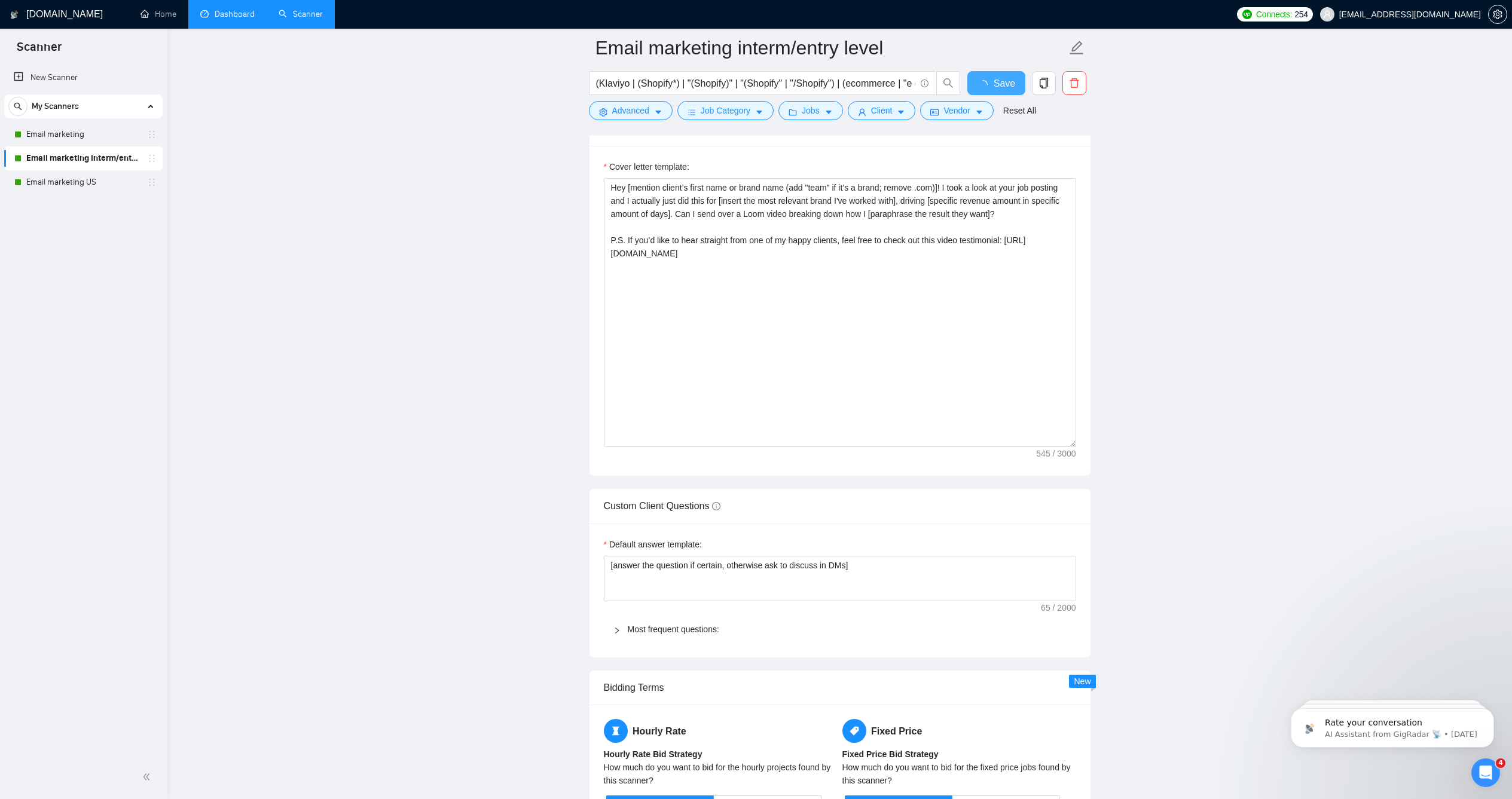
checkbox input "true"
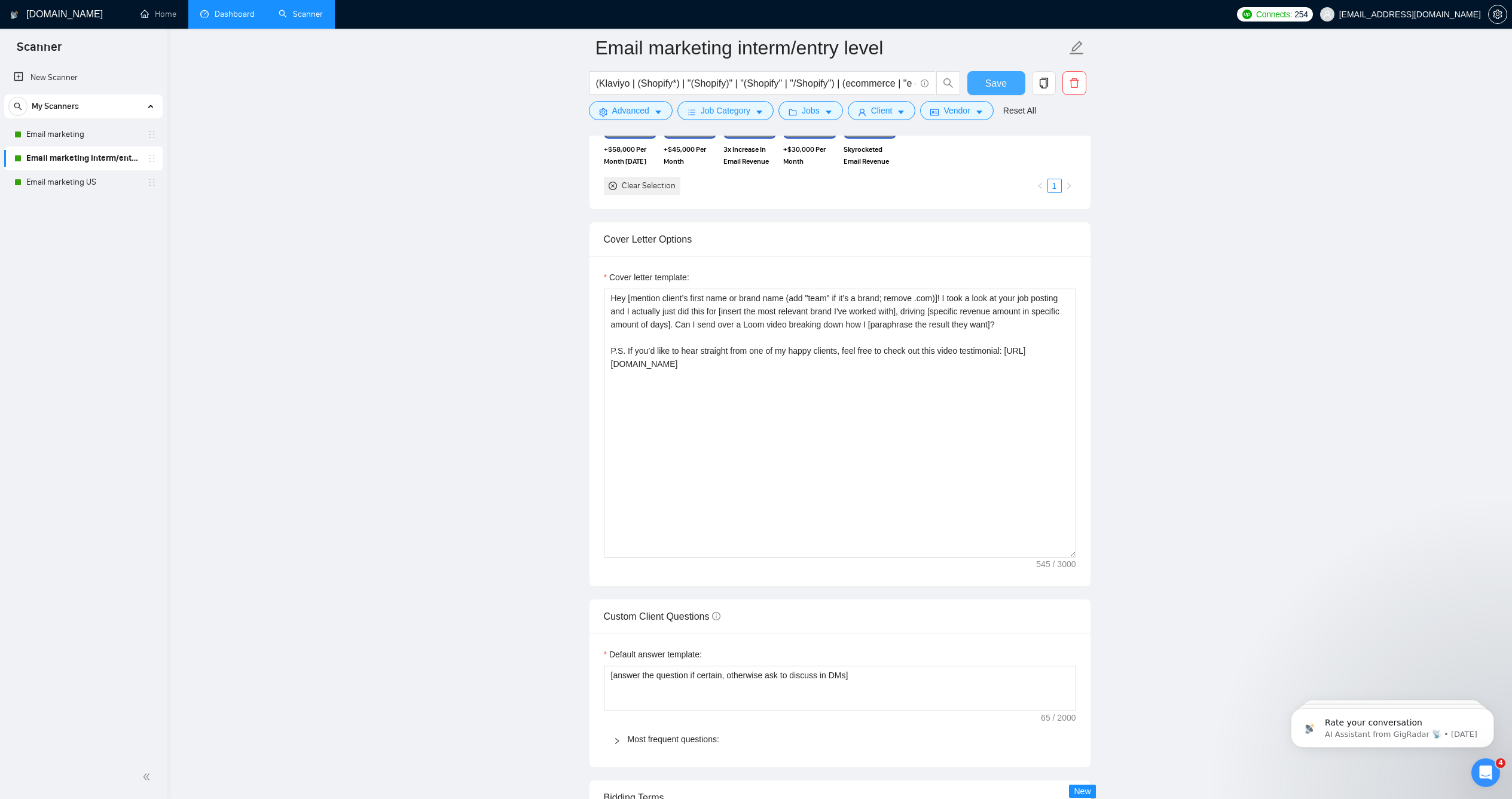
scroll to position [1098, 0]
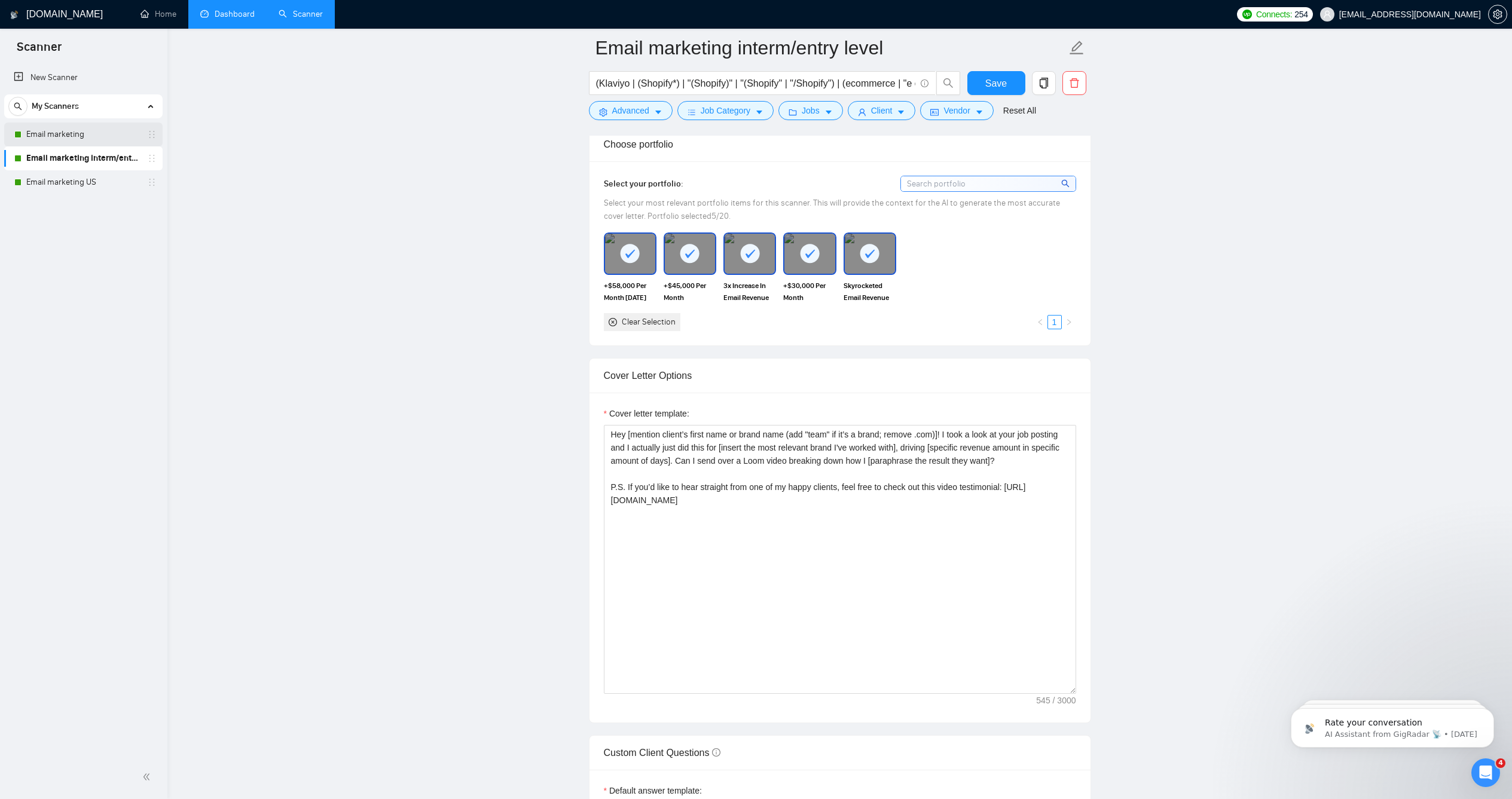
click at [61, 137] on link "Email marketing" at bounding box center [82, 135] width 113 height 24
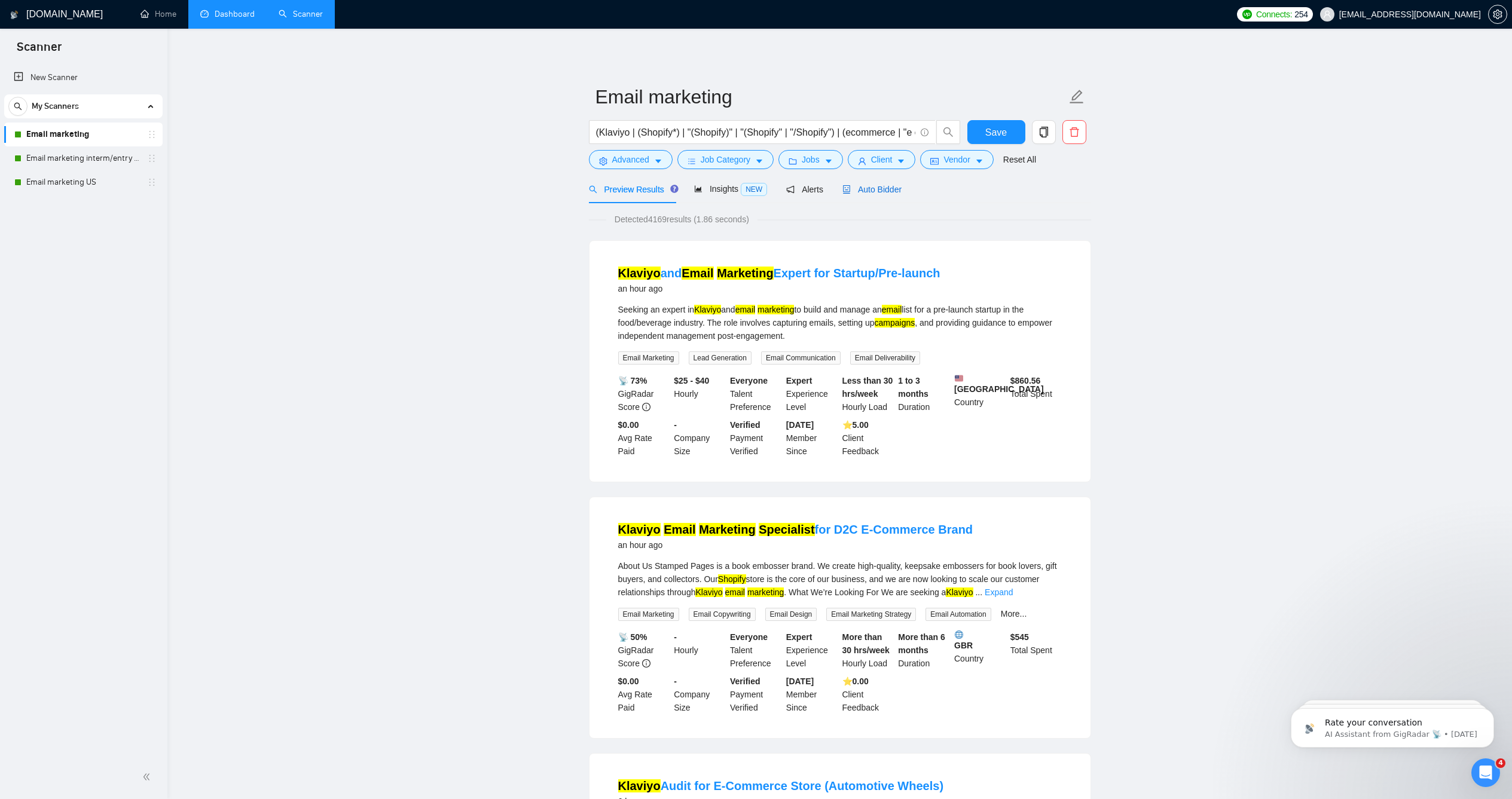
click at [875, 195] on span "Auto Bidder" at bounding box center [872, 189] width 59 height 10
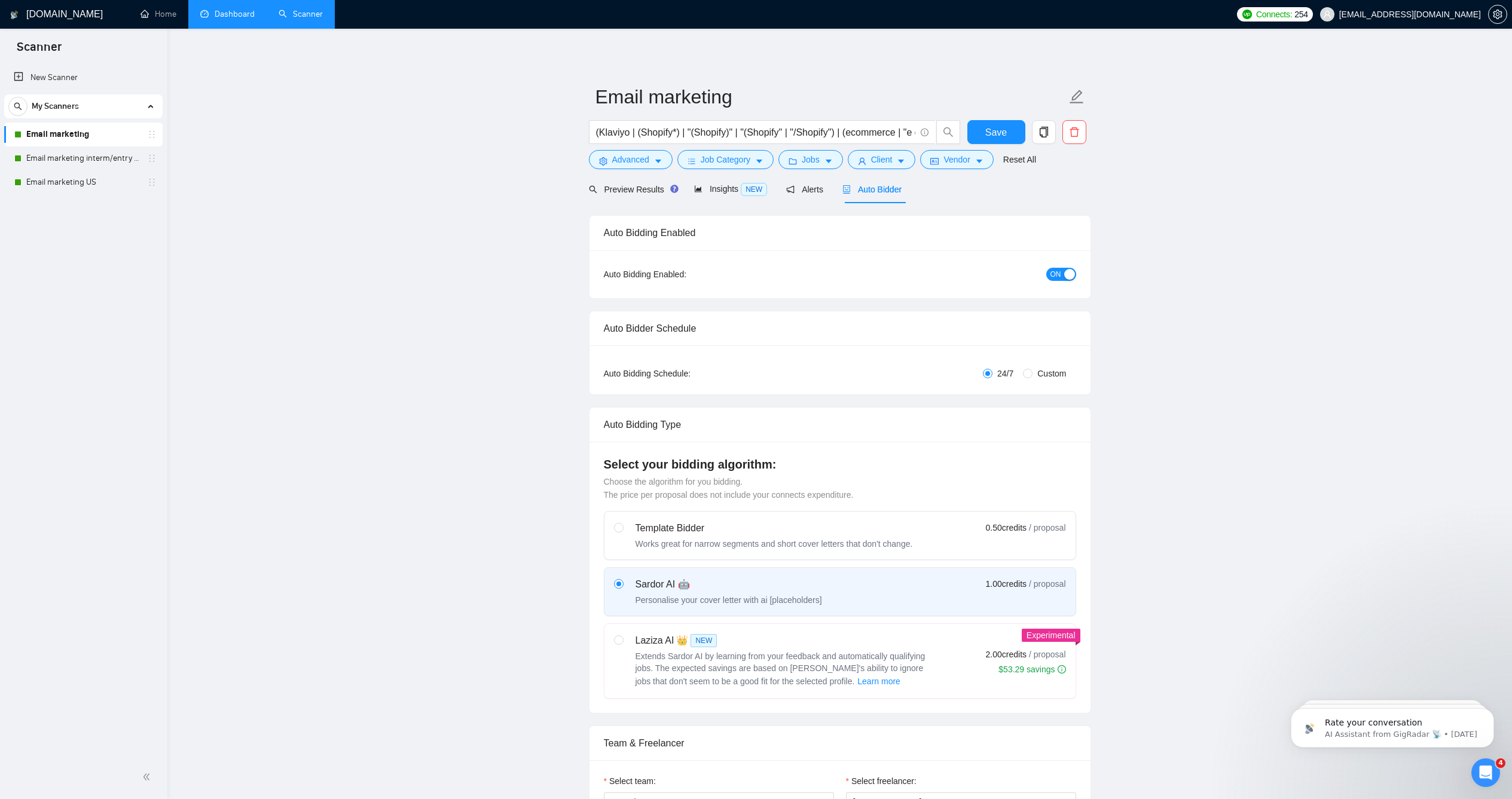
checkbox input "true"
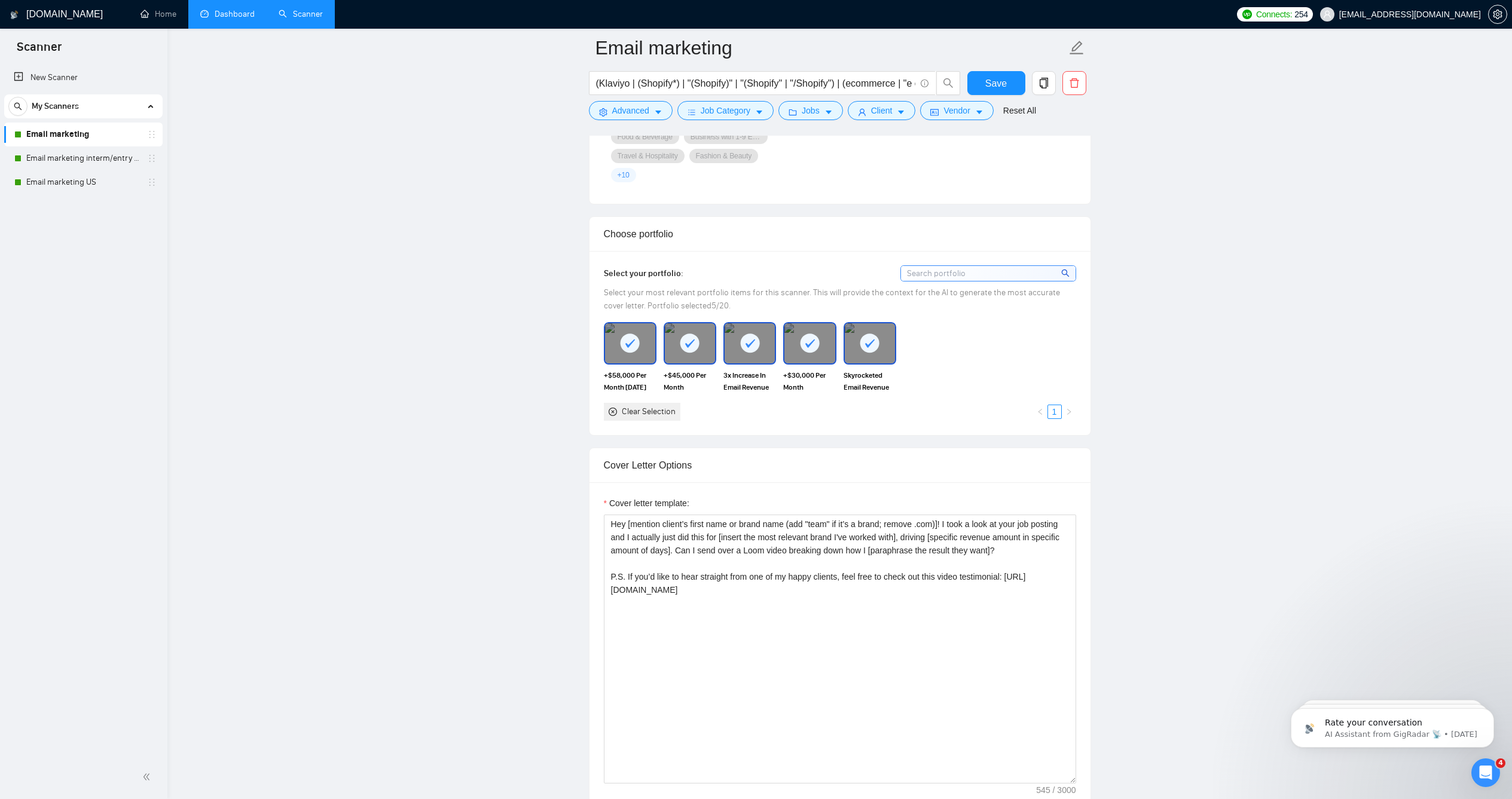
scroll to position [1017, 0]
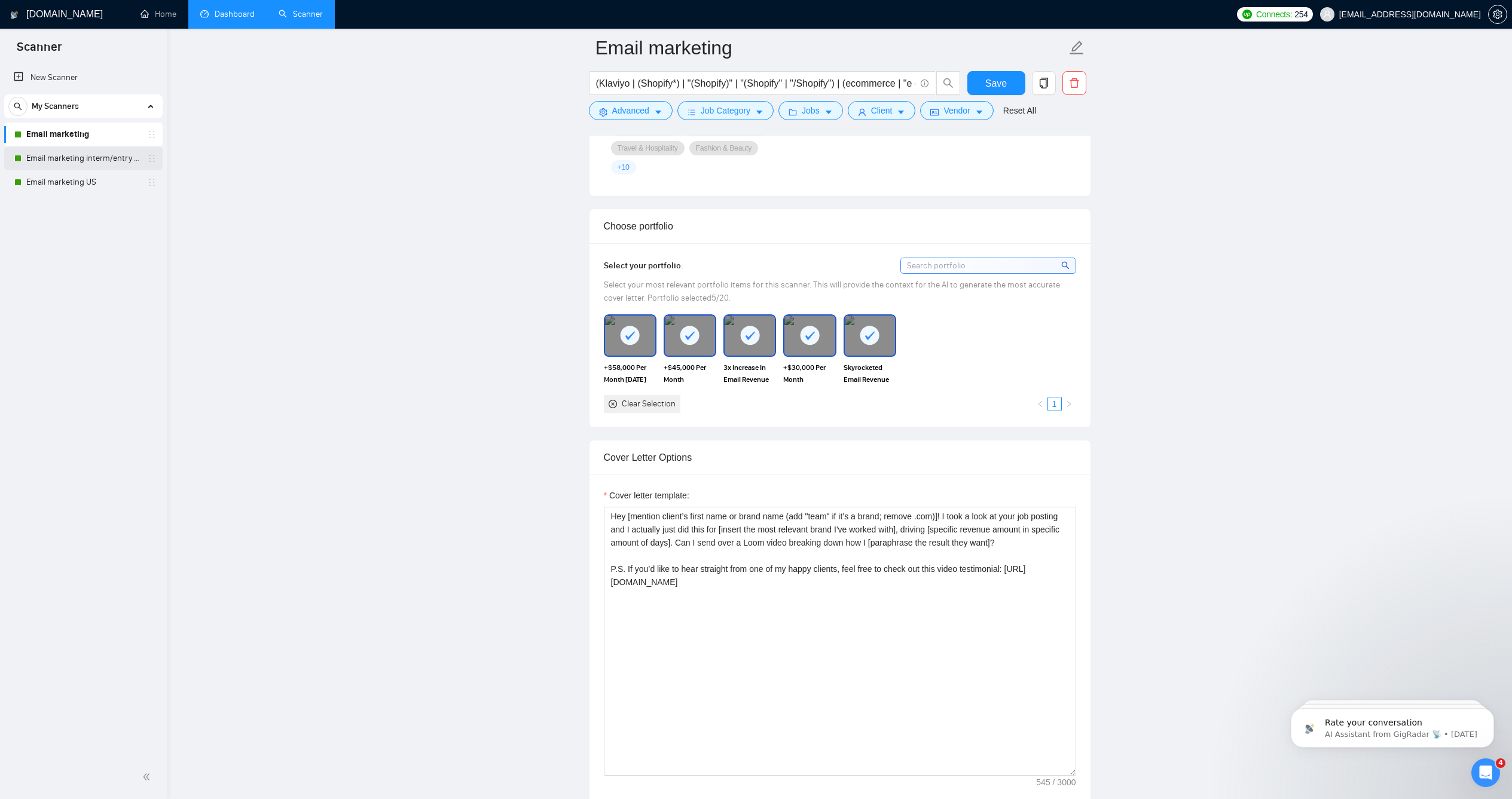
click at [65, 155] on link "Email marketing interm/entry level" at bounding box center [82, 158] width 113 height 24
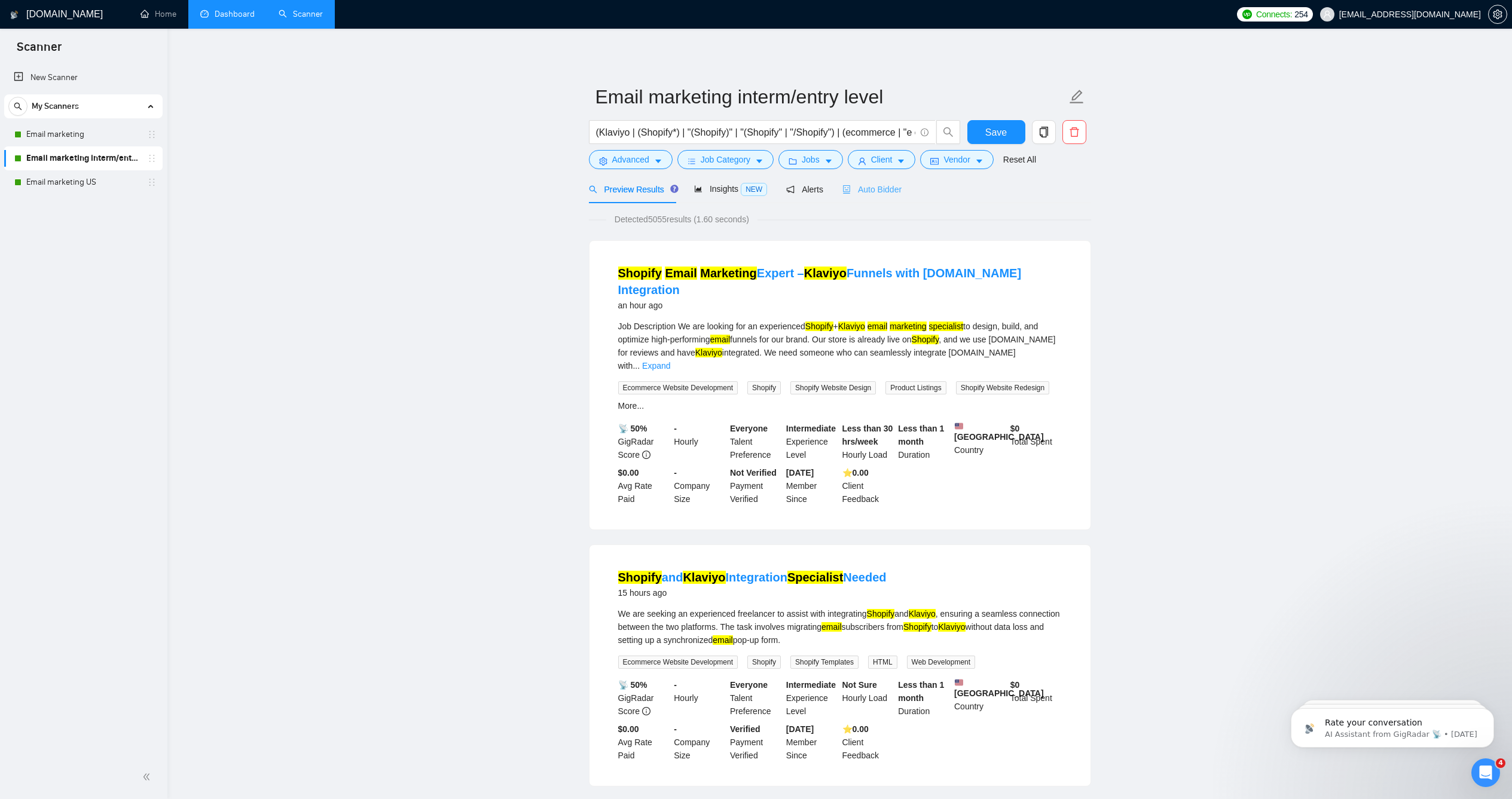
click at [868, 198] on div "Auto Bidder" at bounding box center [872, 189] width 59 height 28
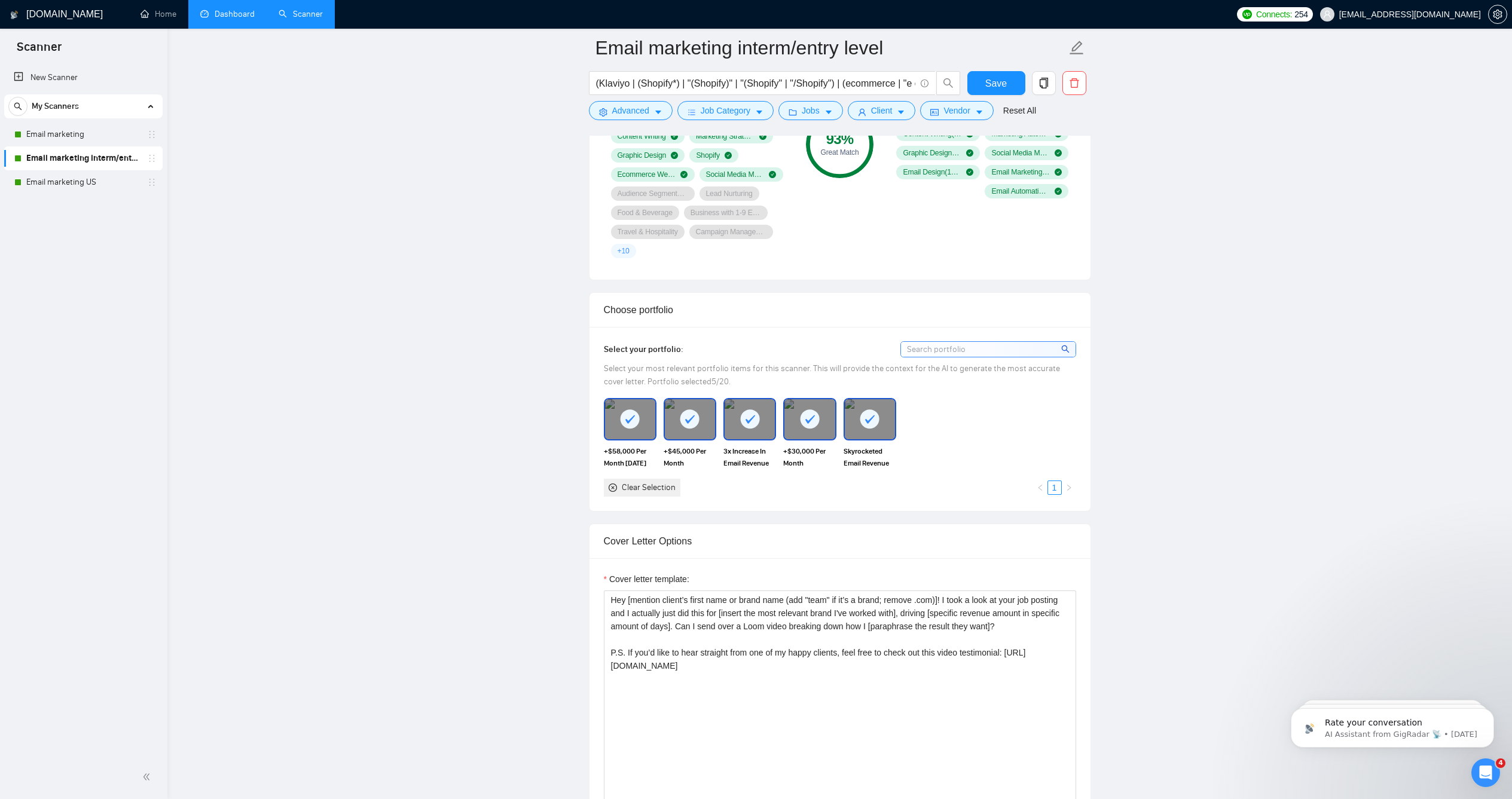
scroll to position [1010, 0]
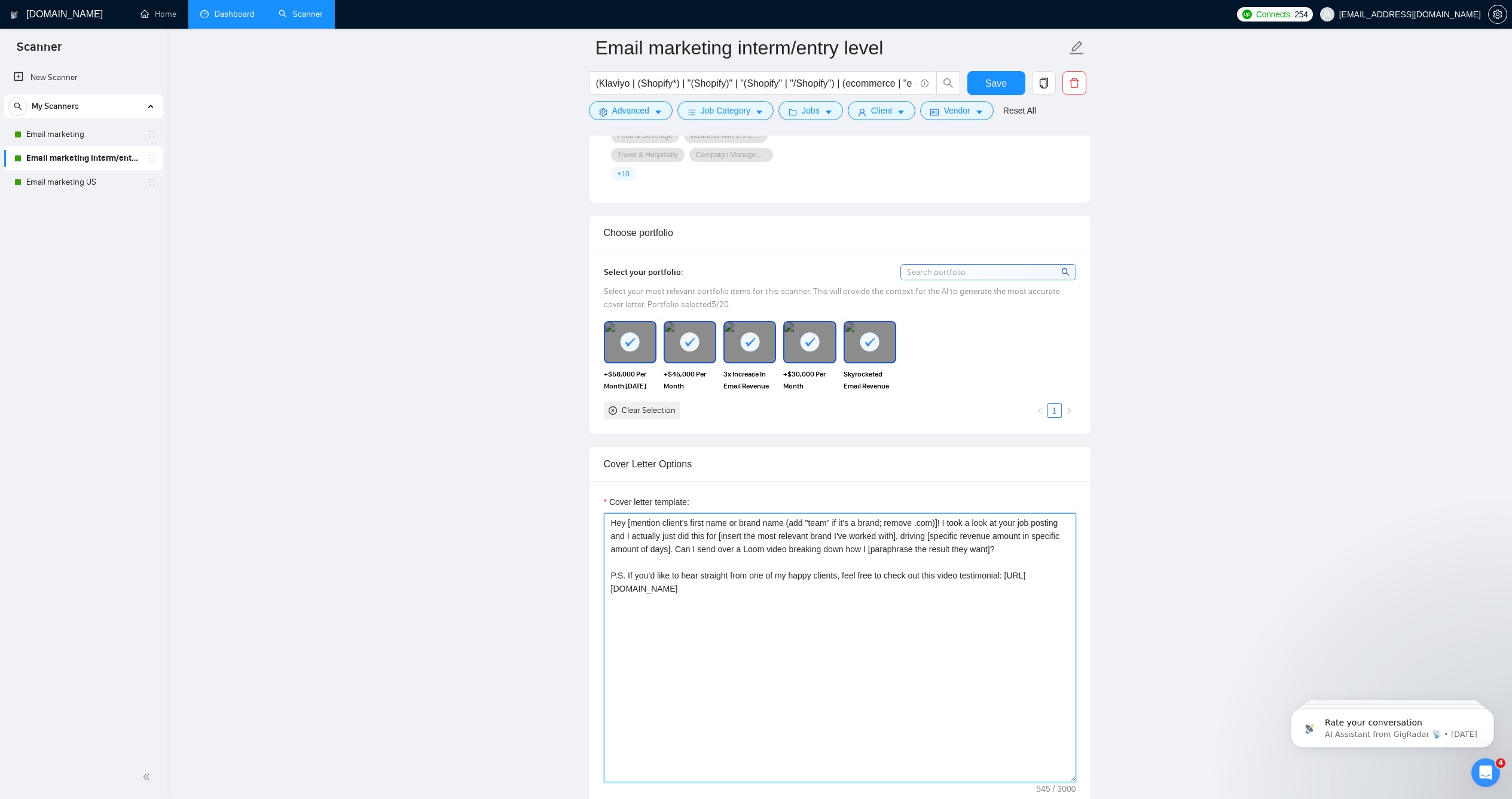
click at [973, 610] on textarea "Hey [mention client’s first name or brand name (add "team" if it’s a brand; rem…" at bounding box center [840, 648] width 472 height 269
drag, startPoint x: 951, startPoint y: 609, endPoint x: 611, endPoint y: 610, distance: 340.0
click at [611, 610] on textarea "Hey [mention client’s first name or brand name (add "team" if it’s a brand; rem…" at bounding box center [840, 648] width 472 height 269
paste textarea "[DOMAIN_NAME][URL]"
type textarea "Hey [mention client’s first name or brand name (add "team" if it’s a brand; rem…"
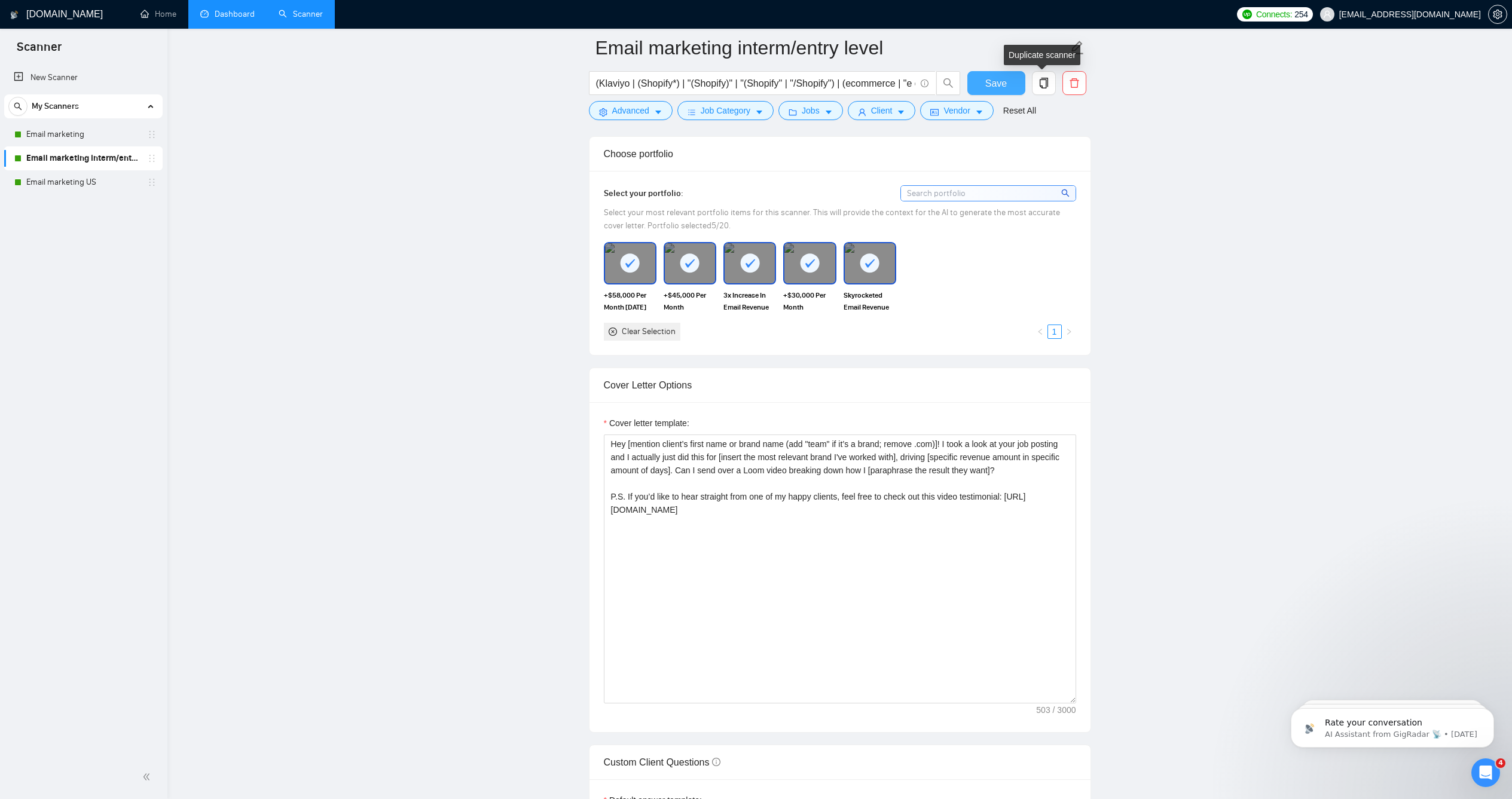
click at [1007, 80] on button "Save" at bounding box center [996, 83] width 58 height 24
click at [96, 136] on link "Email marketing" at bounding box center [82, 135] width 113 height 24
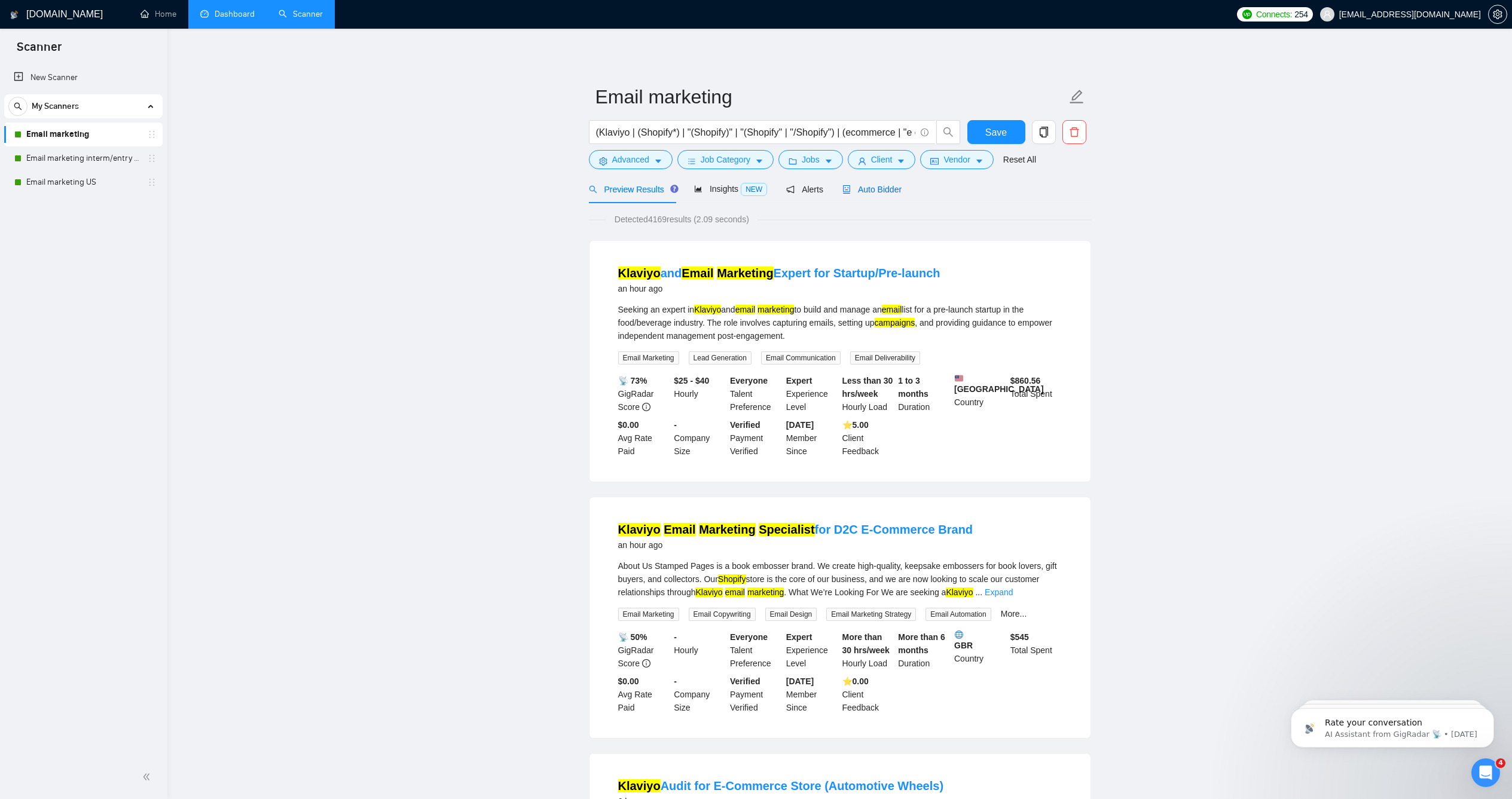
click at [863, 195] on span "Auto Bidder" at bounding box center [872, 189] width 59 height 10
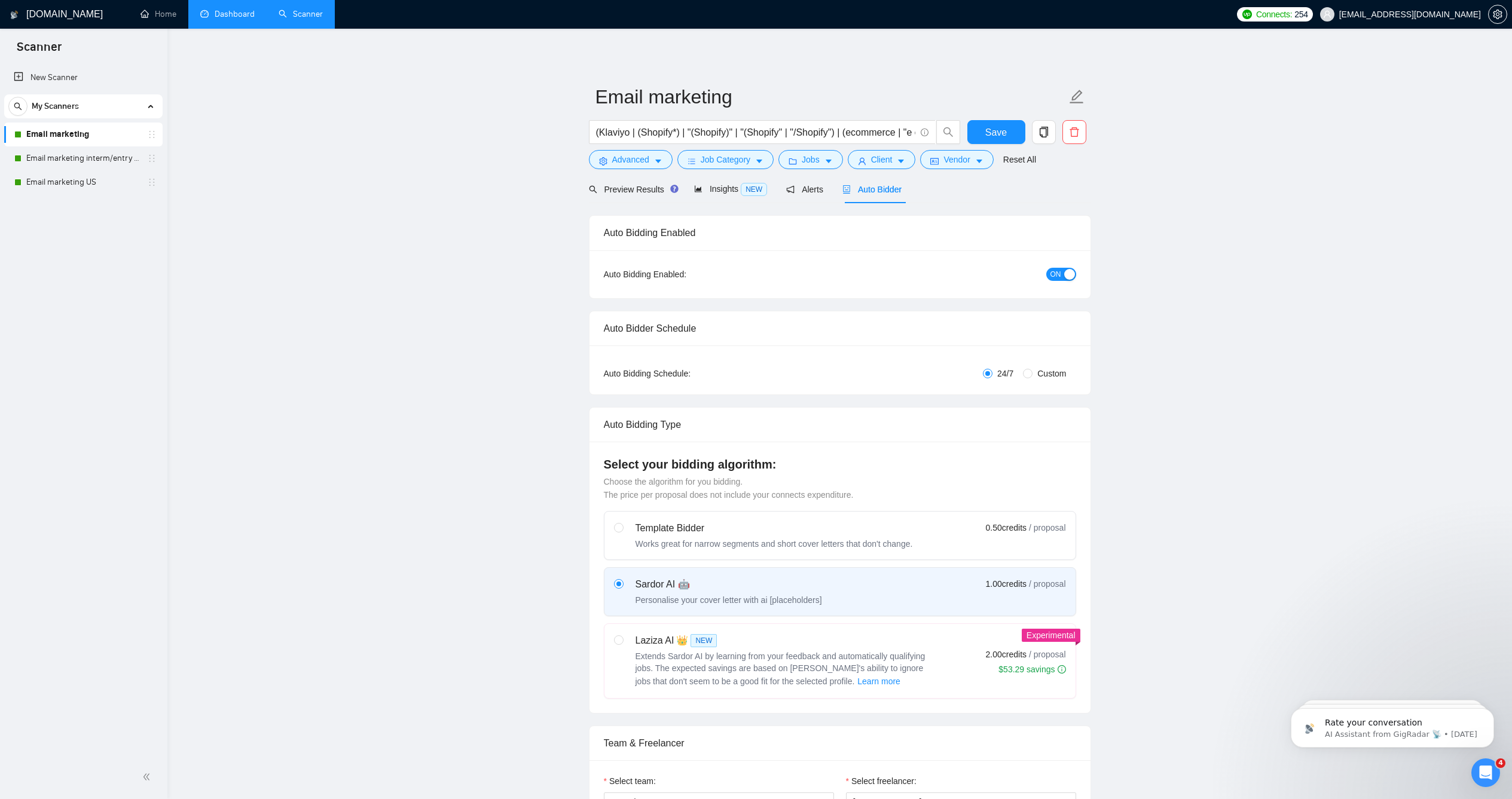
checkbox input "true"
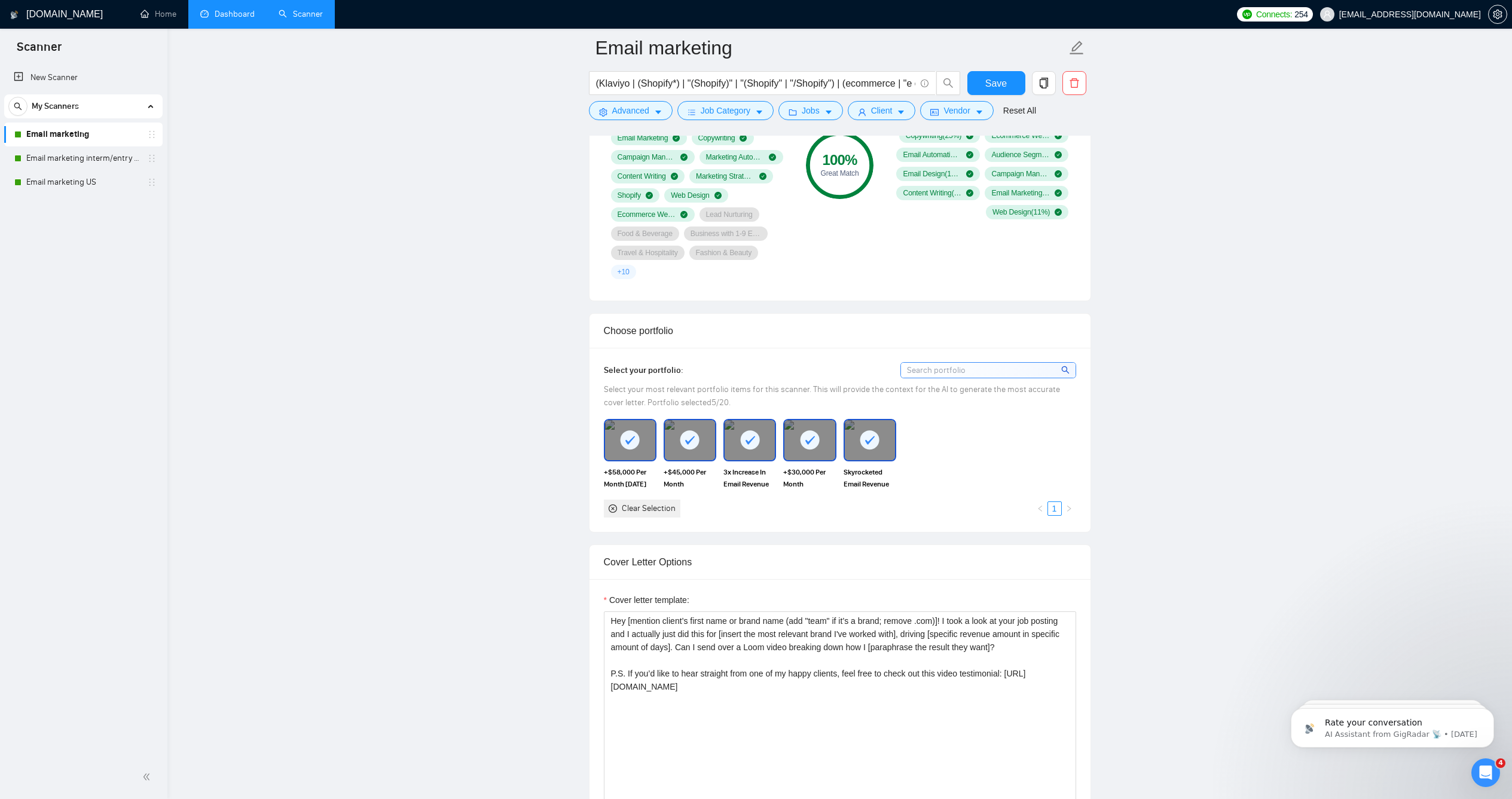
scroll to position [981, 0]
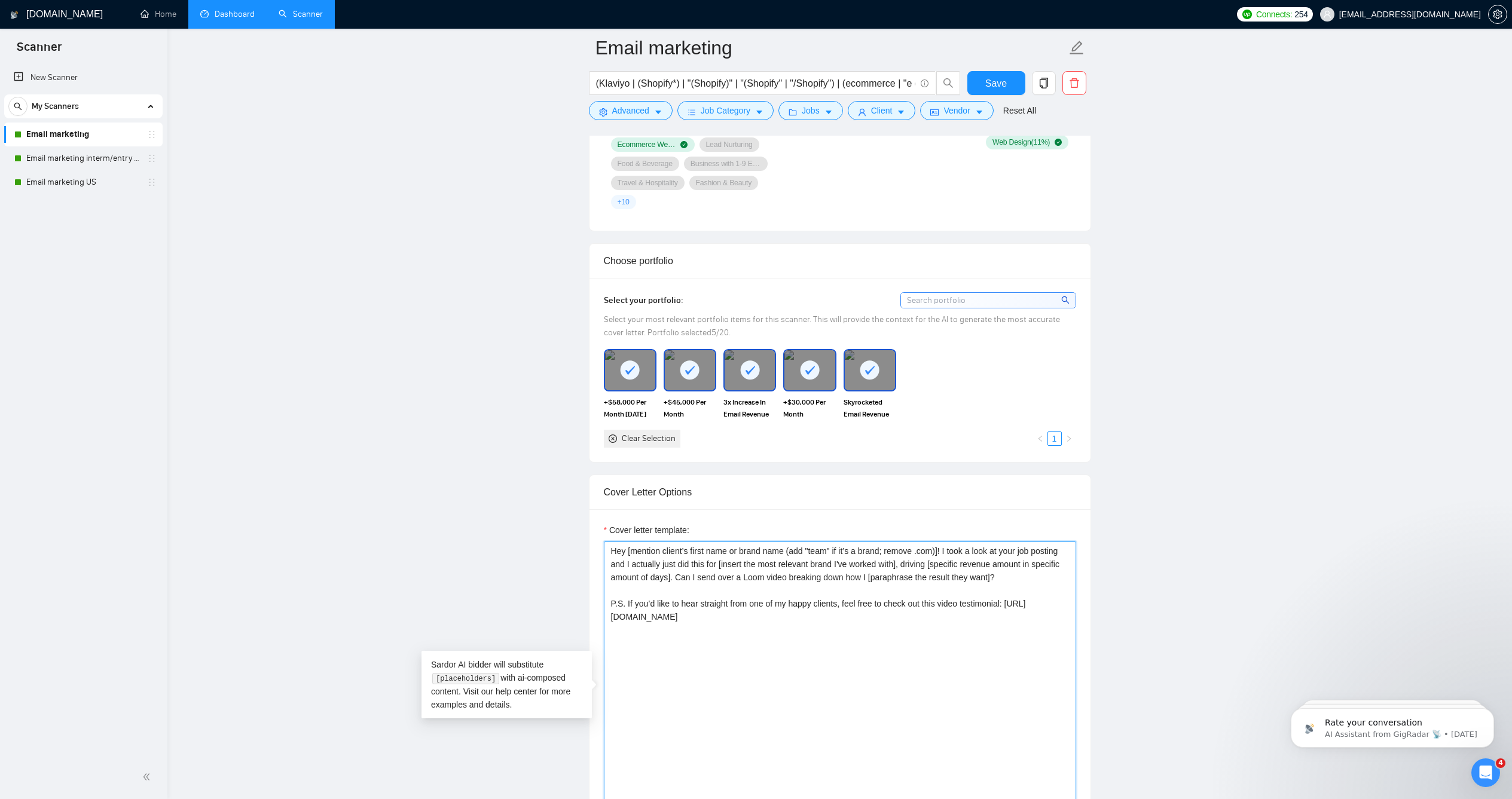
drag, startPoint x: 977, startPoint y: 631, endPoint x: 591, endPoint y: 637, distance: 386.0
click at [591, 637] on div "Cover letter template: Hey [mention client’s first name or brand name (add "tea…" at bounding box center [839, 674] width 501 height 329
paste textarea "[DOMAIN_NAME][URL]"
type textarea "Hey [mention client’s first name or brand name (add "team" if it’s a brand; rem…"
click at [993, 86] on span "Save" at bounding box center [996, 83] width 22 height 15
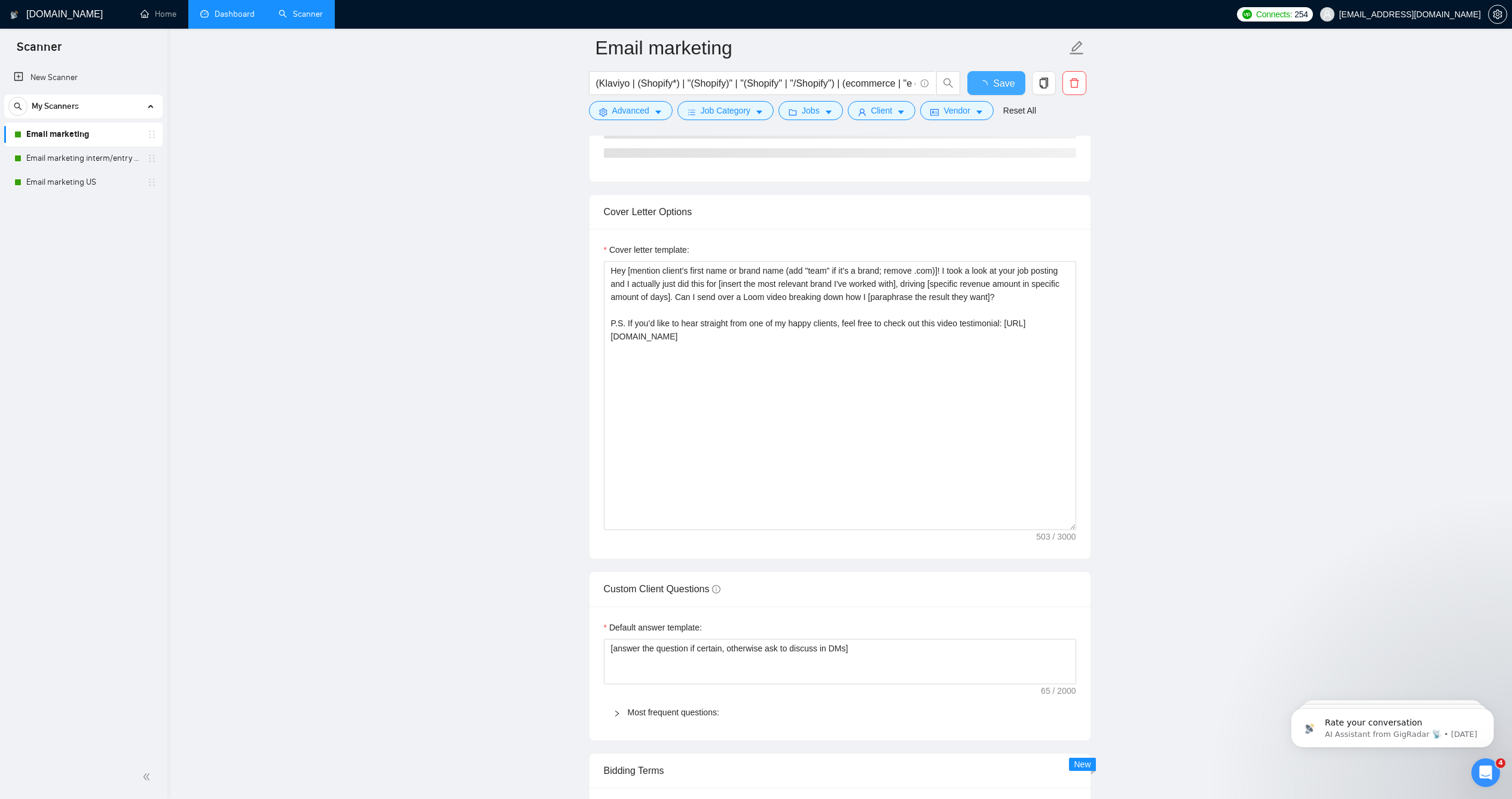
checkbox input "true"
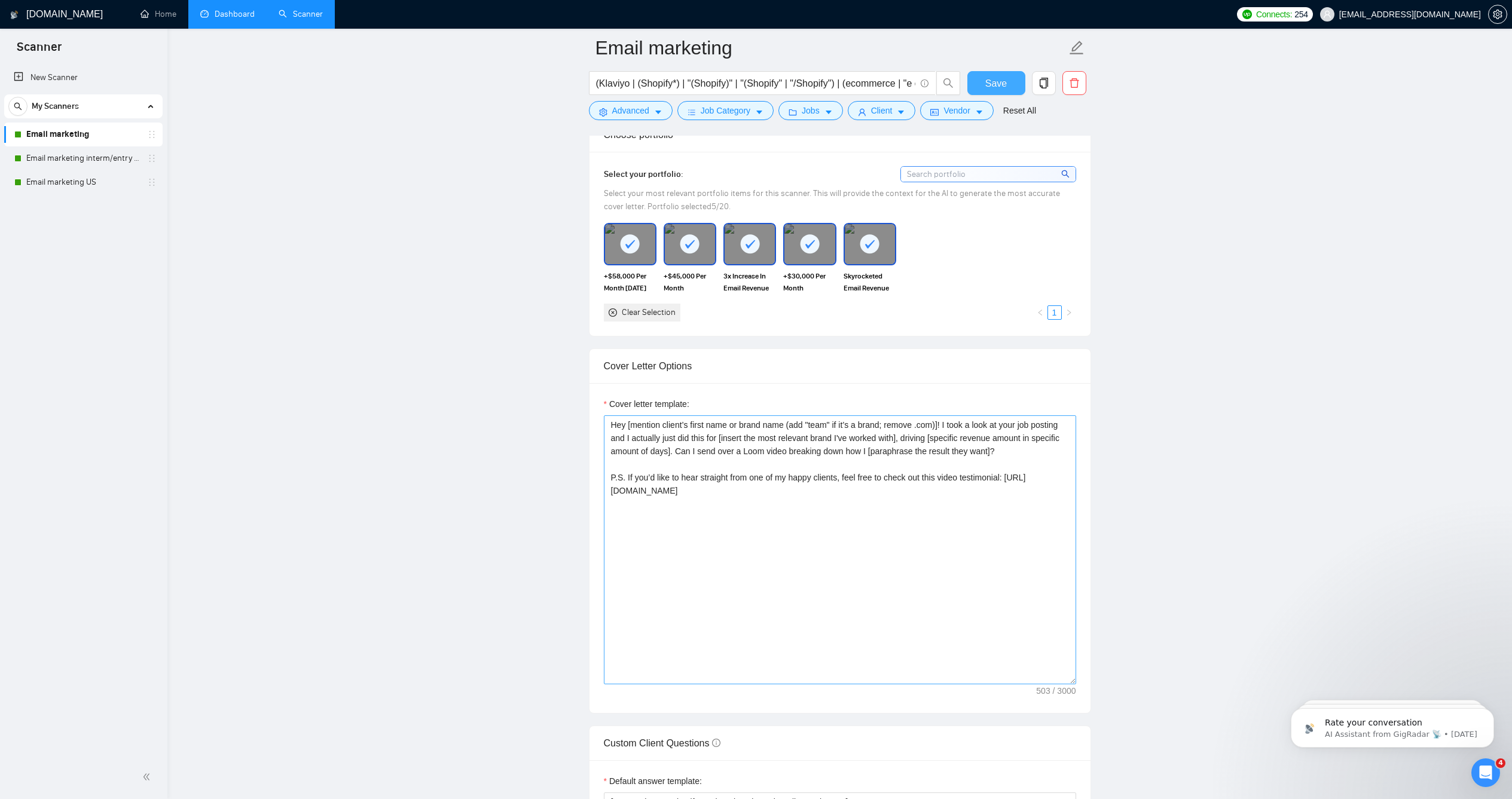
scroll to position [1050, 0]
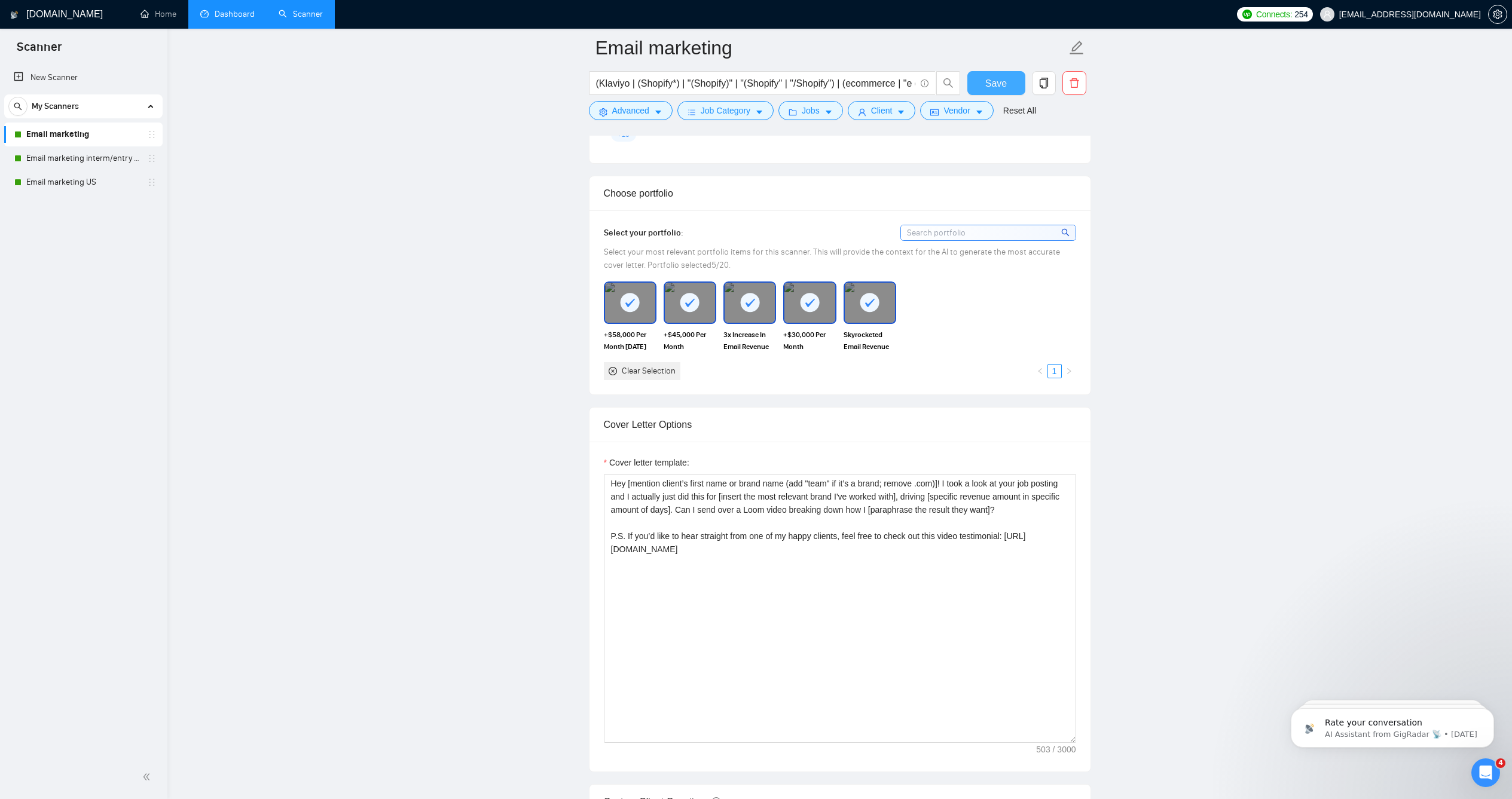
click at [1003, 86] on span "Save" at bounding box center [996, 83] width 22 height 15
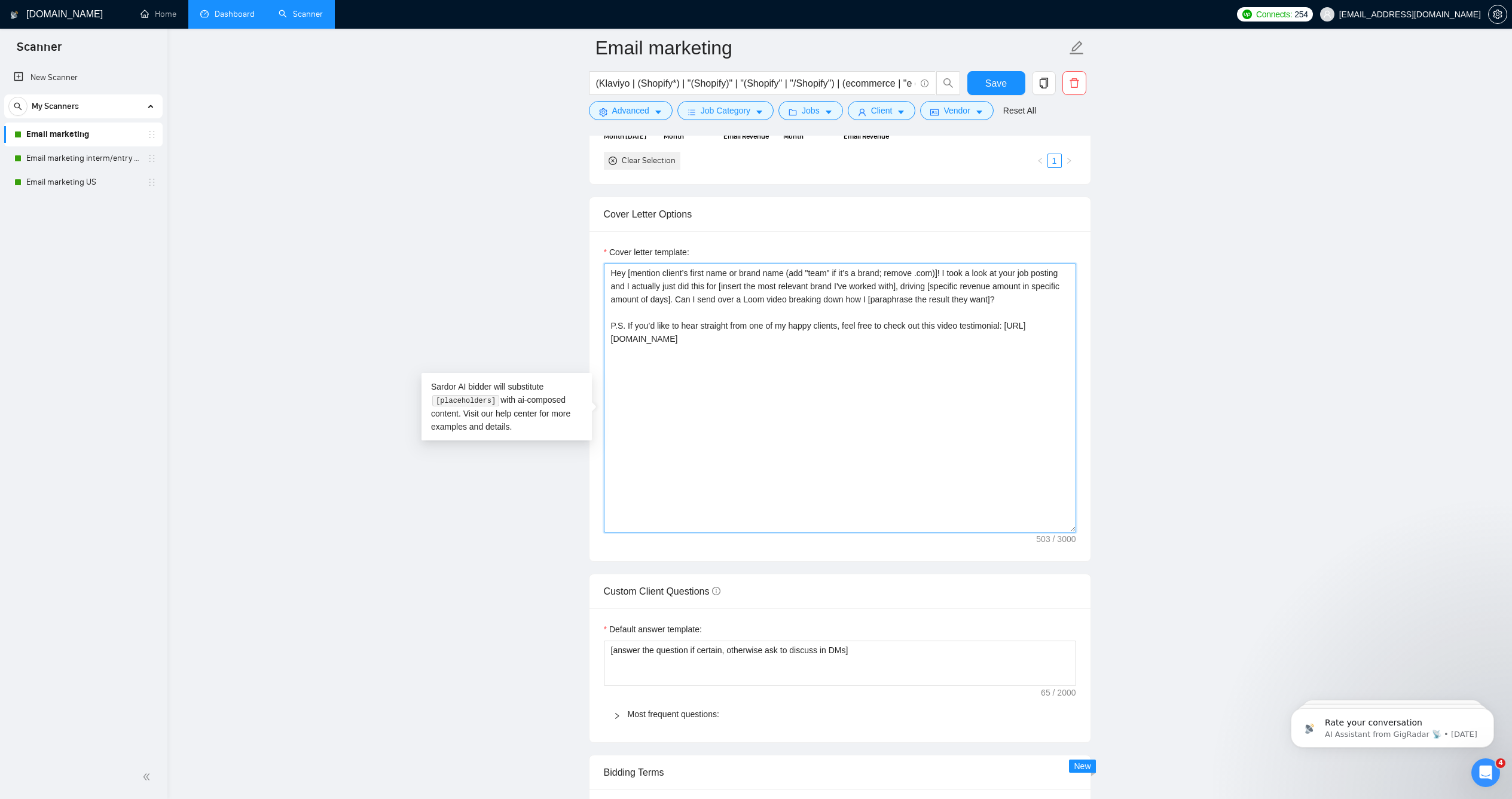
drag, startPoint x: 772, startPoint y: 371, endPoint x: 605, endPoint y: 289, distance: 186.0
click at [605, 289] on textarea "Hey [mention client’s first name or brand name (add "team" if it’s a brand; rem…" at bounding box center [840, 398] width 472 height 269
